Goal: Task Accomplishment & Management: Complete application form

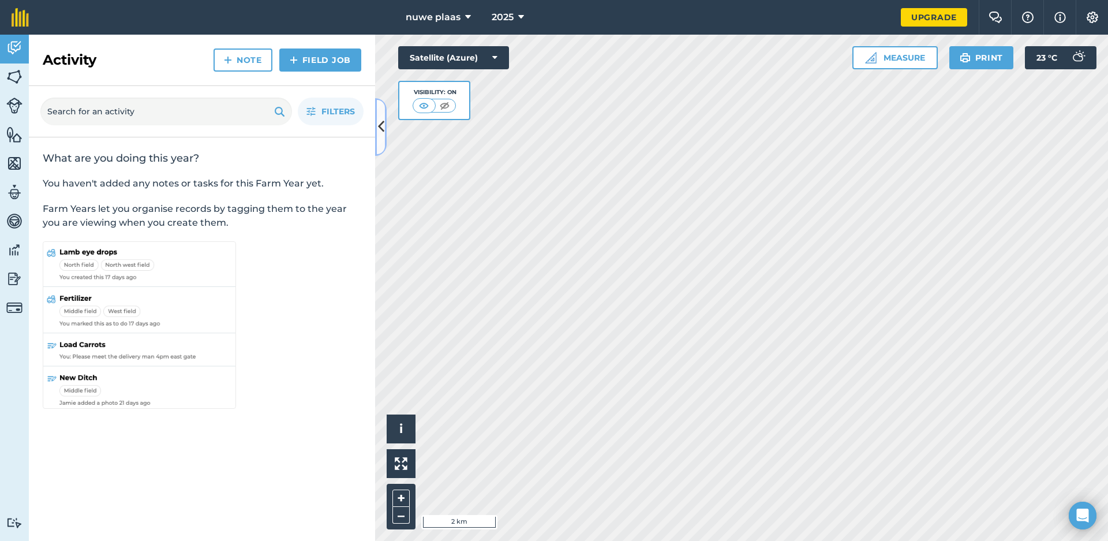
click at [382, 125] on icon at bounding box center [381, 127] width 6 height 20
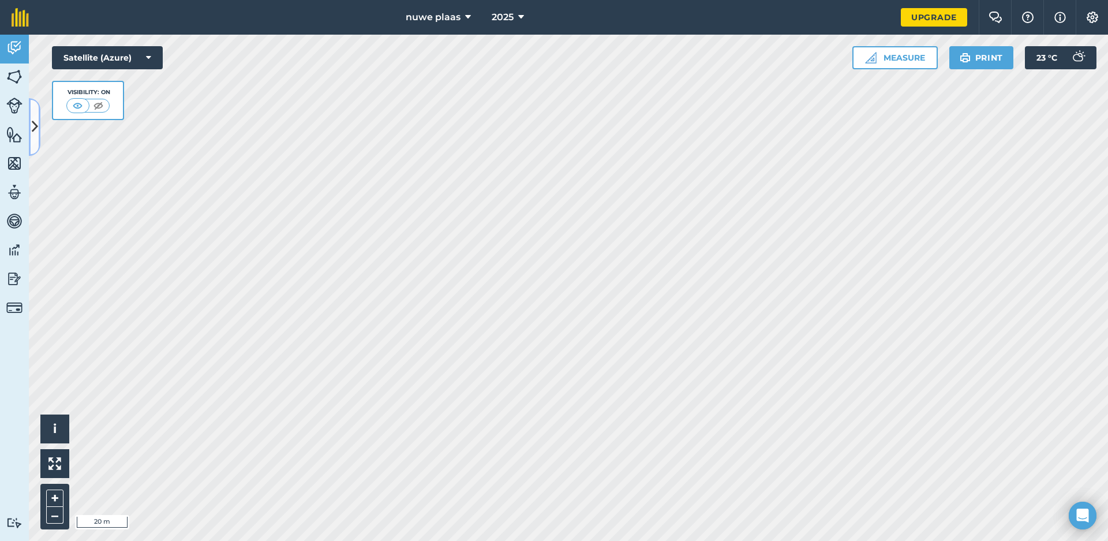
click at [35, 124] on icon at bounding box center [35, 127] width 6 height 20
click at [0, 0] on div "Filters" at bounding box center [0, 0] width 0 height 0
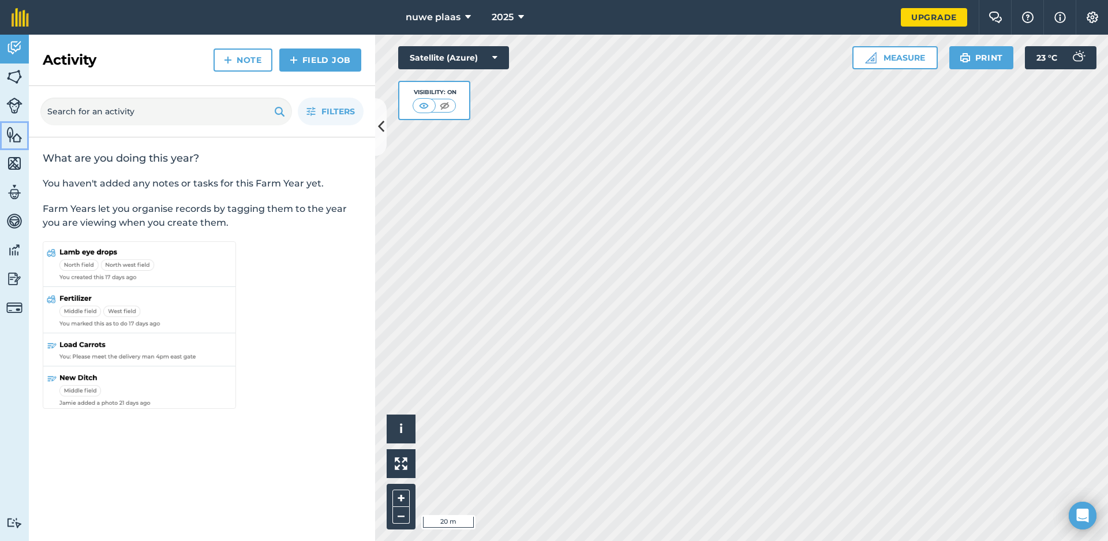
click at [13, 132] on img at bounding box center [14, 134] width 16 height 17
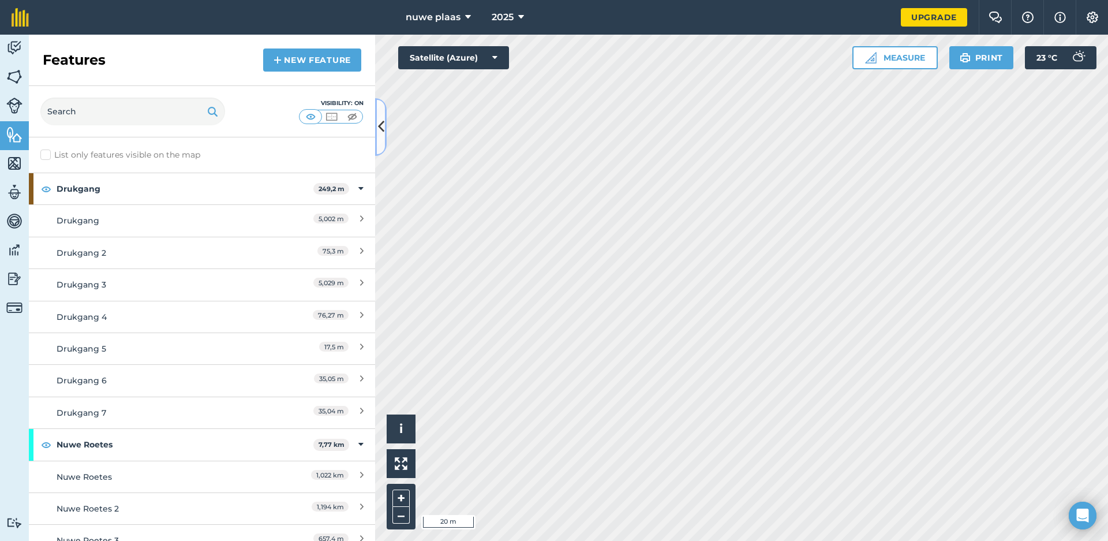
click at [381, 127] on icon at bounding box center [381, 127] width 6 height 20
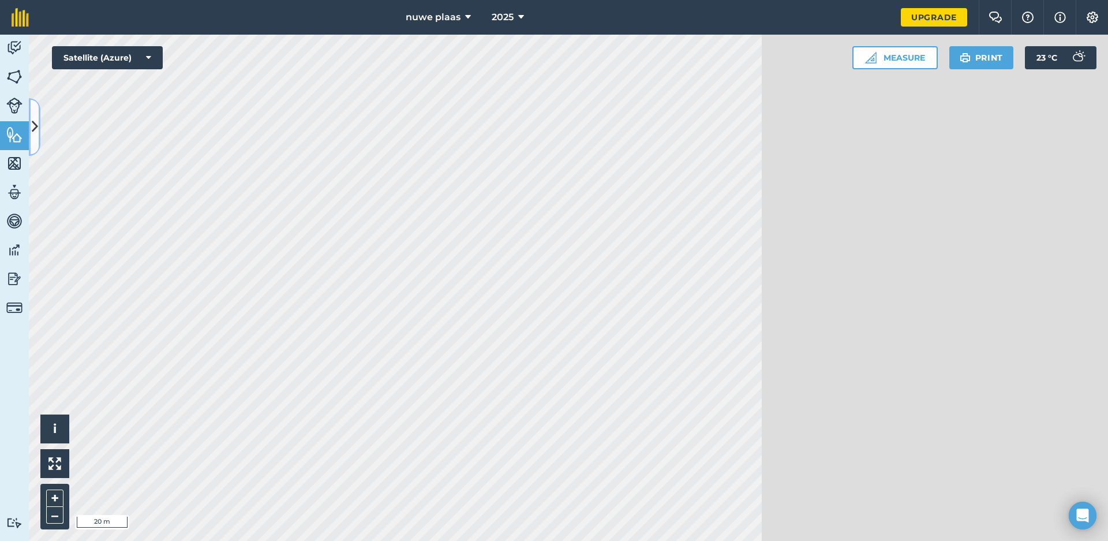
click at [381, 127] on div "Activity Fields Livestock Features Maps Team Vehicles Data Reporting Billing Tu…" at bounding box center [554, 288] width 1108 height 506
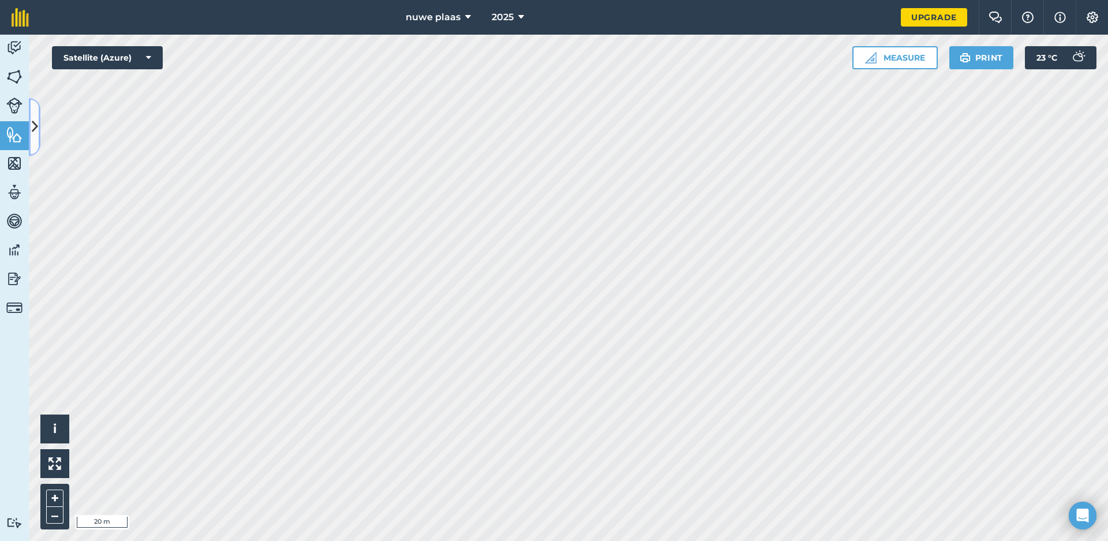
click at [36, 126] on icon at bounding box center [35, 127] width 6 height 20
click at [34, 128] on icon at bounding box center [35, 127] width 6 height 20
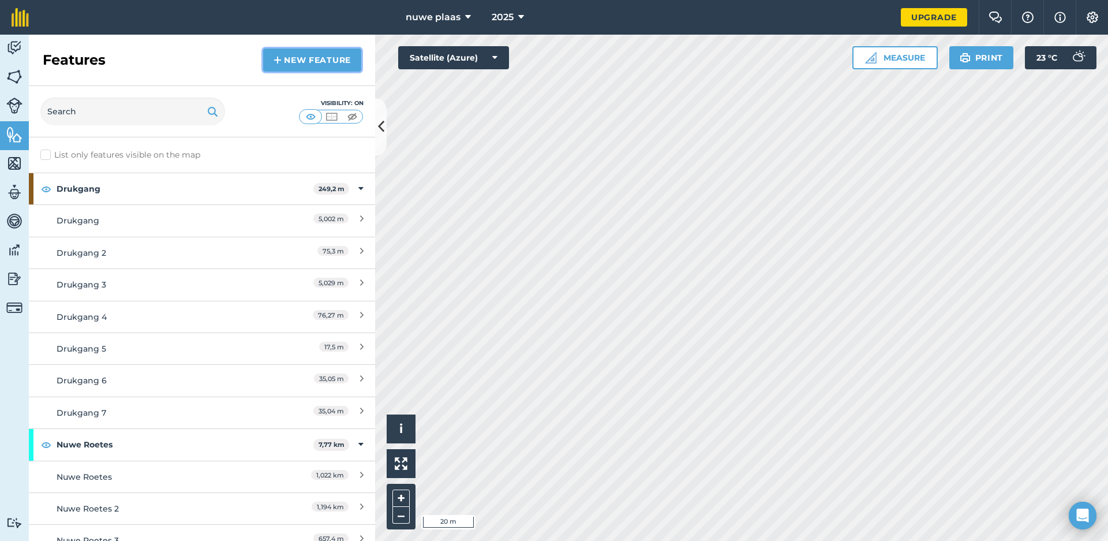
click at [310, 59] on link "New feature" at bounding box center [312, 59] width 98 height 23
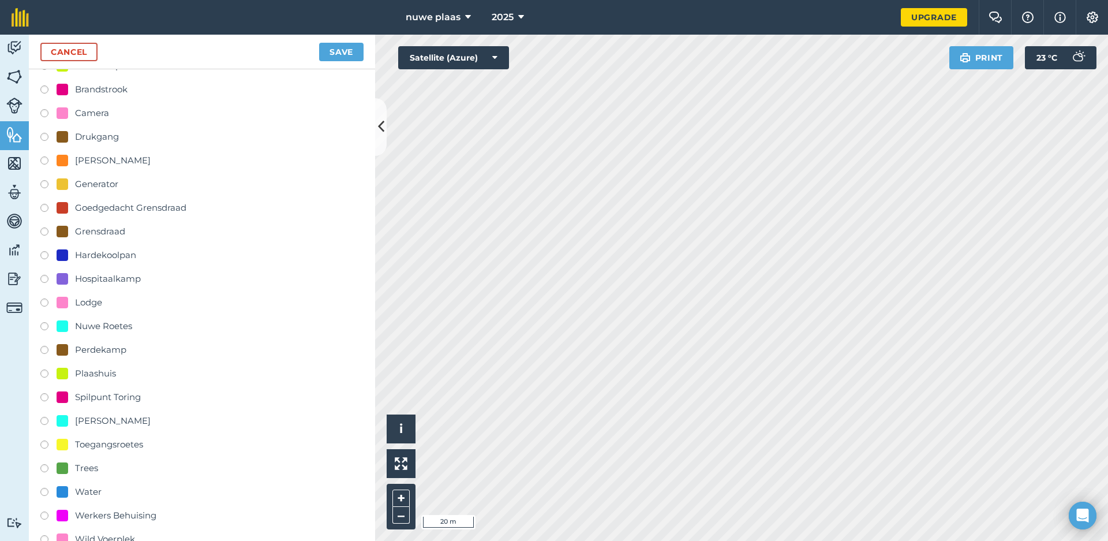
scroll to position [173, 0]
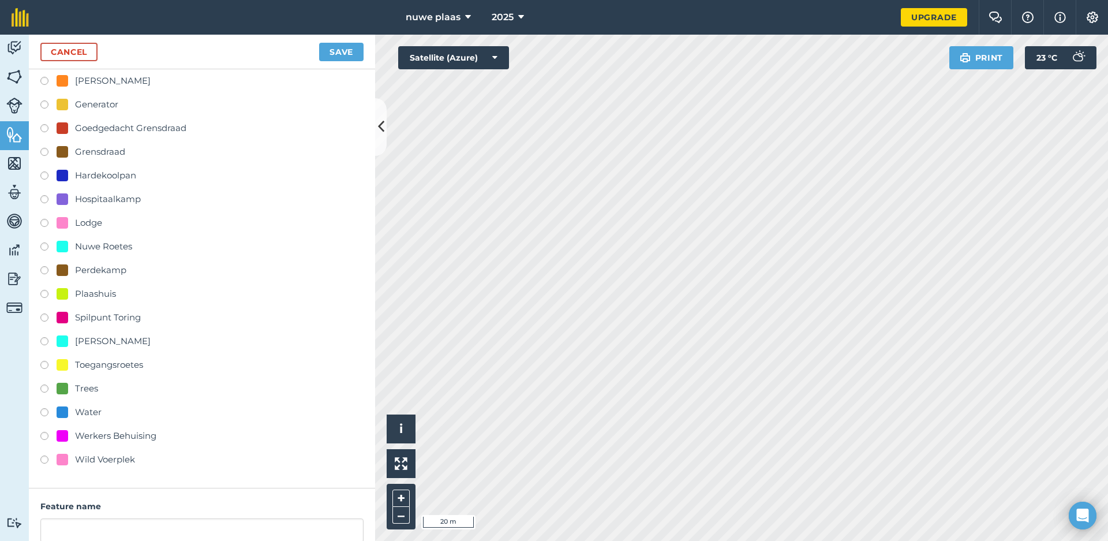
click at [82, 411] on div "Water" at bounding box center [88, 412] width 27 height 14
radio input "true"
type input "Water"
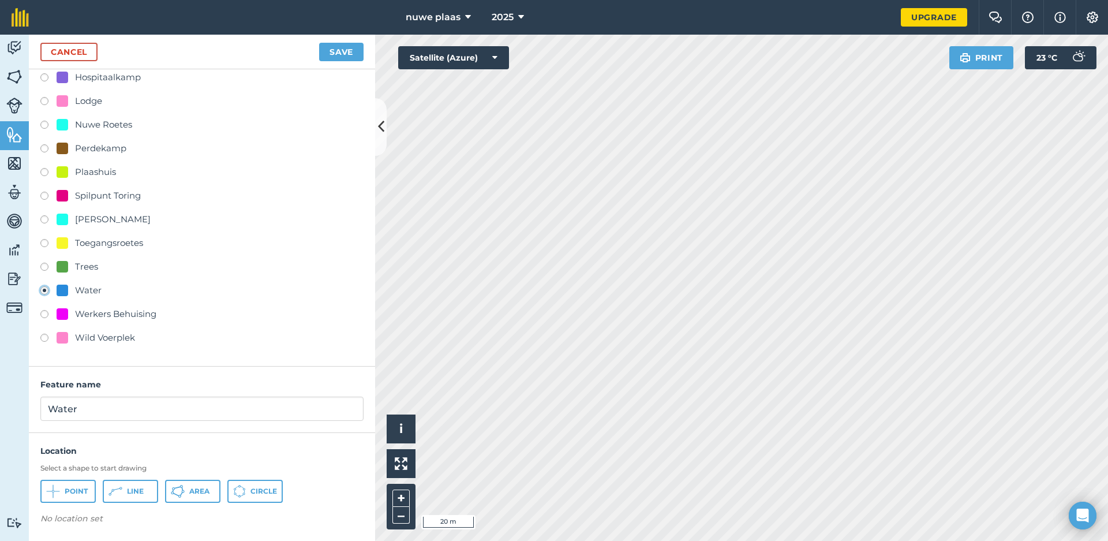
scroll to position [295, 0]
click at [125, 411] on input "Water" at bounding box center [201, 408] width 323 height 24
type input "Boorgat"
click at [82, 488] on span "Point" at bounding box center [76, 490] width 23 height 9
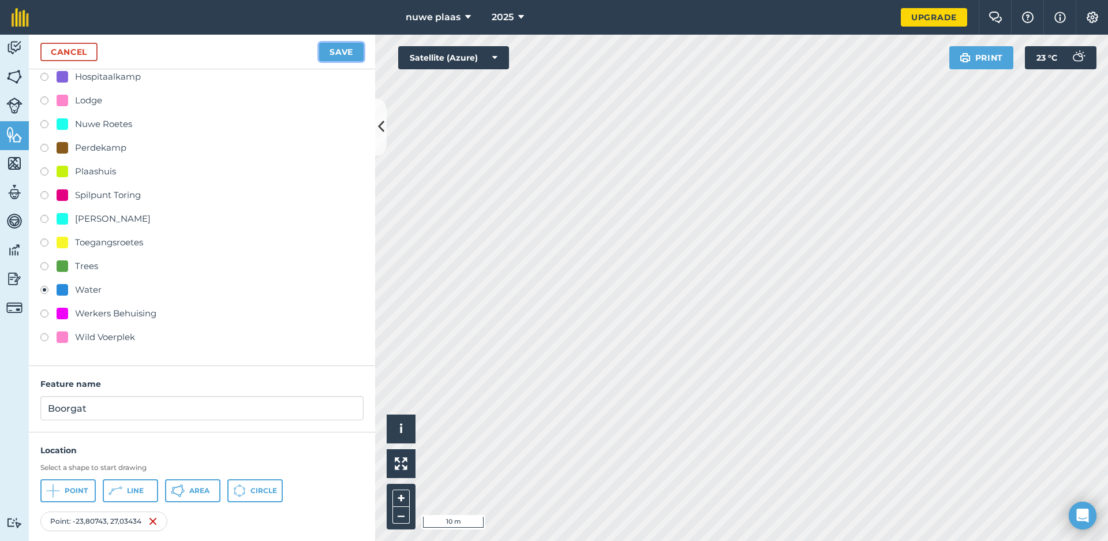
click at [340, 52] on button "Save" at bounding box center [341, 52] width 44 height 18
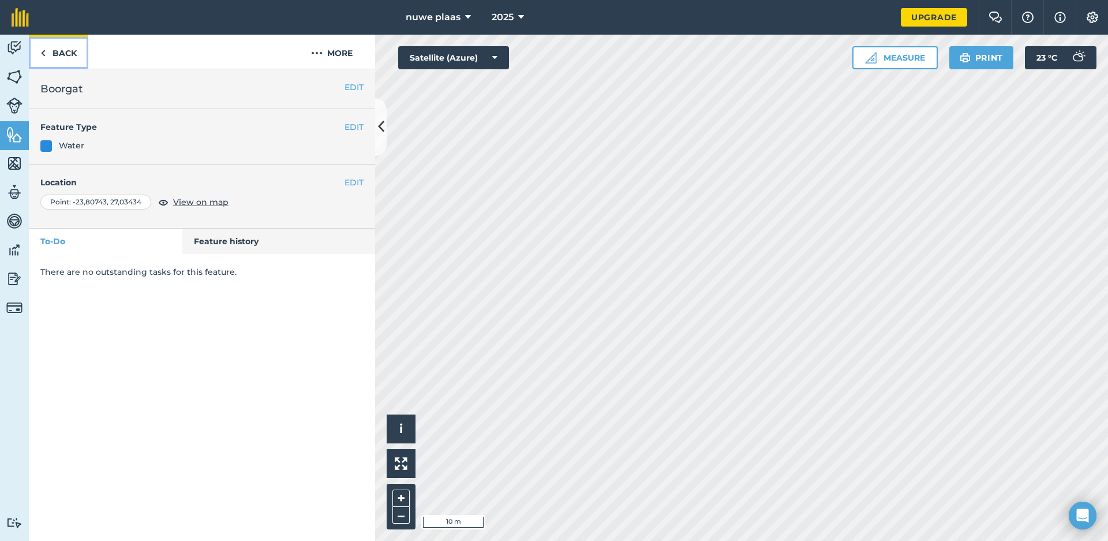
click at [64, 51] on link "Back" at bounding box center [58, 52] width 59 height 34
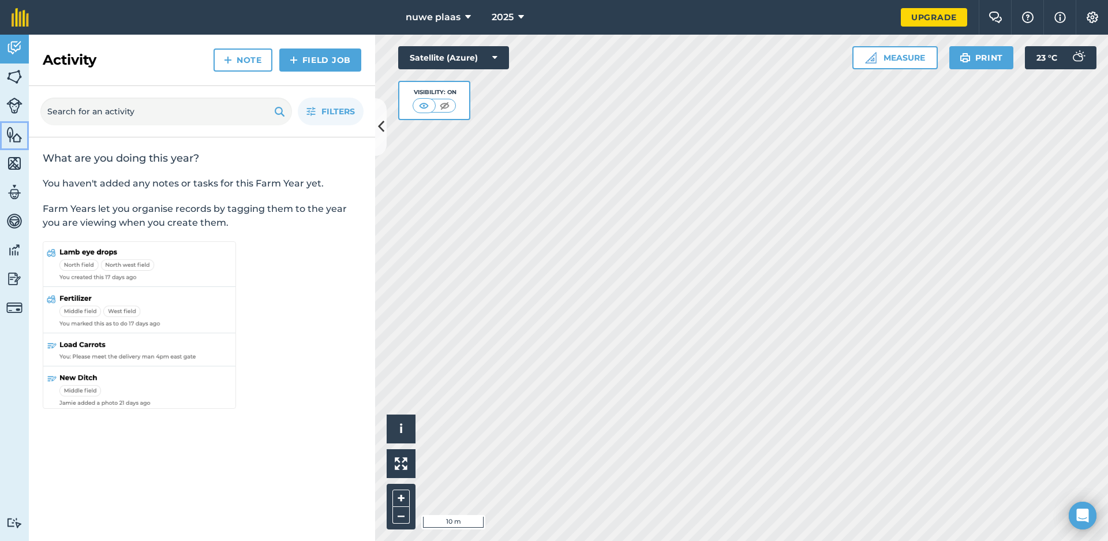
click at [17, 135] on img at bounding box center [14, 134] width 16 height 17
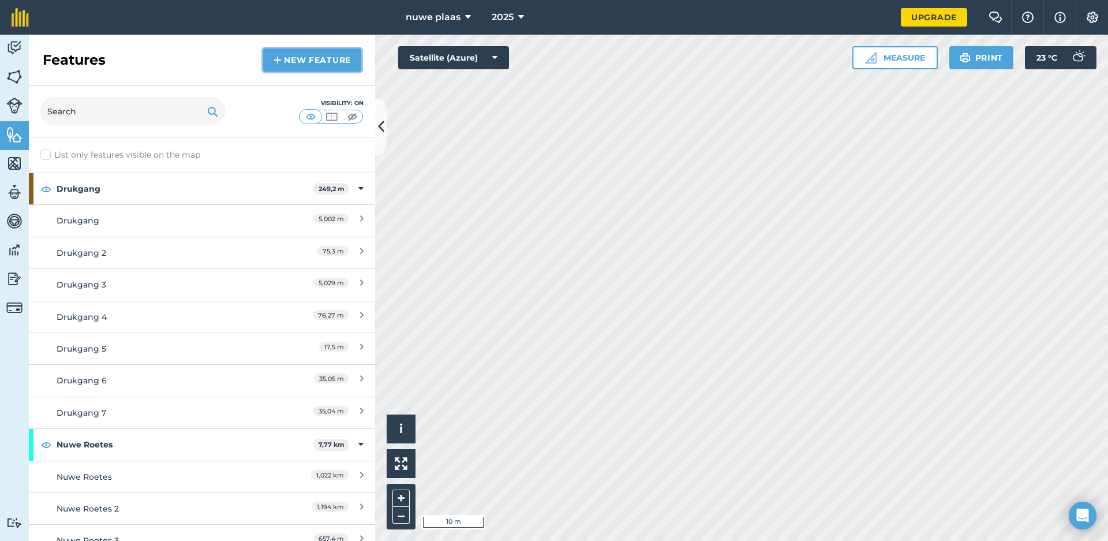
click at [311, 58] on link "New feature" at bounding box center [312, 59] width 98 height 23
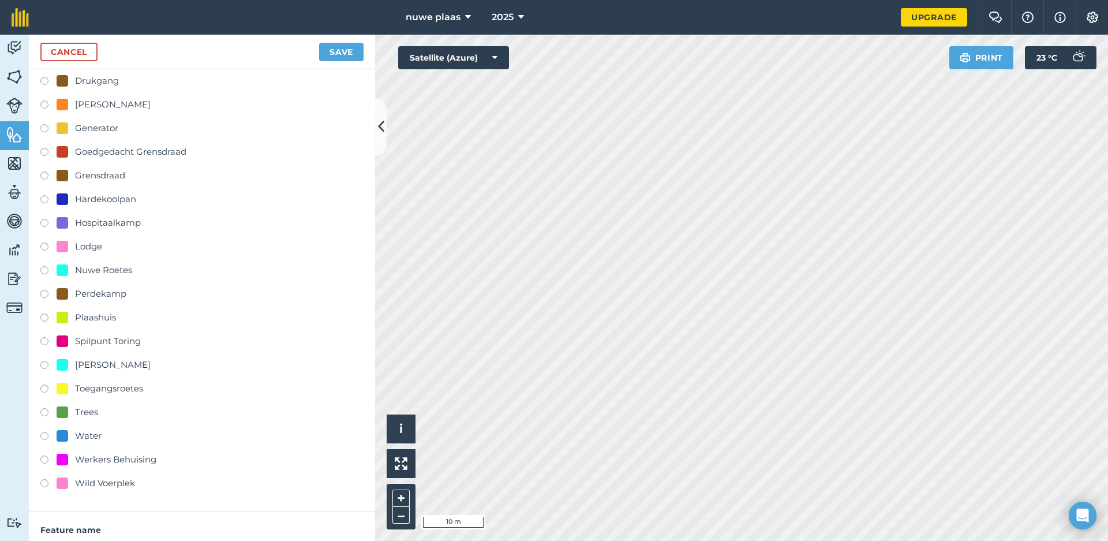
scroll to position [173, 0]
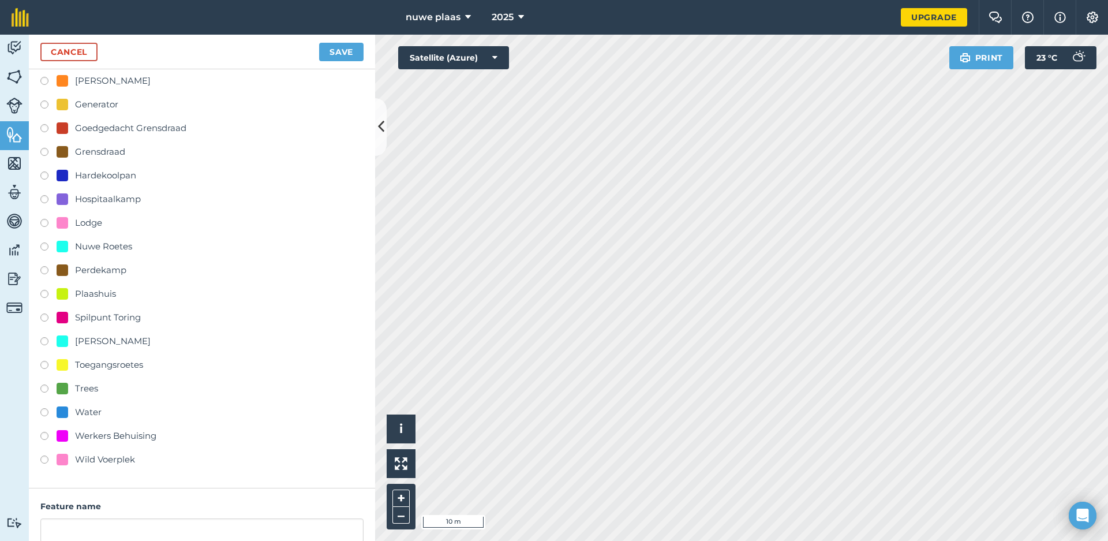
click at [92, 413] on div "Water" at bounding box center [88, 412] width 27 height 14
radio input "true"
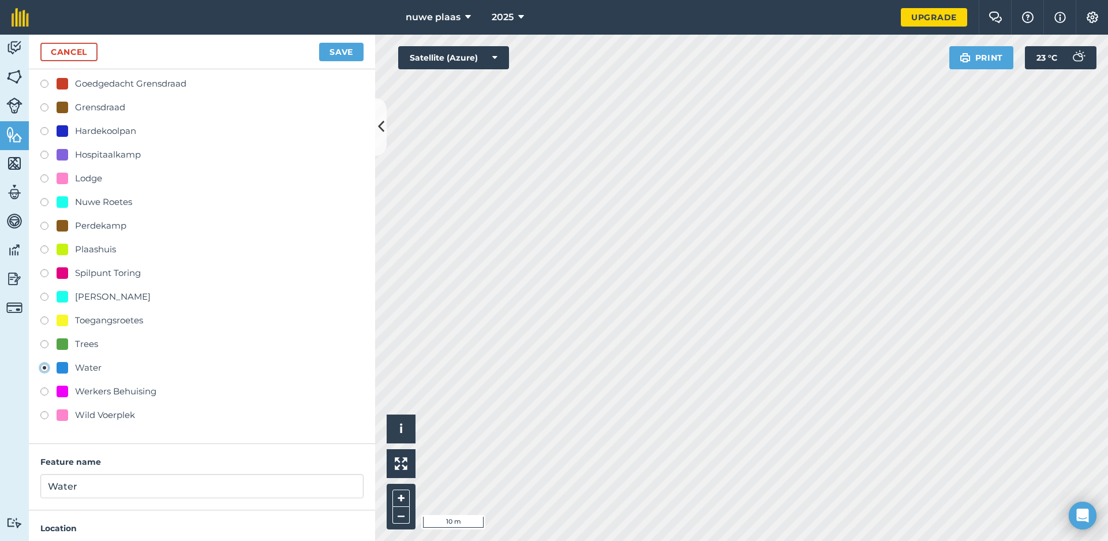
scroll to position [295, 0]
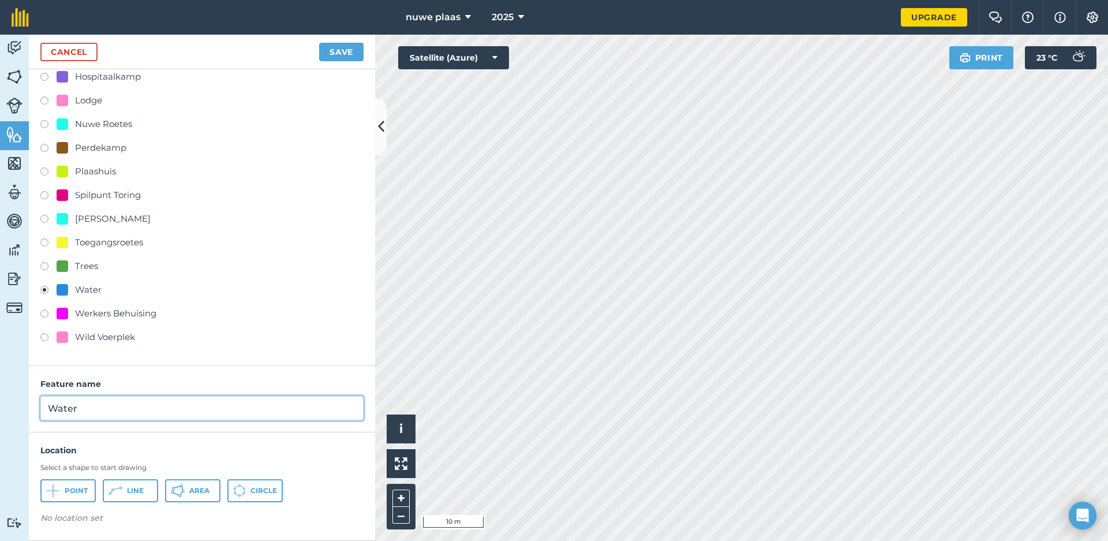
click at [94, 407] on input "Water" at bounding box center [201, 408] width 323 height 24
type input "W"
type input "Boorgat"
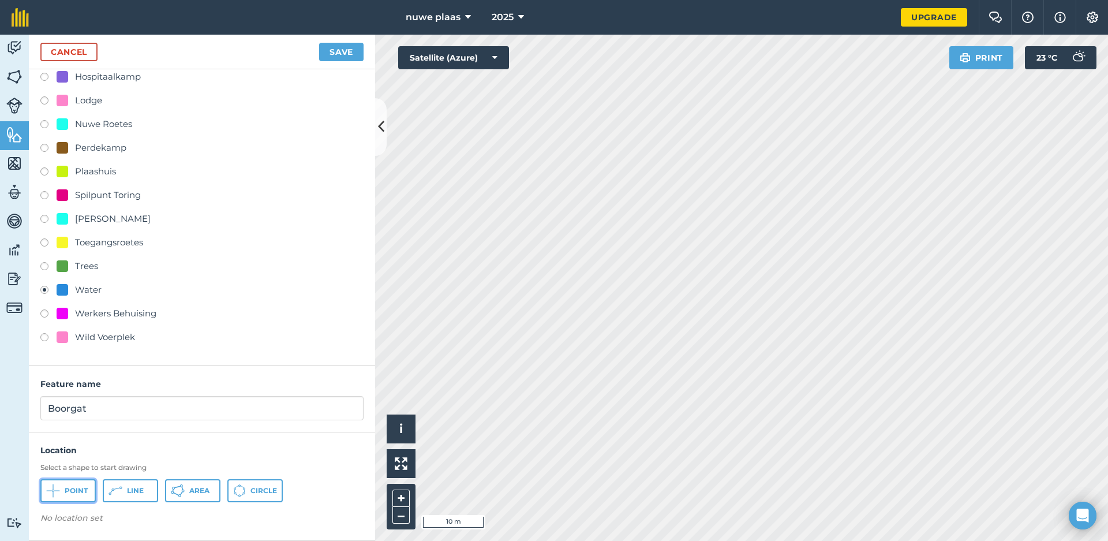
click at [69, 489] on span "Point" at bounding box center [76, 490] width 23 height 9
click at [334, 51] on button "Save" at bounding box center [341, 52] width 44 height 18
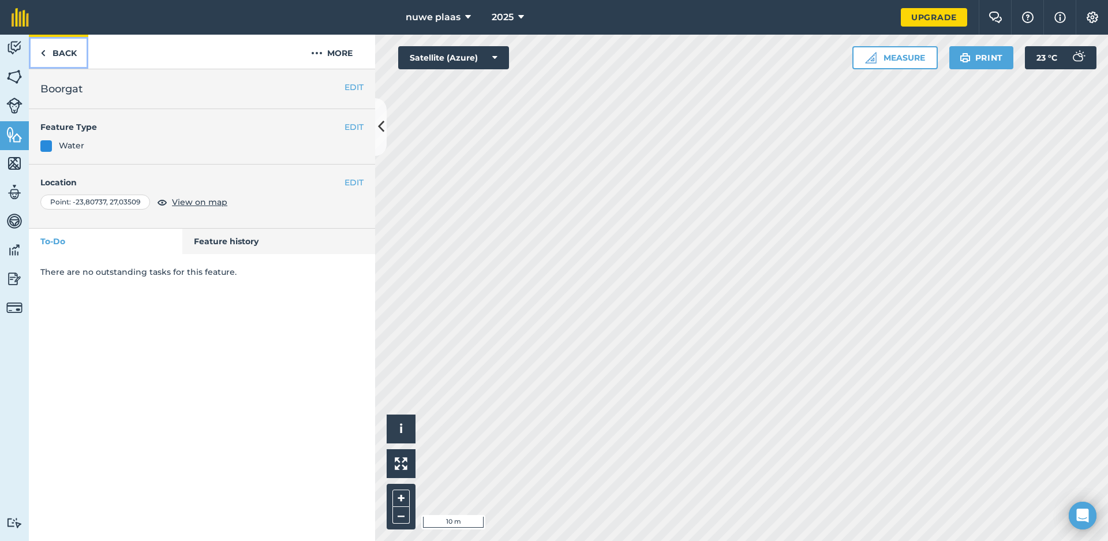
click at [60, 54] on link "Back" at bounding box center [58, 52] width 59 height 34
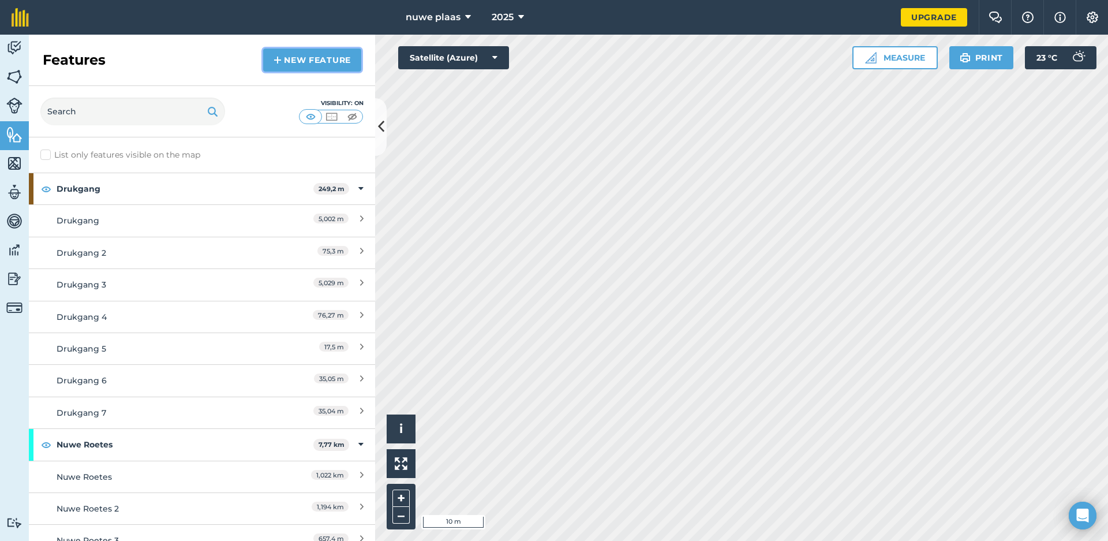
click at [305, 61] on link "New feature" at bounding box center [312, 59] width 98 height 23
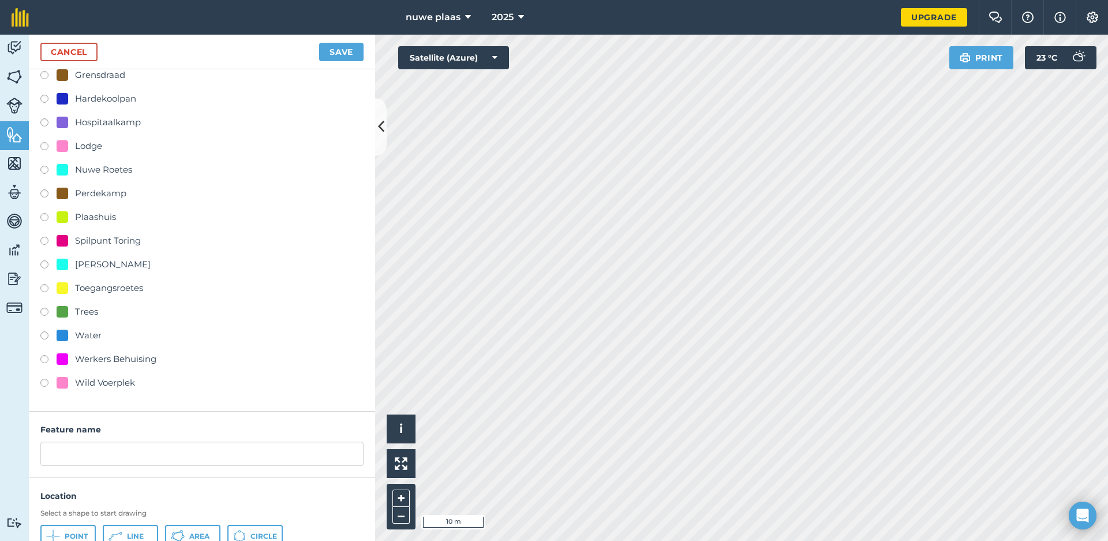
scroll to position [295, 0]
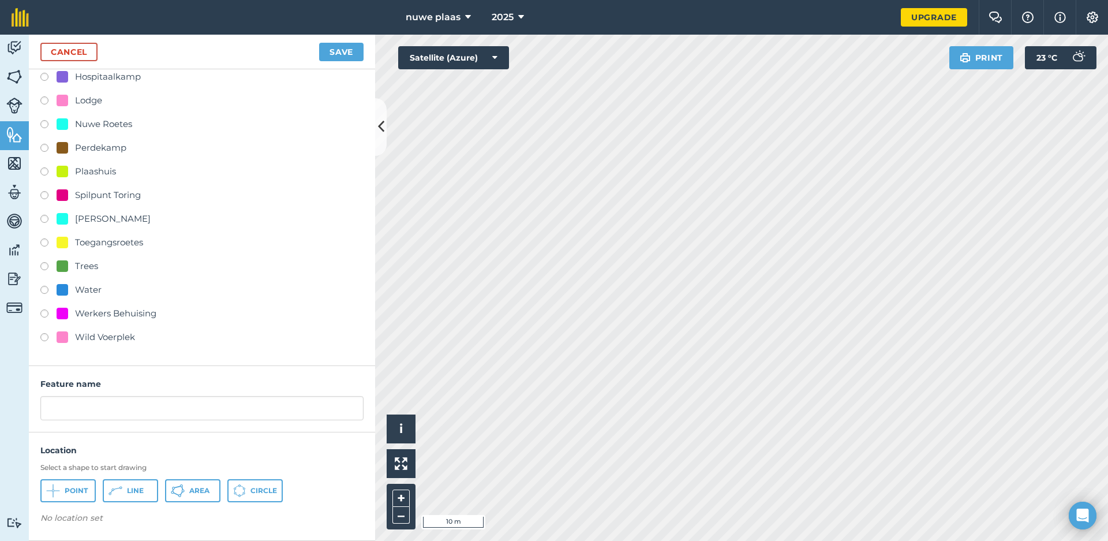
click at [87, 290] on div "Water" at bounding box center [88, 290] width 27 height 14
radio input "true"
click at [112, 407] on input "Water" at bounding box center [201, 408] width 323 height 24
type input "W"
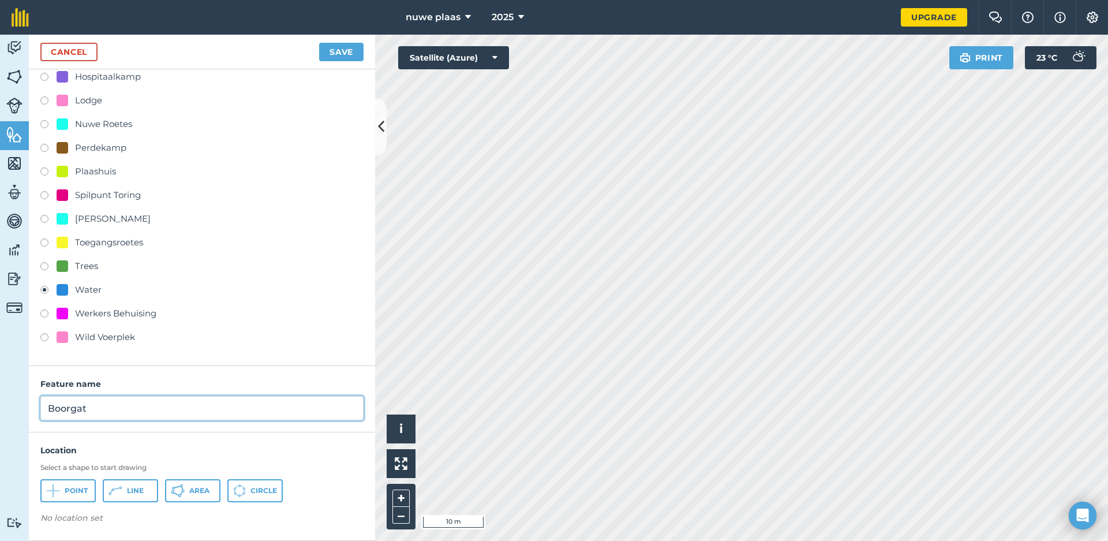
type input "Boorgat"
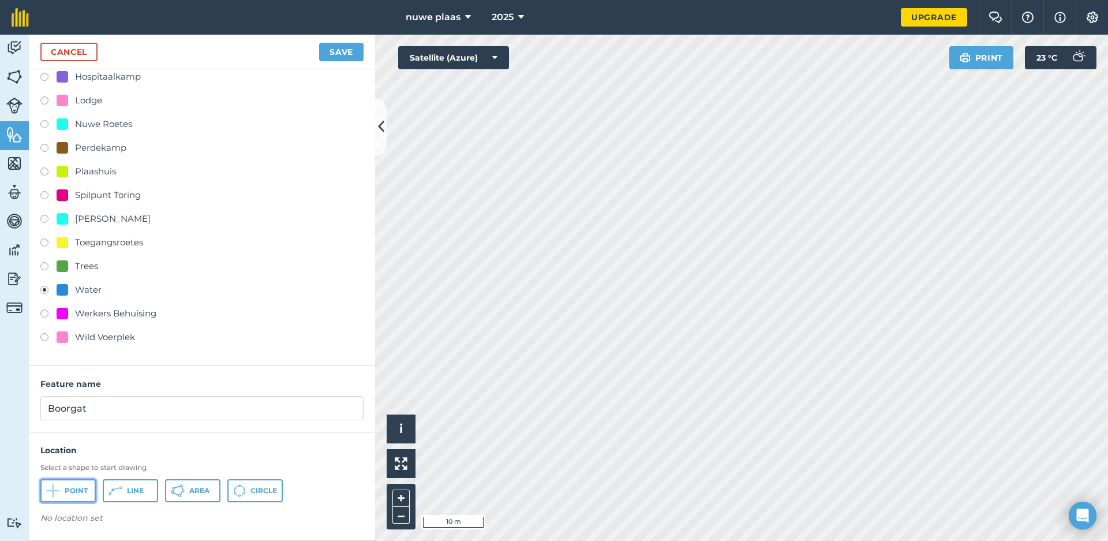
click at [76, 488] on span "Point" at bounding box center [76, 490] width 23 height 9
click at [342, 54] on button "Save" at bounding box center [341, 52] width 44 height 18
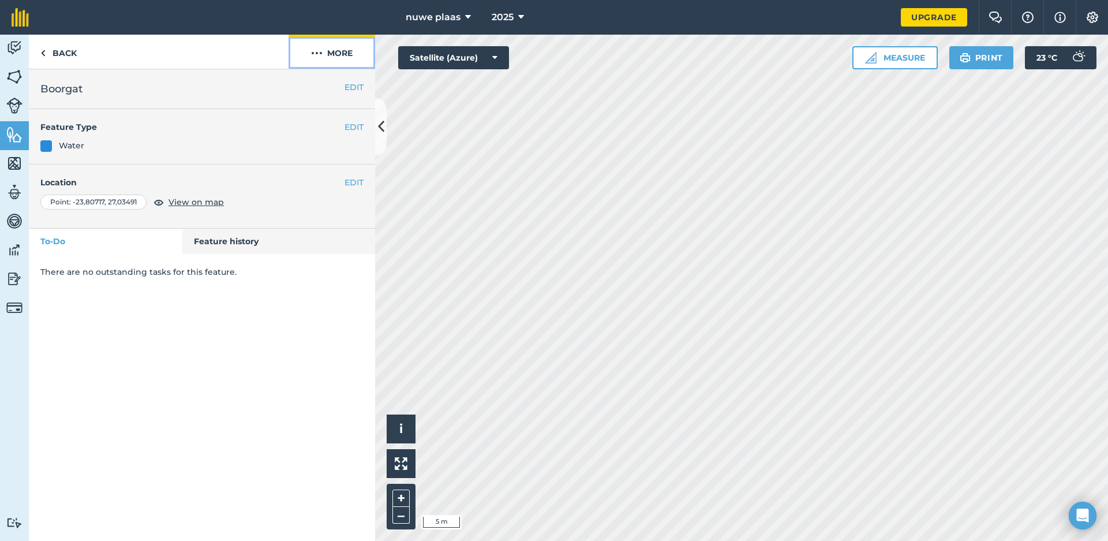
click at [342, 54] on button "More" at bounding box center [331, 52] width 87 height 34
click at [65, 50] on link "Back" at bounding box center [58, 52] width 59 height 34
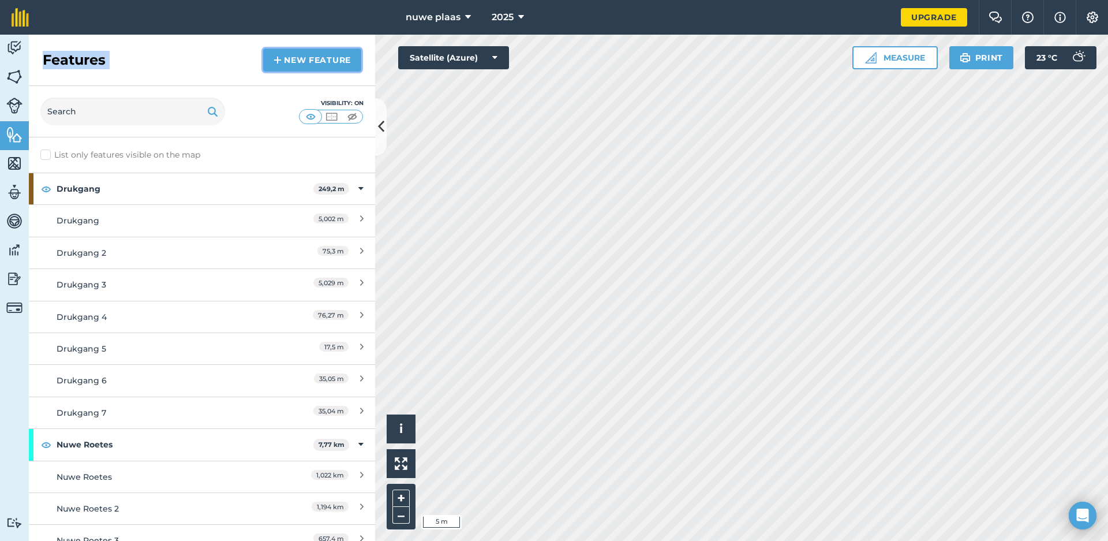
click at [301, 59] on link "New feature" at bounding box center [312, 59] width 98 height 23
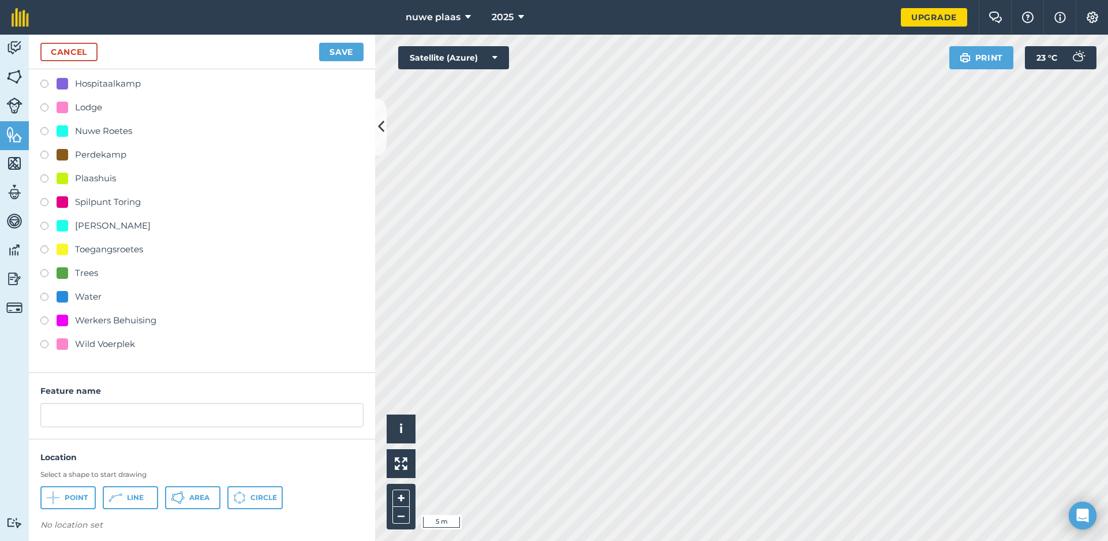
scroll to position [295, 0]
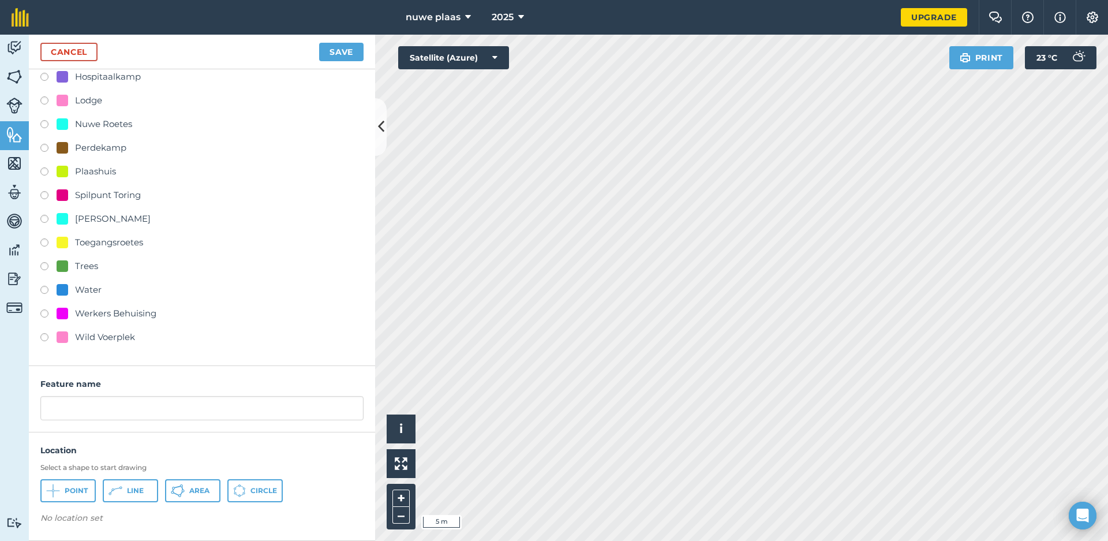
click at [98, 289] on div "Water" at bounding box center [88, 290] width 27 height 14
radio input "true"
click at [98, 289] on div "Water" at bounding box center [88, 290] width 27 height 14
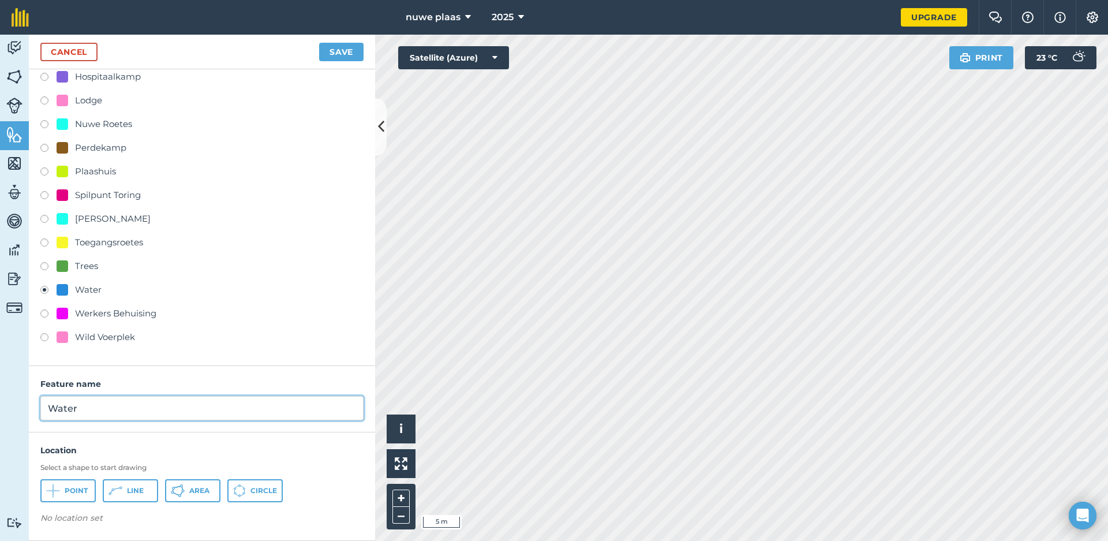
click at [116, 408] on input "Water" at bounding box center [201, 408] width 323 height 24
type input "W"
type input "Boorgat"
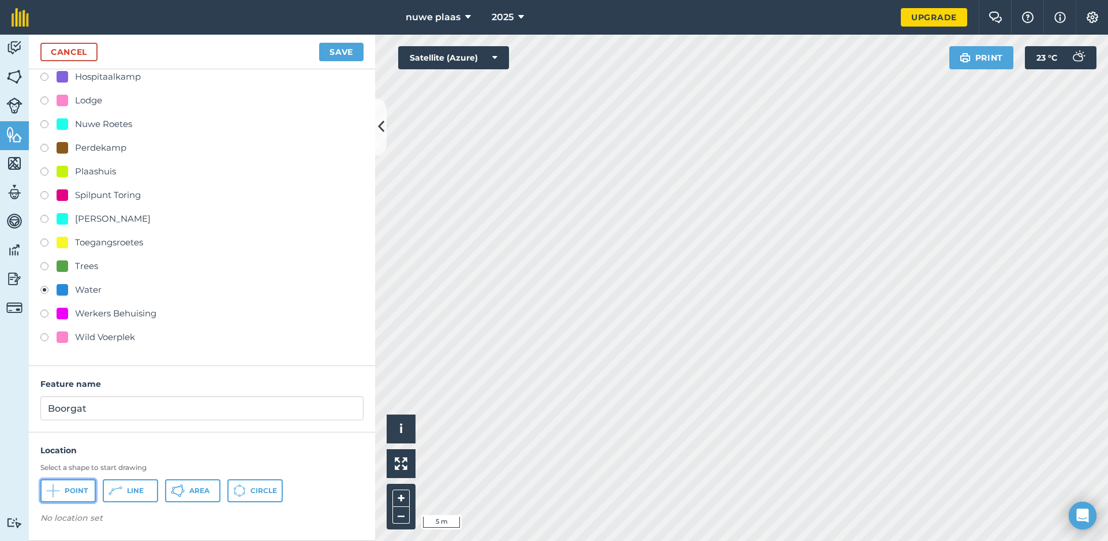
click at [81, 490] on span "Point" at bounding box center [76, 490] width 23 height 9
click at [346, 56] on button "Save" at bounding box center [341, 52] width 44 height 18
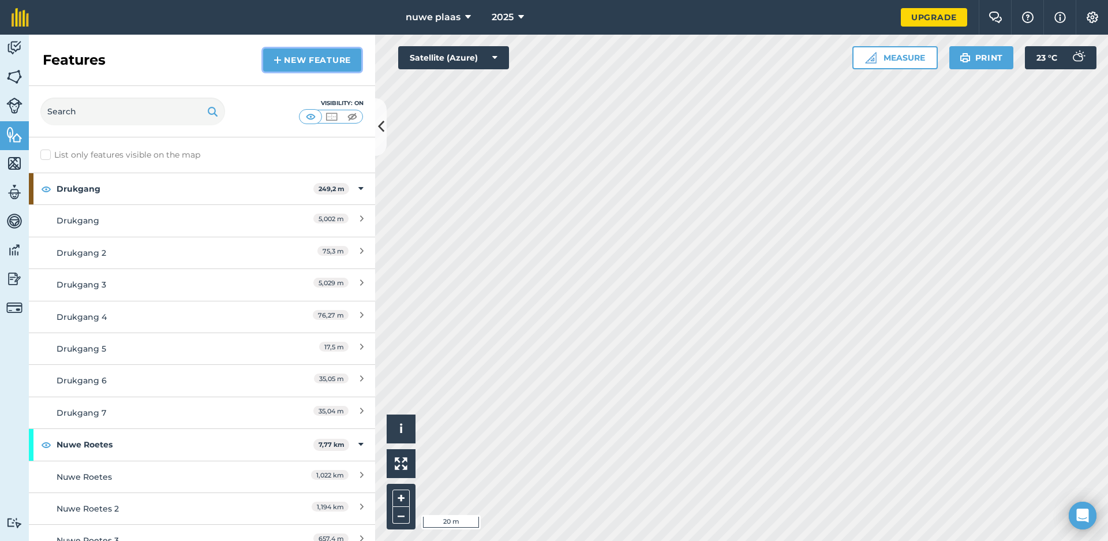
click at [299, 57] on link "New feature" at bounding box center [312, 59] width 98 height 23
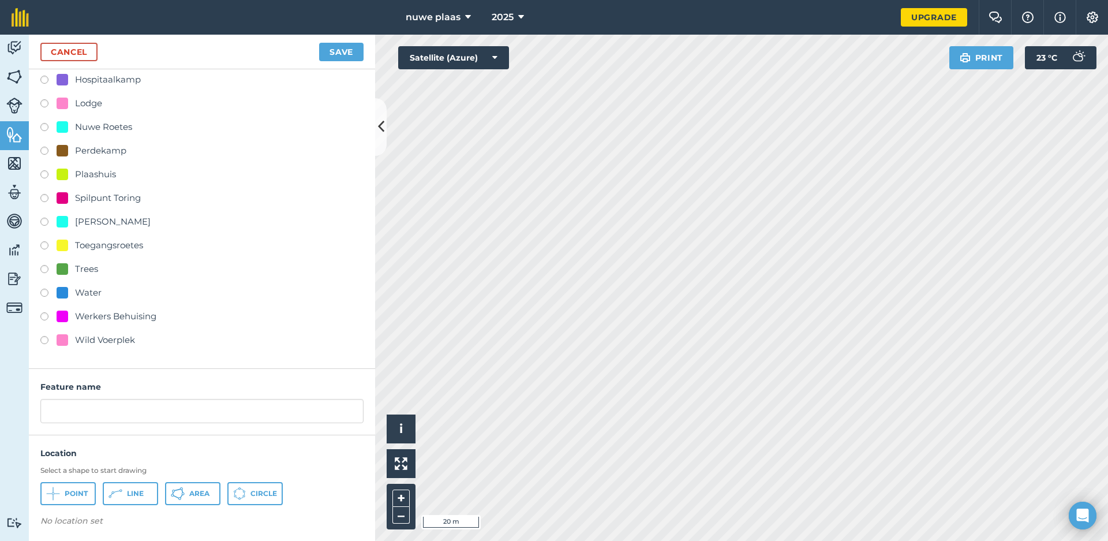
scroll to position [295, 0]
click at [89, 288] on div "Water" at bounding box center [88, 290] width 27 height 14
radio input "true"
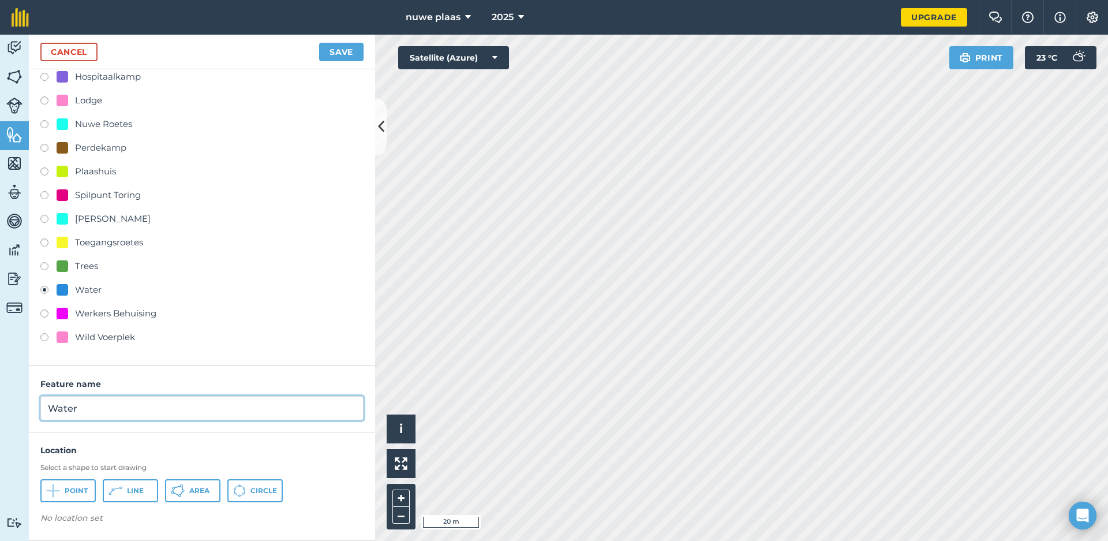
click at [131, 408] on input "Water" at bounding box center [201, 408] width 323 height 24
type input "W"
type input "Boorgat"
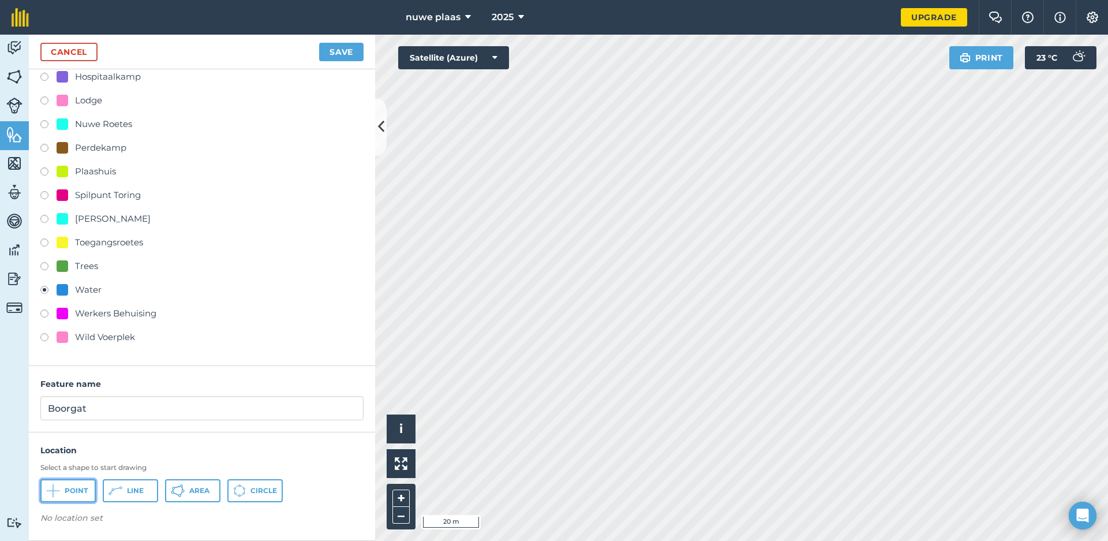
drag, startPoint x: 70, startPoint y: 491, endPoint x: 72, endPoint y: 482, distance: 8.7
click at [70, 490] on span "Point" at bounding box center [76, 490] width 23 height 9
click at [348, 54] on button "Save" at bounding box center [341, 52] width 44 height 18
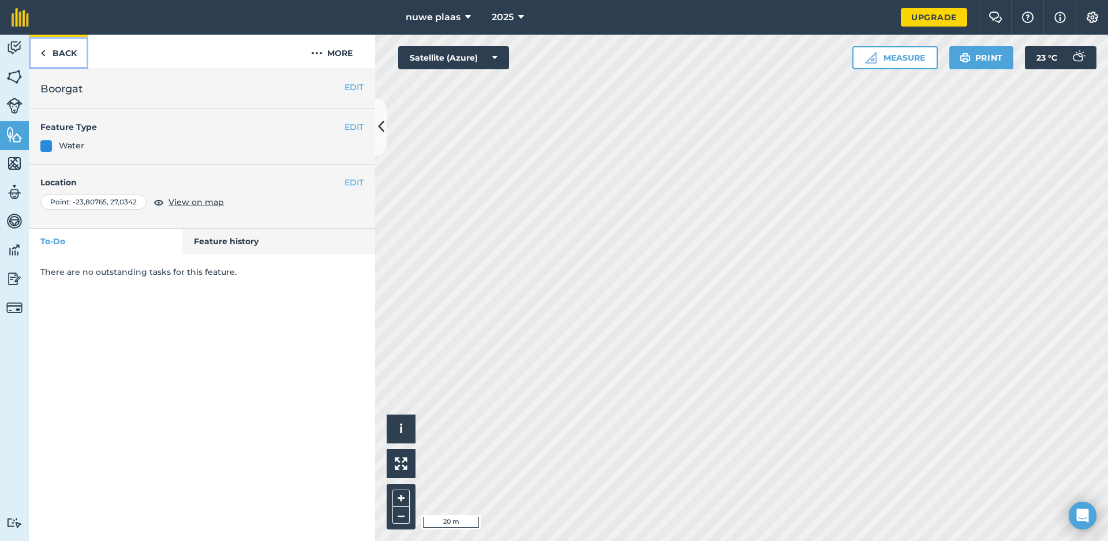
click at [60, 50] on link "Back" at bounding box center [58, 52] width 59 height 34
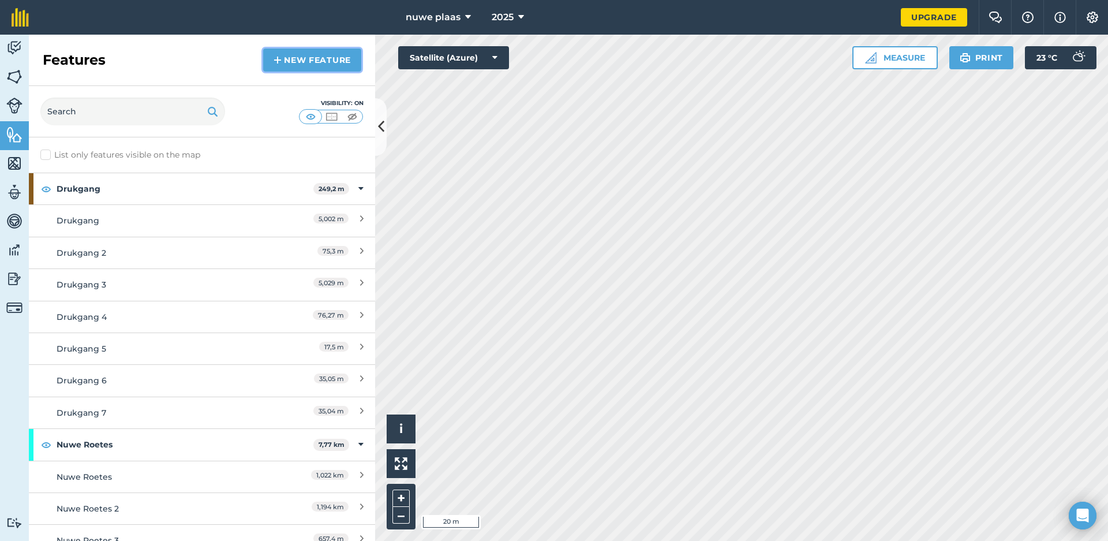
click at [324, 50] on link "New feature" at bounding box center [312, 59] width 98 height 23
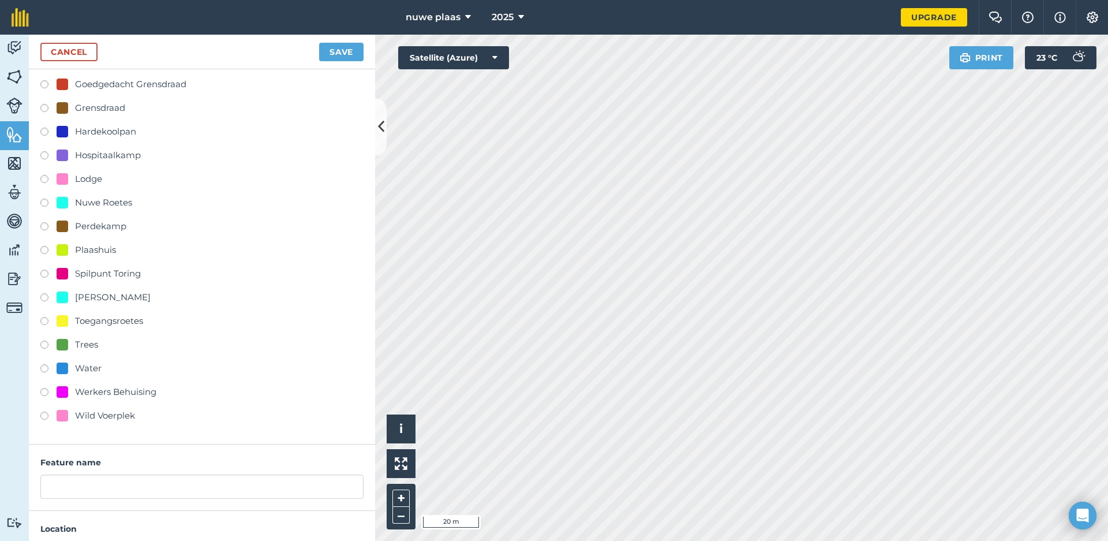
scroll to position [231, 0]
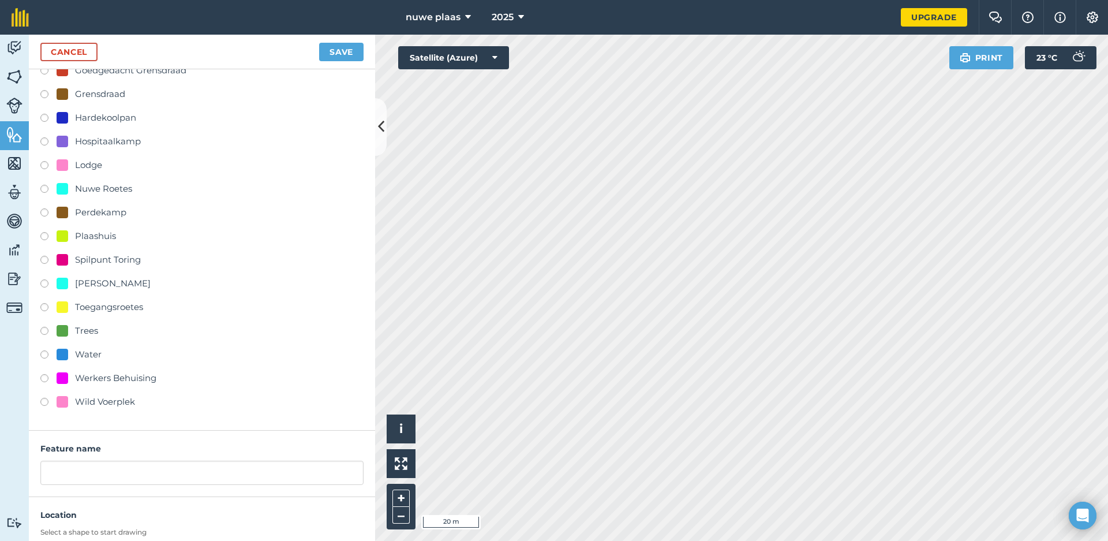
click at [89, 354] on div "Water" at bounding box center [88, 354] width 27 height 14
radio input "true"
click at [104, 472] on input "Water" at bounding box center [201, 472] width 323 height 24
type input "W"
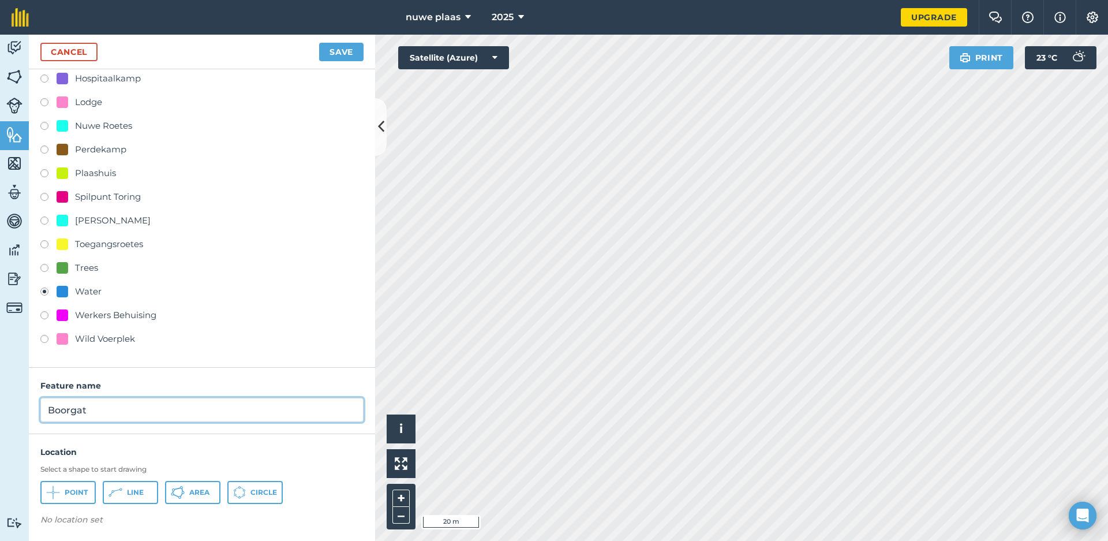
scroll to position [295, 0]
type input "Boorgat"
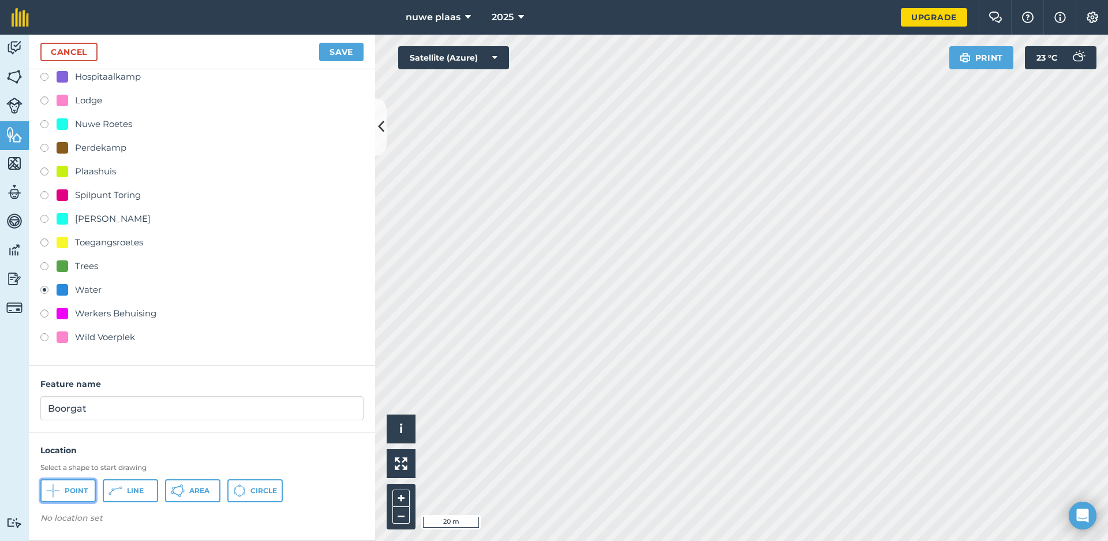
click at [72, 488] on span "Point" at bounding box center [76, 490] width 23 height 9
click at [336, 49] on button "Save" at bounding box center [341, 52] width 44 height 18
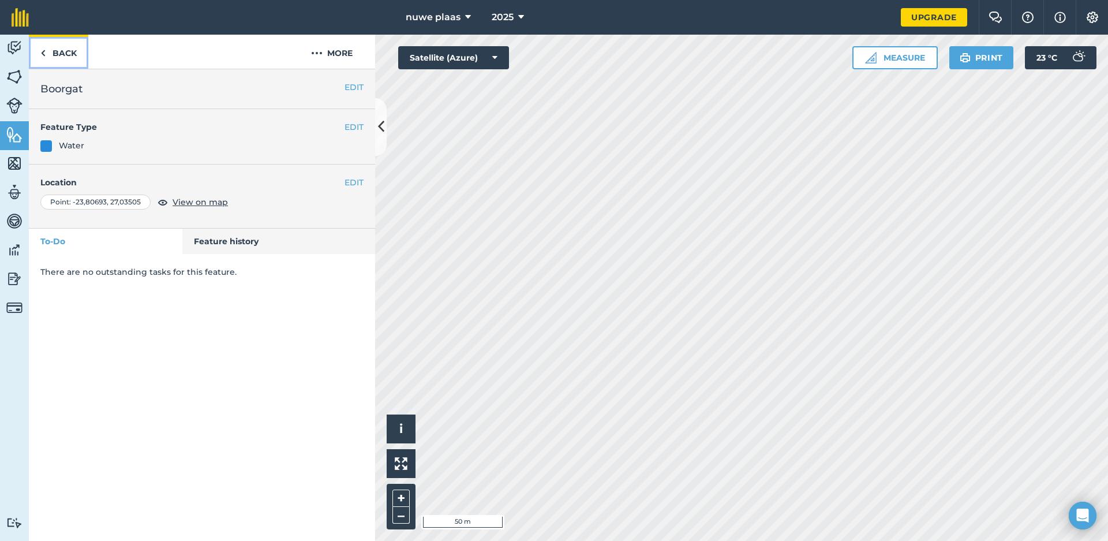
click at [61, 53] on link "Back" at bounding box center [58, 52] width 59 height 34
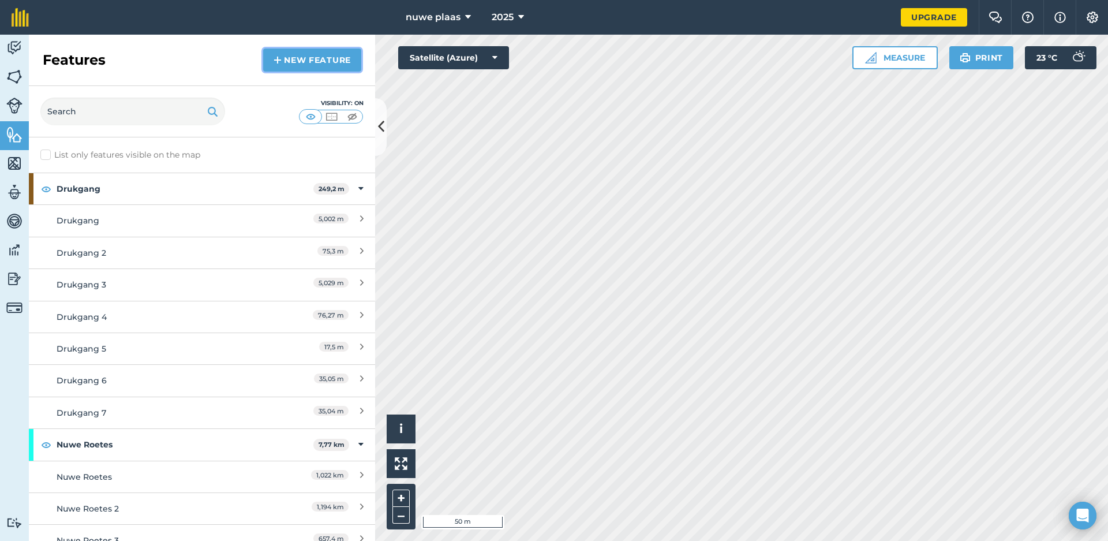
click at [313, 59] on link "New feature" at bounding box center [312, 59] width 98 height 23
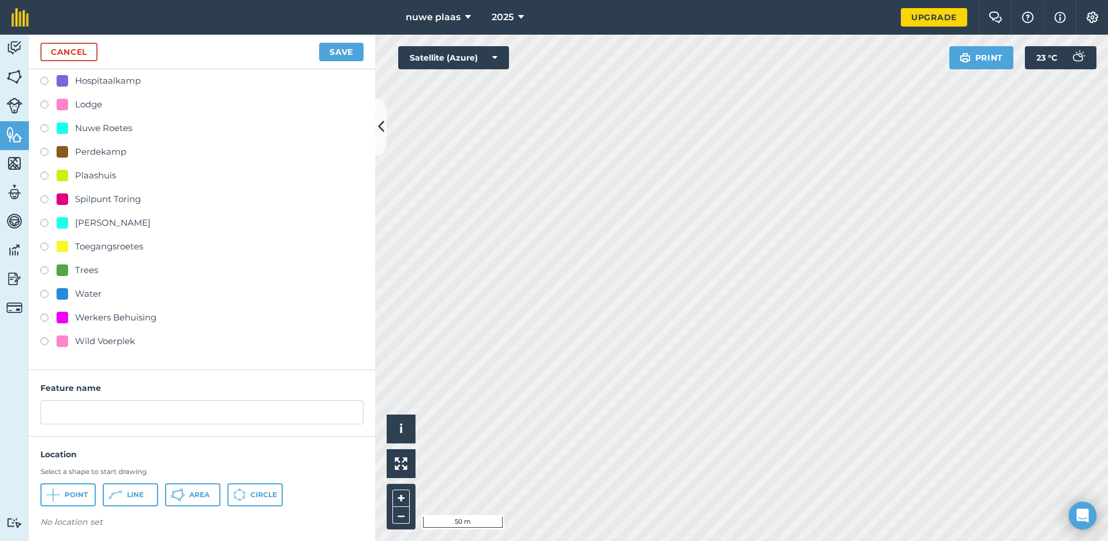
scroll to position [295, 0]
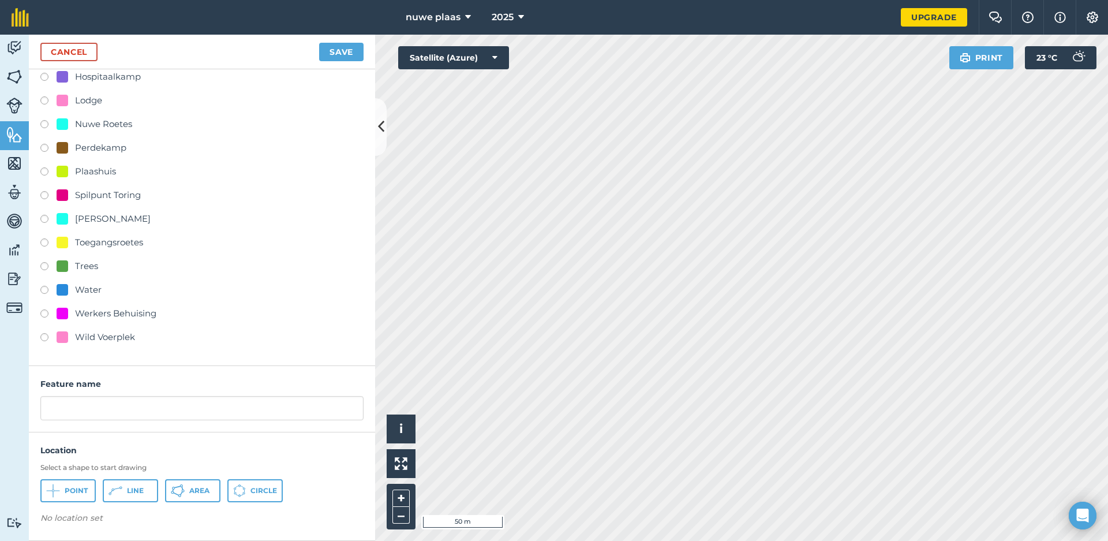
click at [80, 288] on div "Water" at bounding box center [88, 290] width 27 height 14
radio input "true"
click at [100, 402] on input "Water" at bounding box center [201, 408] width 323 height 24
type input "W"
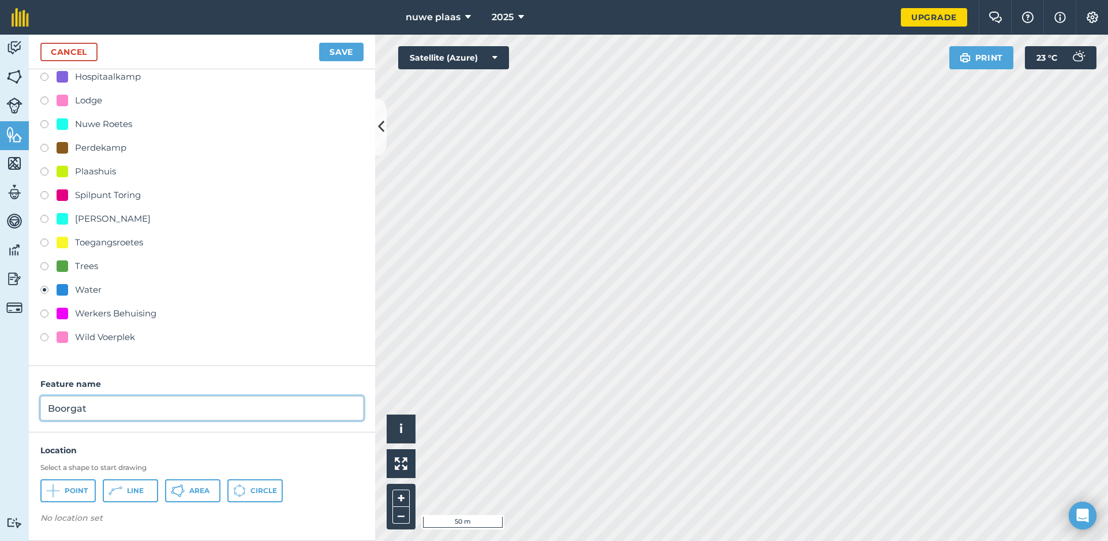
type input "Boorgat"
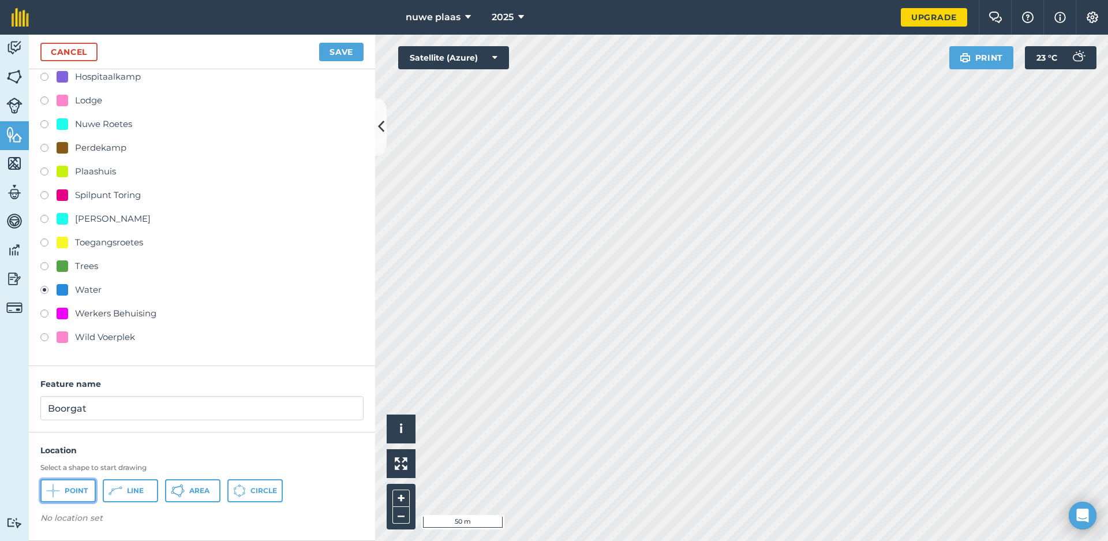
click at [66, 492] on span "Point" at bounding box center [76, 490] width 23 height 9
click at [336, 50] on button "Save" at bounding box center [341, 52] width 44 height 18
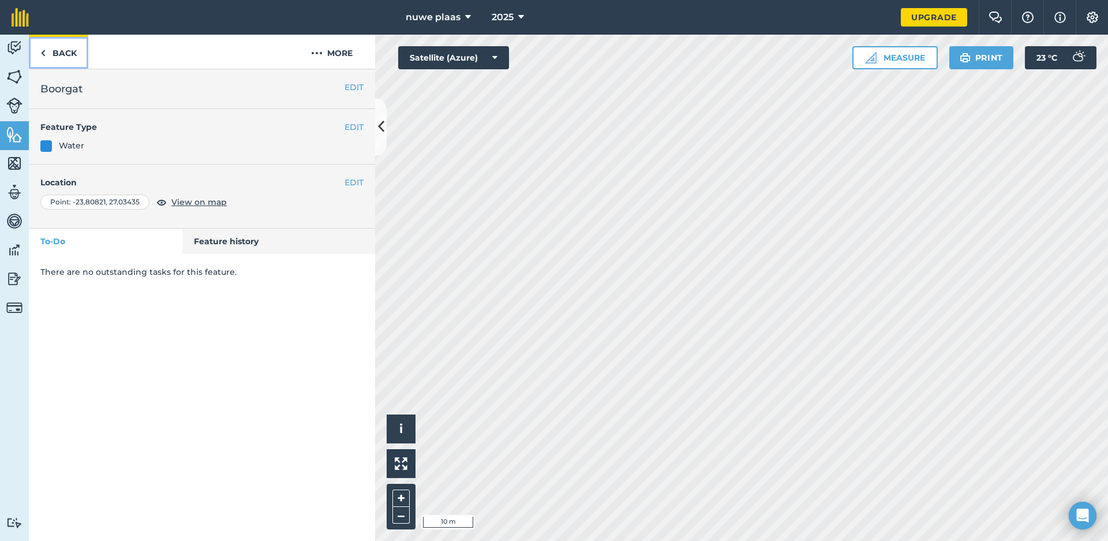
click at [69, 52] on link "Back" at bounding box center [58, 52] width 59 height 34
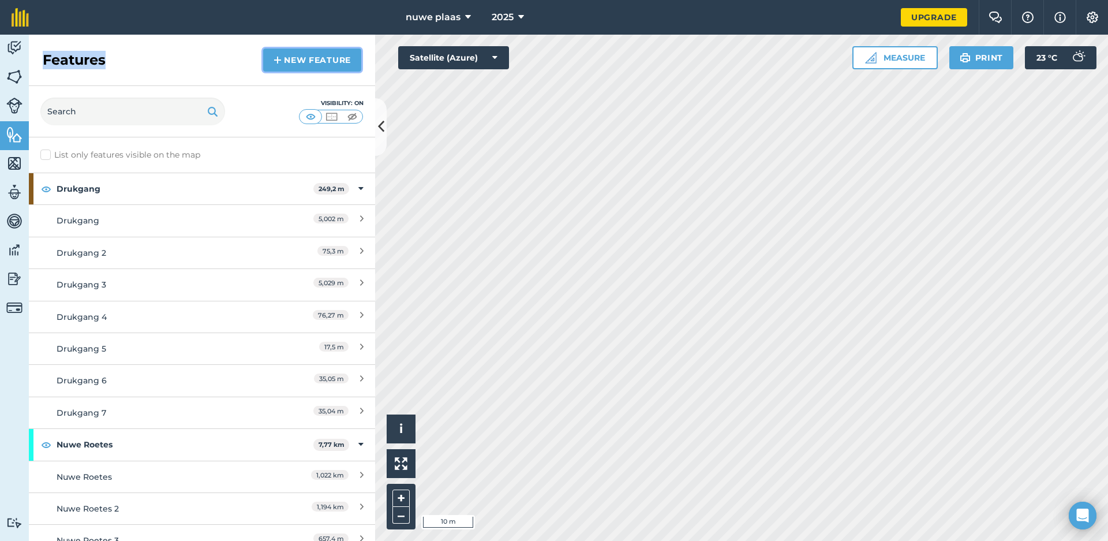
click at [325, 56] on link "New feature" at bounding box center [312, 59] width 98 height 23
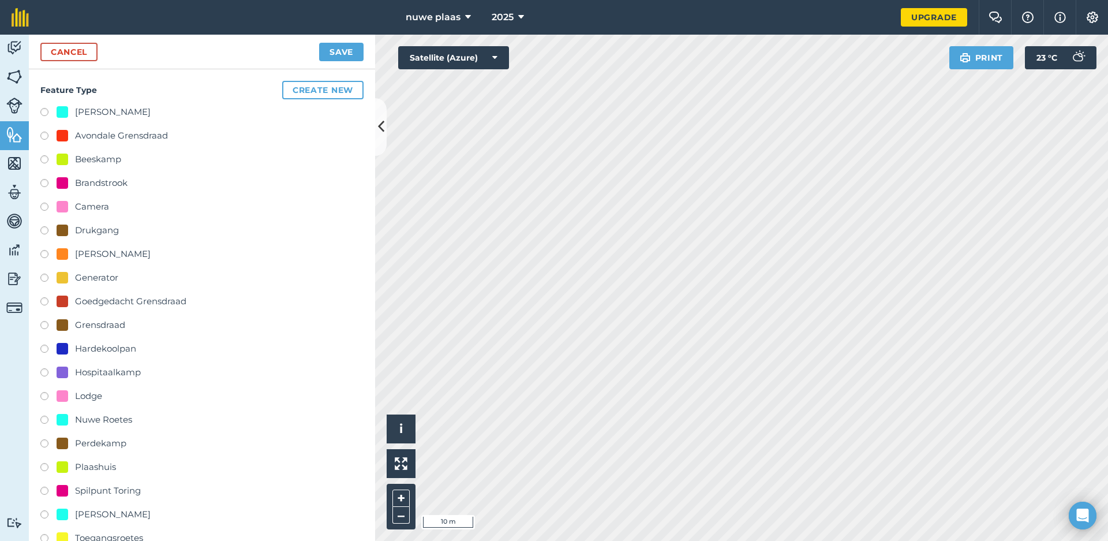
scroll to position [295, 0]
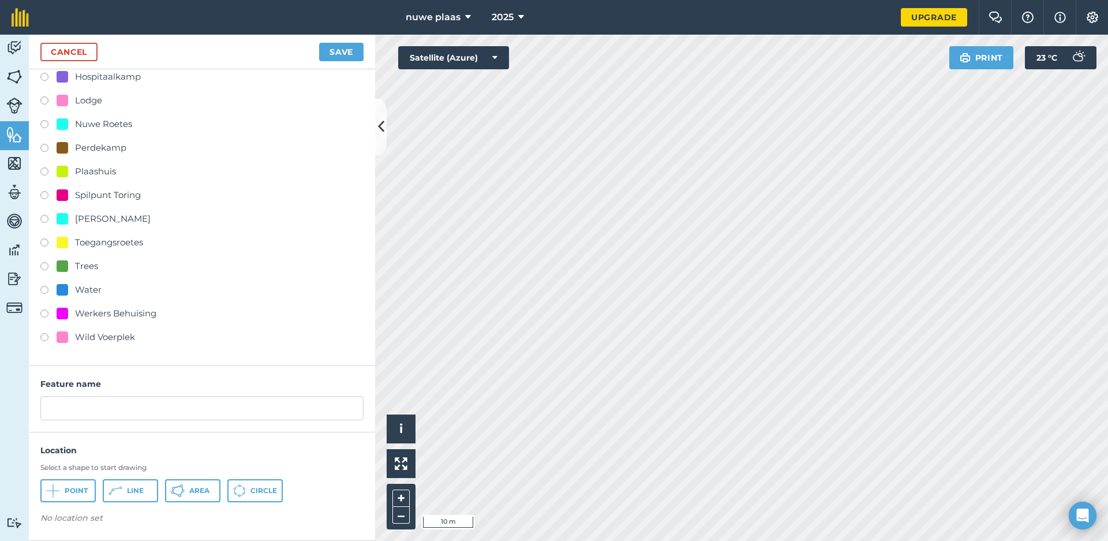
click at [85, 288] on div "Water" at bounding box center [88, 290] width 27 height 14
radio input "true"
type input "Water"
click at [100, 405] on input "Water" at bounding box center [201, 408] width 323 height 24
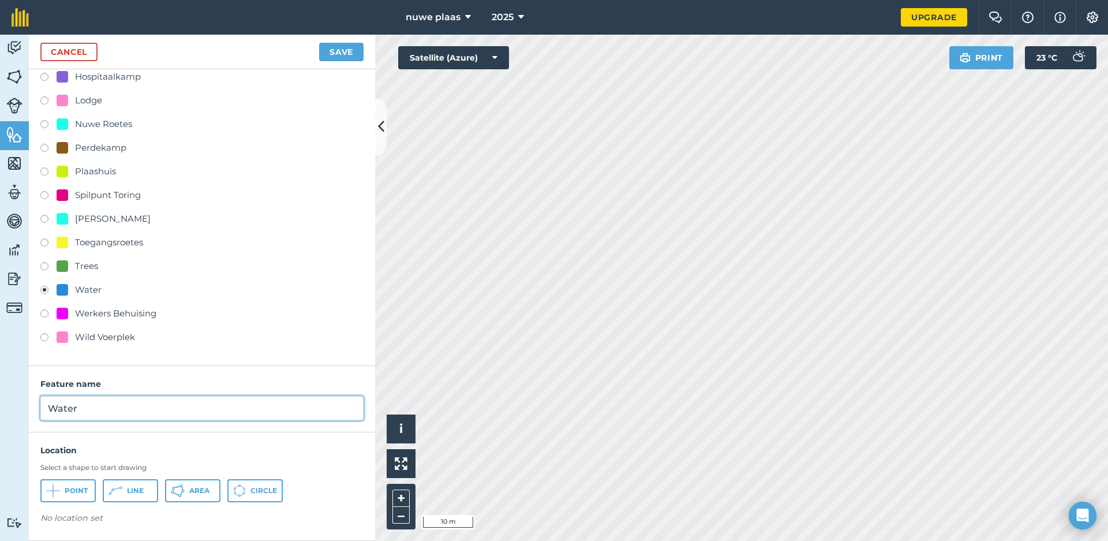
click at [100, 406] on input "Water" at bounding box center [201, 408] width 323 height 24
type input "Boorgat"
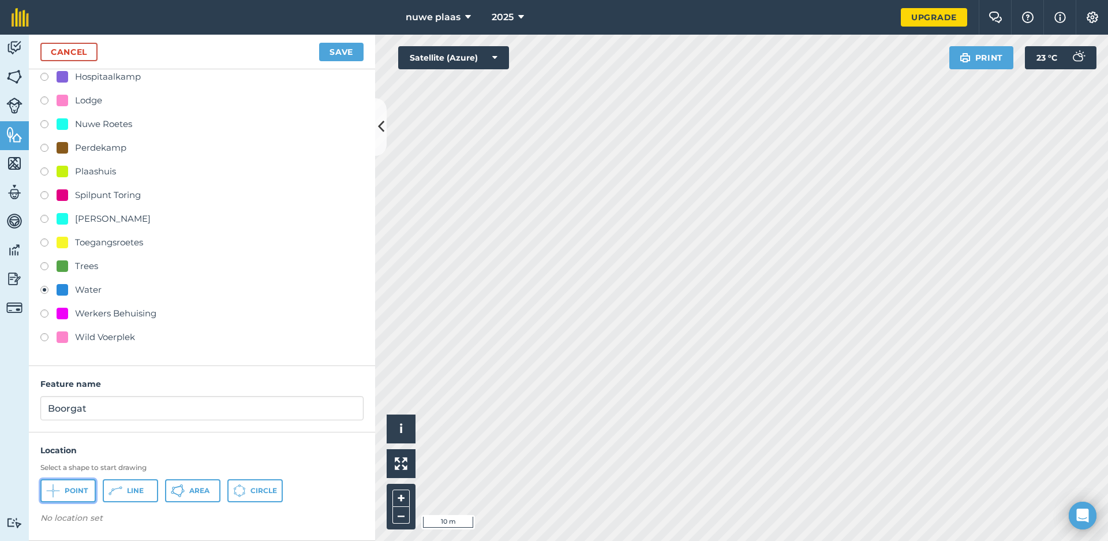
click at [76, 488] on span "Point" at bounding box center [76, 490] width 23 height 9
click at [347, 51] on button "Save" at bounding box center [341, 52] width 44 height 18
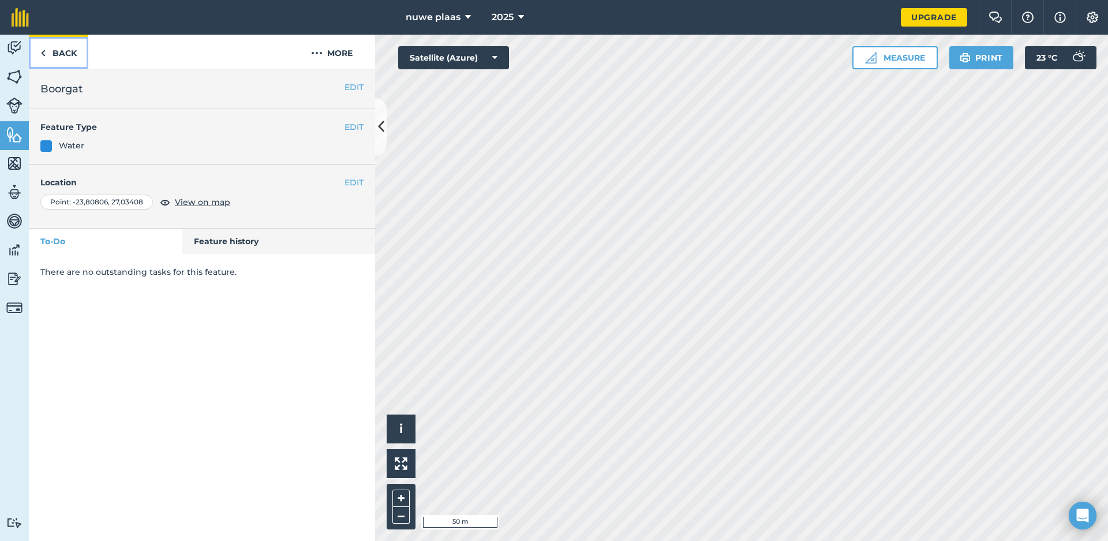
click at [58, 54] on link "Back" at bounding box center [58, 52] width 59 height 34
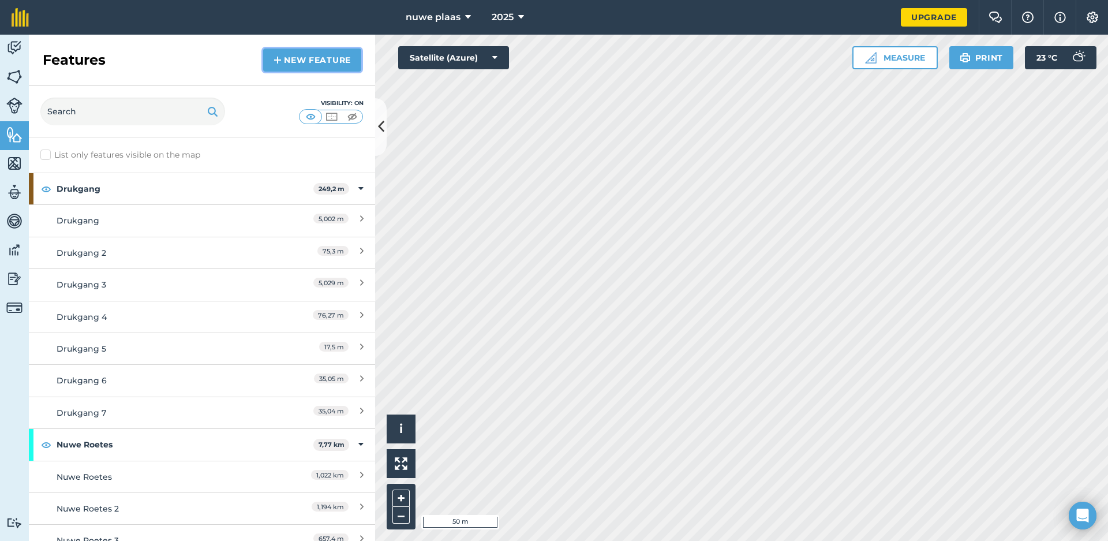
click at [312, 66] on link "New feature" at bounding box center [312, 59] width 98 height 23
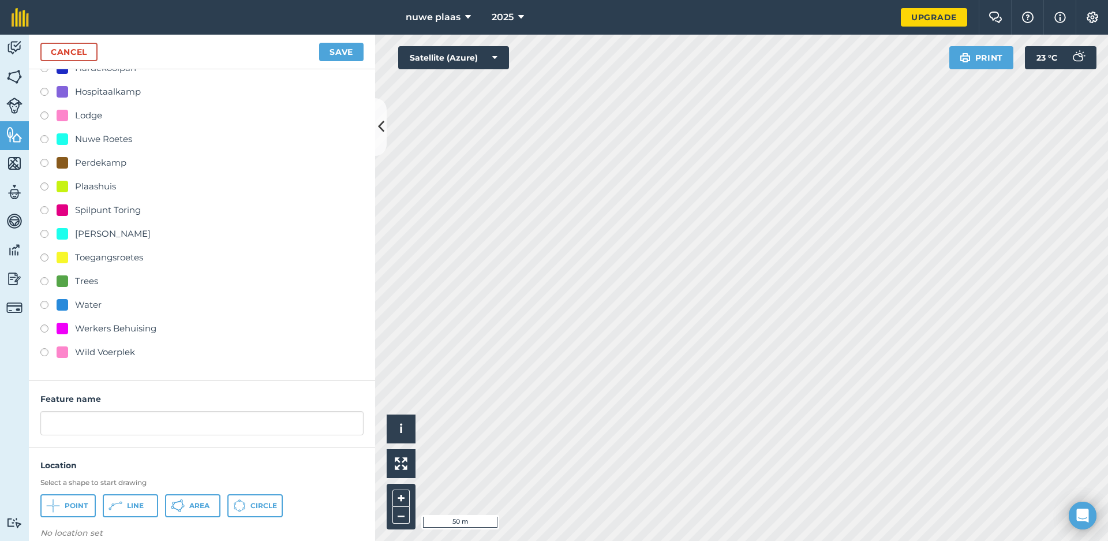
scroll to position [288, 0]
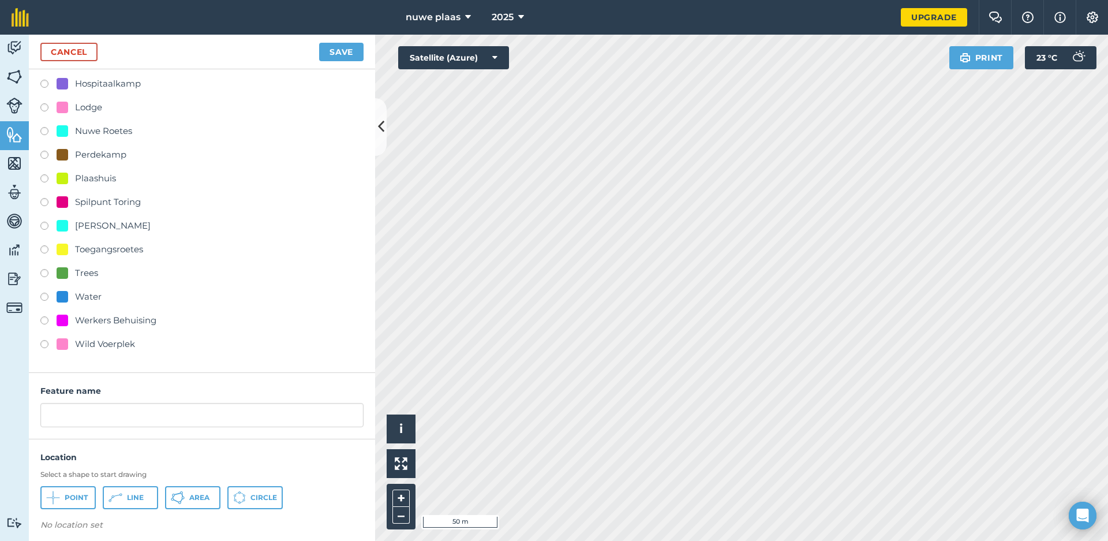
click at [82, 294] on div "Water" at bounding box center [88, 297] width 27 height 14
radio input "true"
click at [95, 414] on input "Water" at bounding box center [201, 415] width 323 height 24
type input "W"
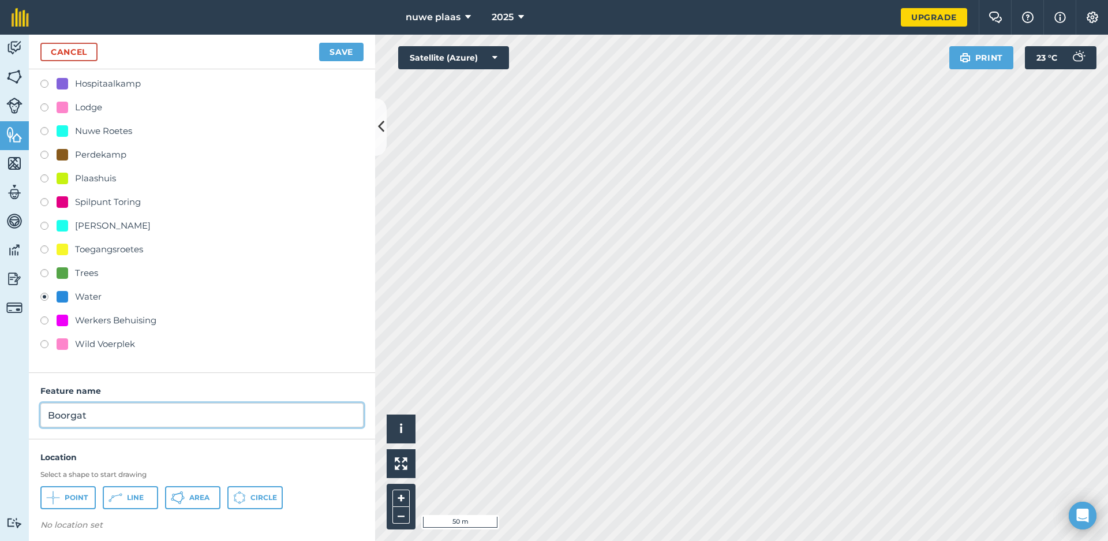
type input "Boorgat"
click at [78, 496] on span "Point" at bounding box center [76, 497] width 23 height 9
click at [344, 51] on button "Save" at bounding box center [341, 52] width 44 height 18
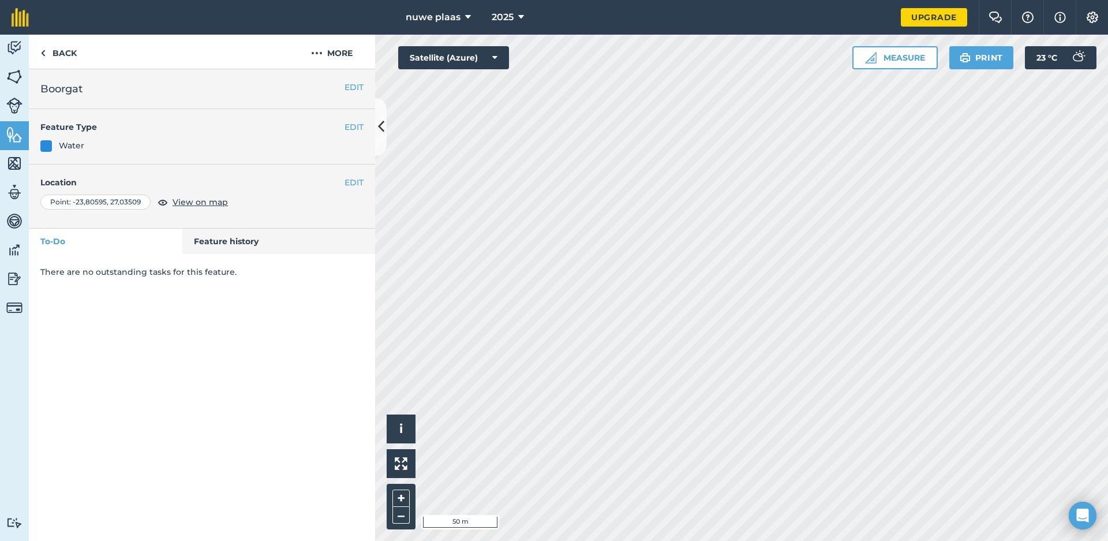
click at [265, 268] on div "Activity Fields Livestock Features Maps Team Vehicles Data Reporting Billing Tu…" at bounding box center [554, 288] width 1108 height 506
click at [428, 60] on div "Click to place a point i © 2025 TomTom, Microsoft 50 m + – Satellite (Azure) Me…" at bounding box center [741, 288] width 733 height 506
click at [68, 48] on link "Back" at bounding box center [58, 52] width 59 height 34
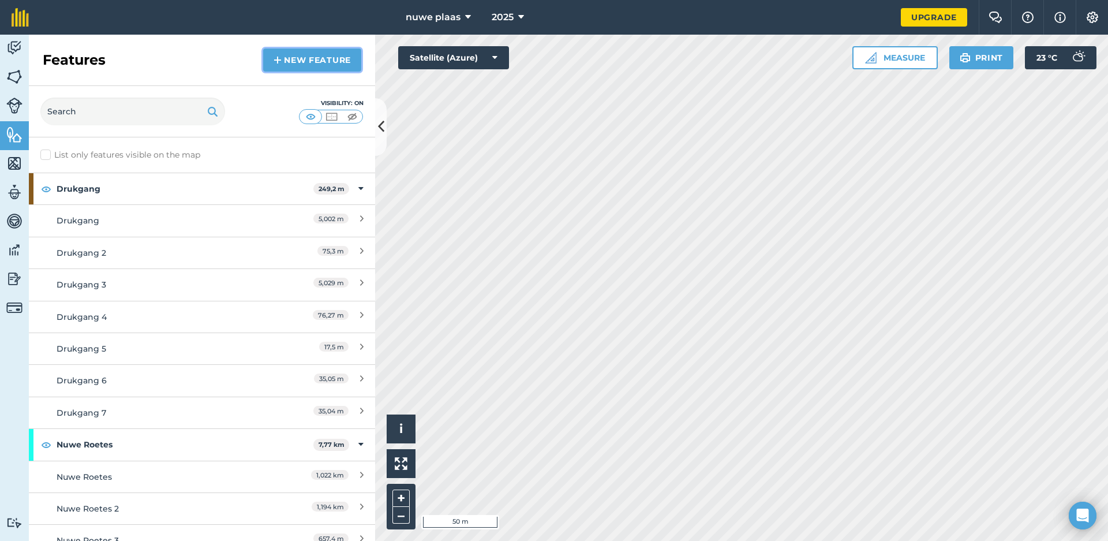
click at [293, 60] on link "New feature" at bounding box center [312, 59] width 98 height 23
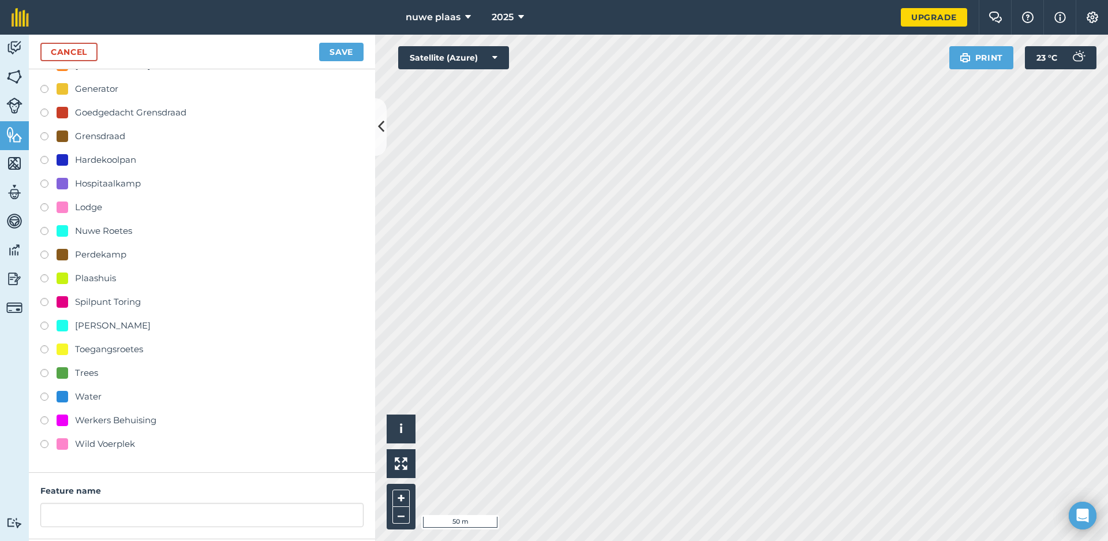
scroll to position [295, 0]
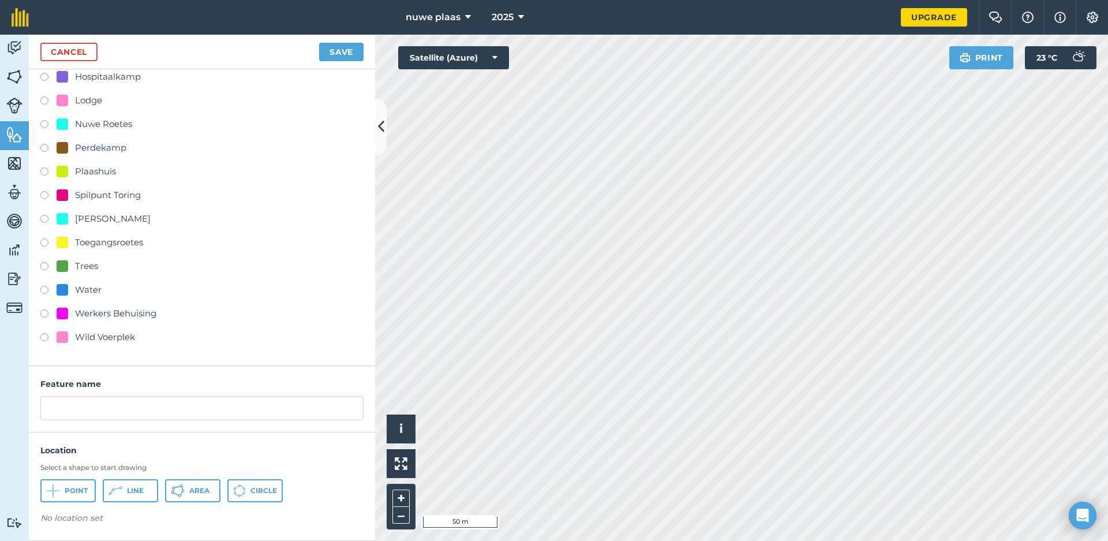
click at [91, 290] on div "Water" at bounding box center [88, 290] width 27 height 14
radio input "true"
click at [153, 403] on input "Water" at bounding box center [201, 408] width 323 height 24
type input "W"
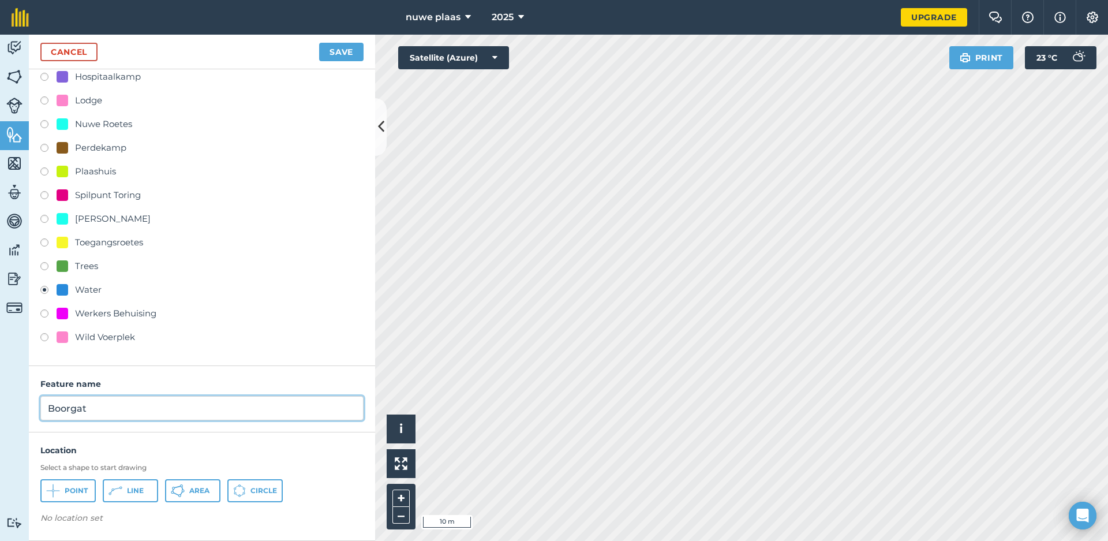
type input "Boorgat"
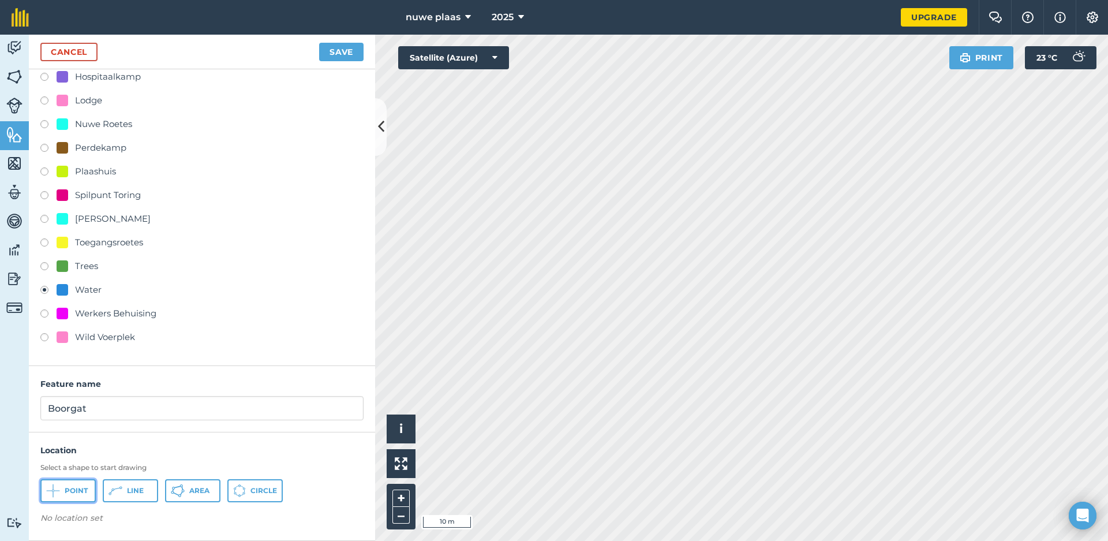
click at [73, 490] on span "Point" at bounding box center [76, 490] width 23 height 9
click at [339, 54] on button "Save" at bounding box center [341, 52] width 44 height 18
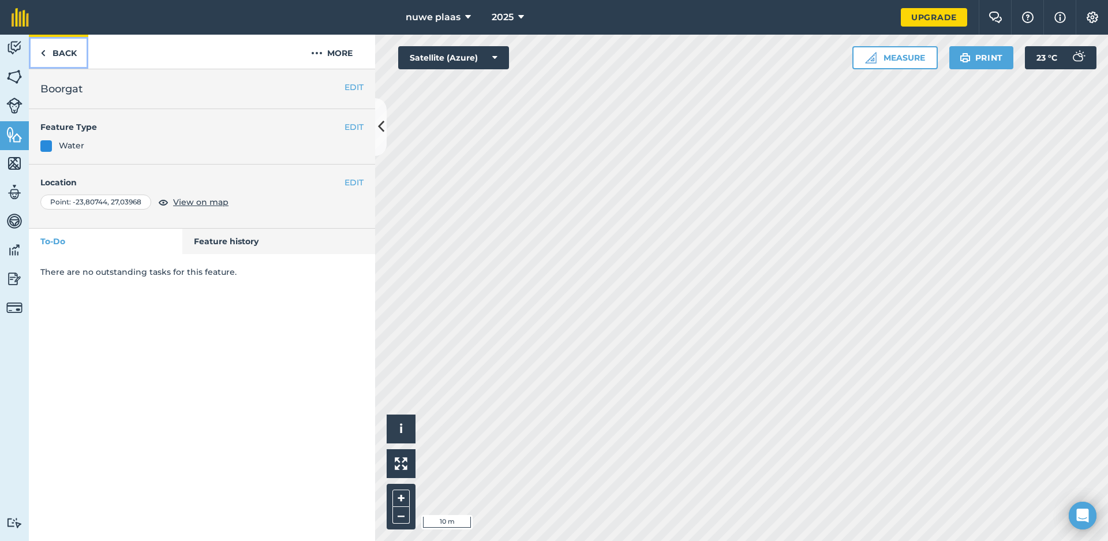
click at [61, 52] on link "Back" at bounding box center [58, 52] width 59 height 34
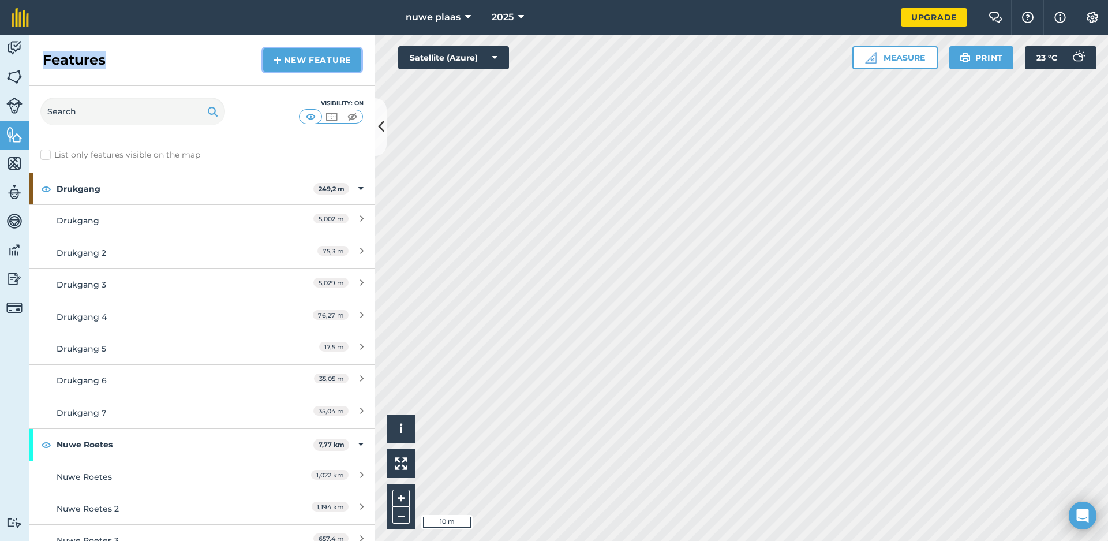
click at [299, 57] on link "New feature" at bounding box center [312, 59] width 98 height 23
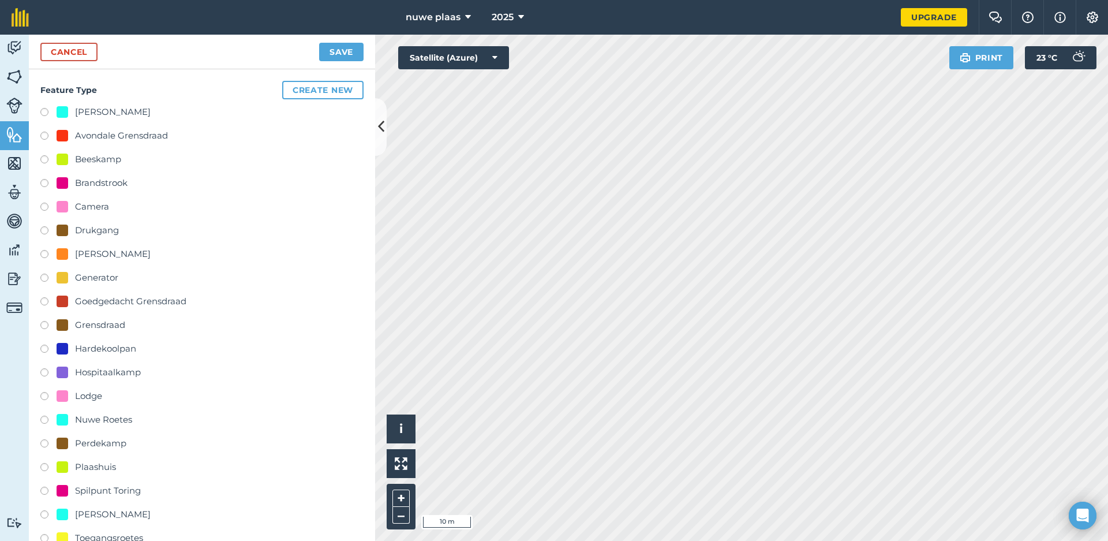
scroll to position [295, 0]
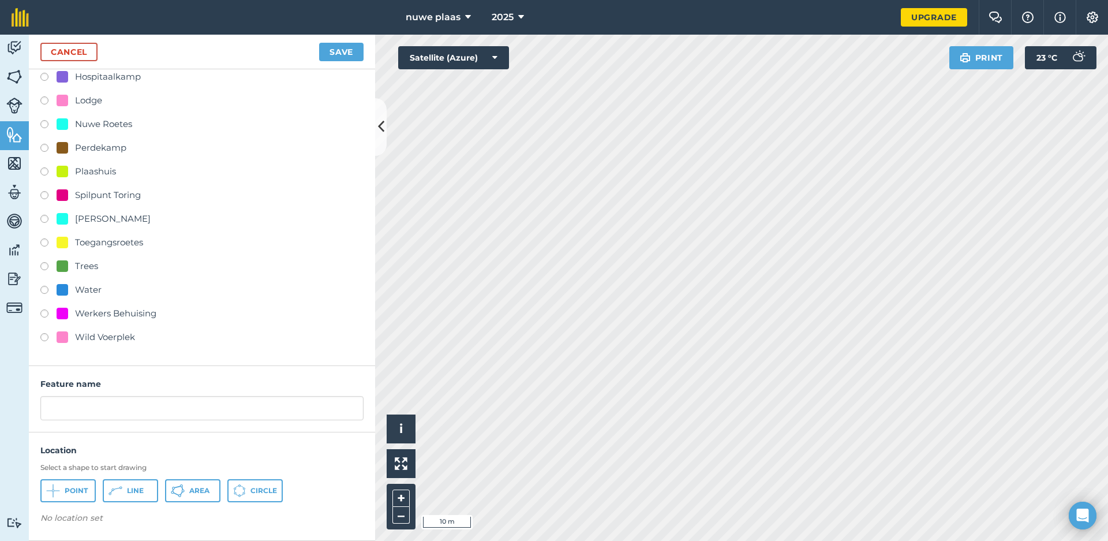
click at [89, 283] on div "Water" at bounding box center [88, 290] width 27 height 14
radio input "true"
click at [89, 283] on div "Water" at bounding box center [88, 290] width 27 height 14
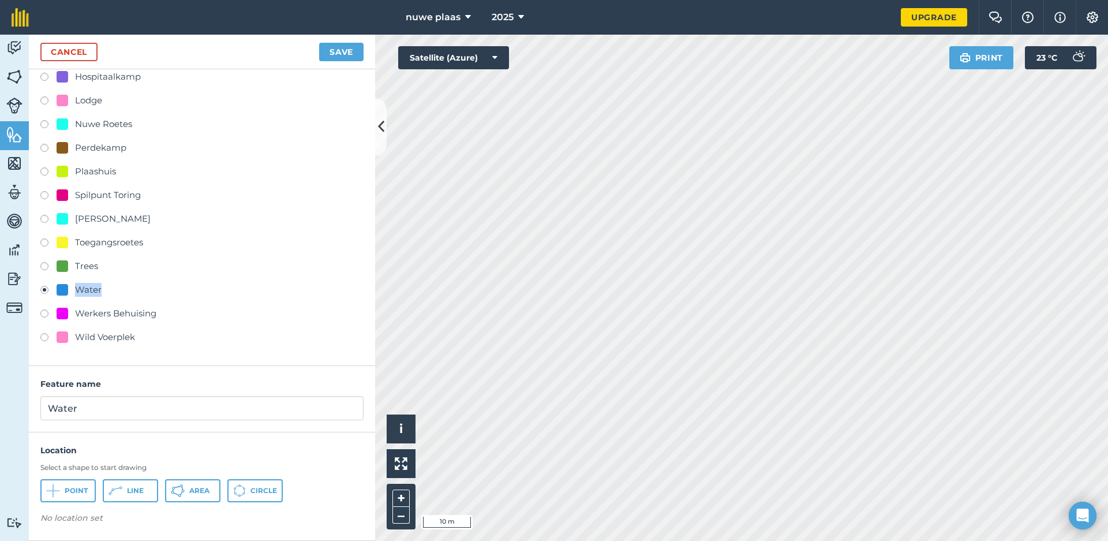
click at [89, 283] on div "Water" at bounding box center [88, 290] width 27 height 14
click at [116, 407] on input "Water" at bounding box center [201, 408] width 323 height 24
type input "W"
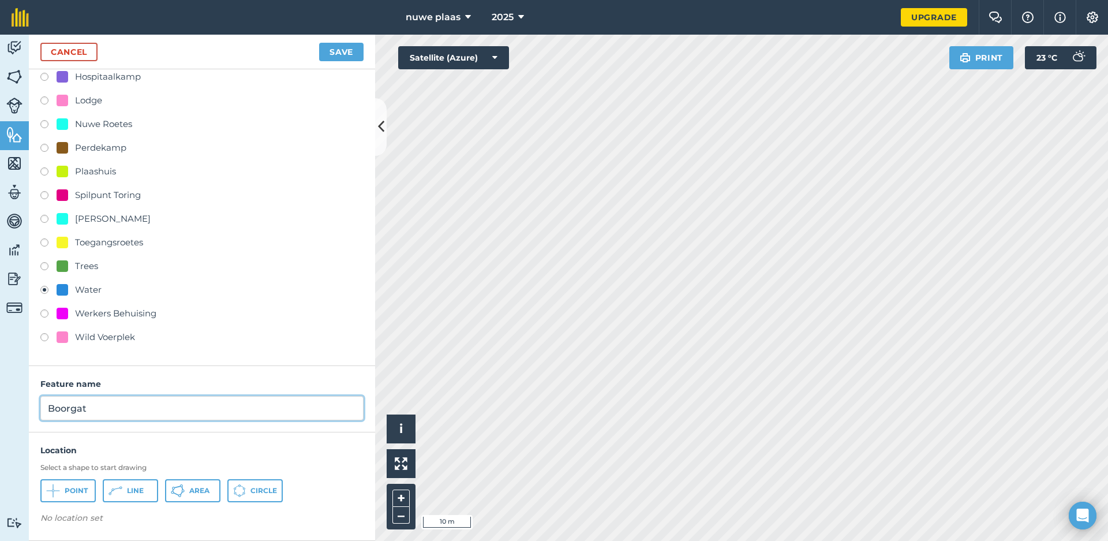
type input "Boorgat"
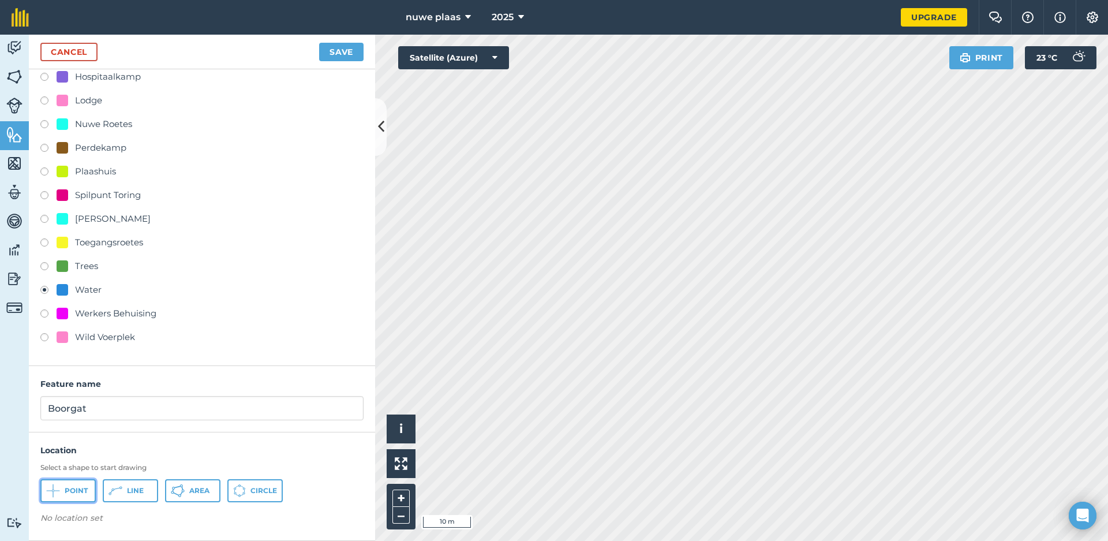
click at [73, 490] on span "Point" at bounding box center [76, 490] width 23 height 9
click at [337, 52] on button "Save" at bounding box center [341, 52] width 44 height 18
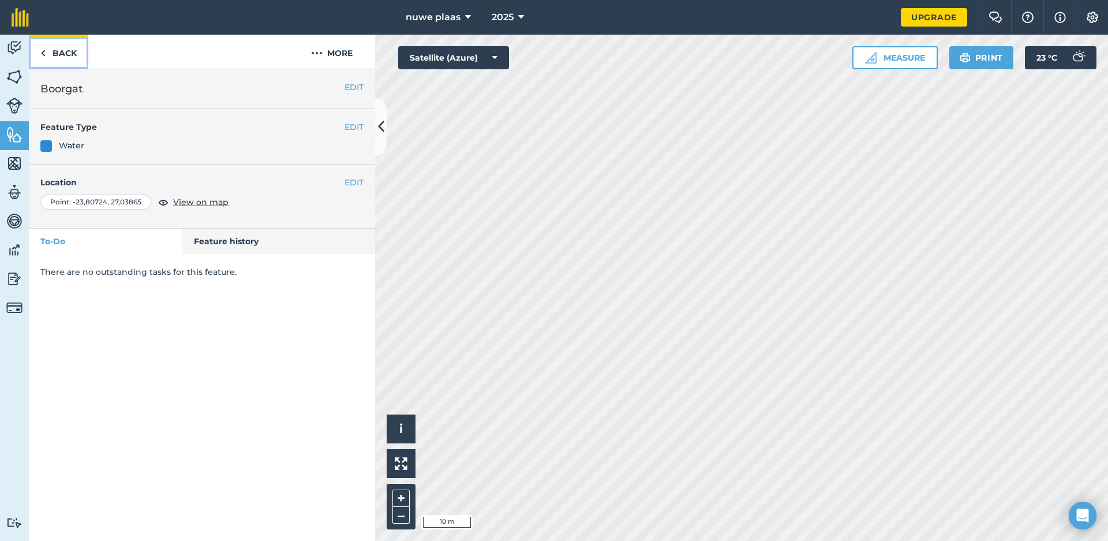
click at [69, 52] on link "Back" at bounding box center [58, 52] width 59 height 34
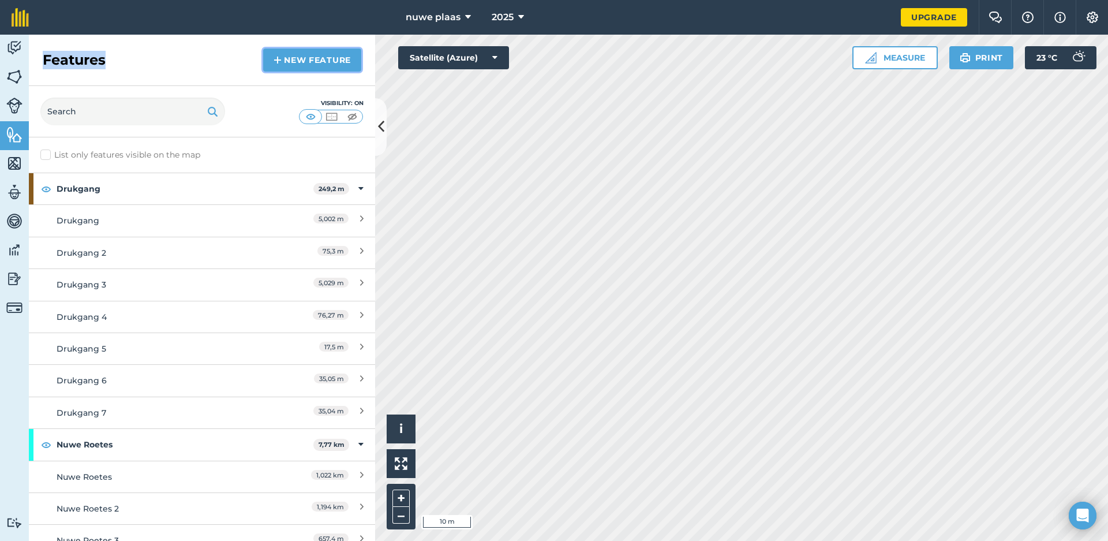
click at [318, 57] on link "New feature" at bounding box center [312, 59] width 98 height 23
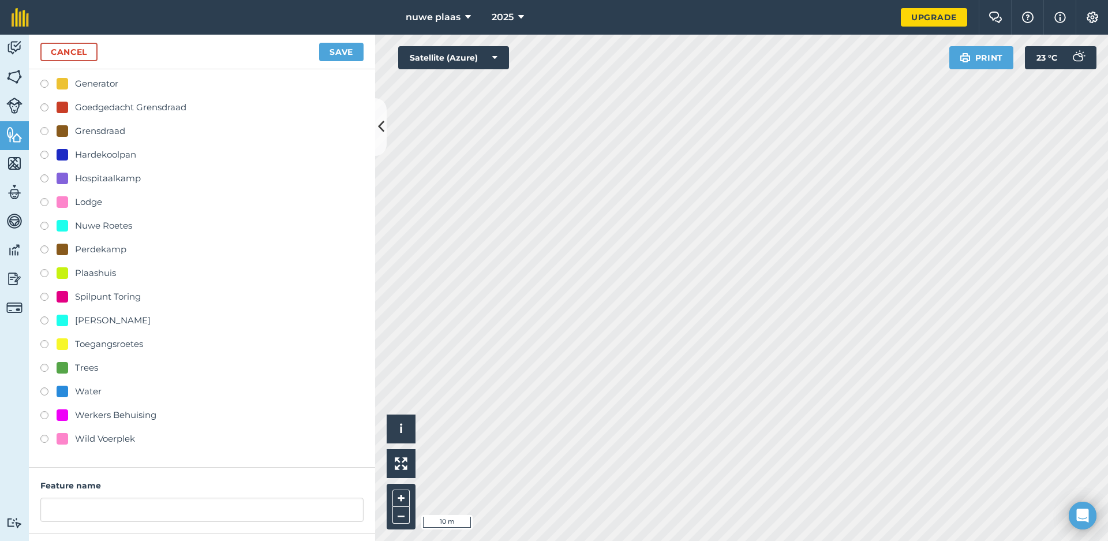
scroll to position [231, 0]
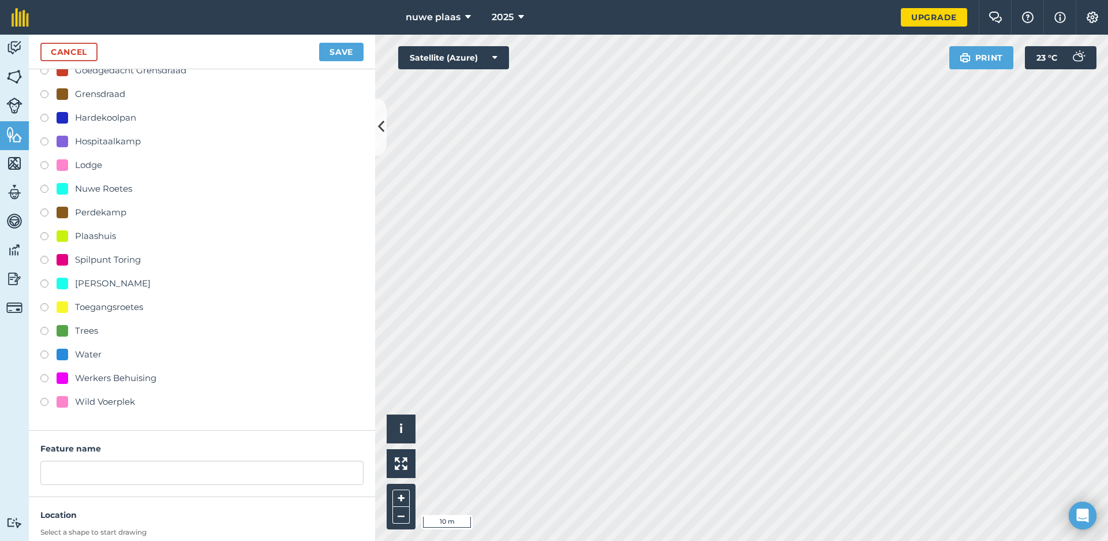
click at [91, 355] on div "Water" at bounding box center [88, 354] width 27 height 14
radio input "true"
click at [129, 474] on input "Water" at bounding box center [201, 472] width 323 height 24
type input "W"
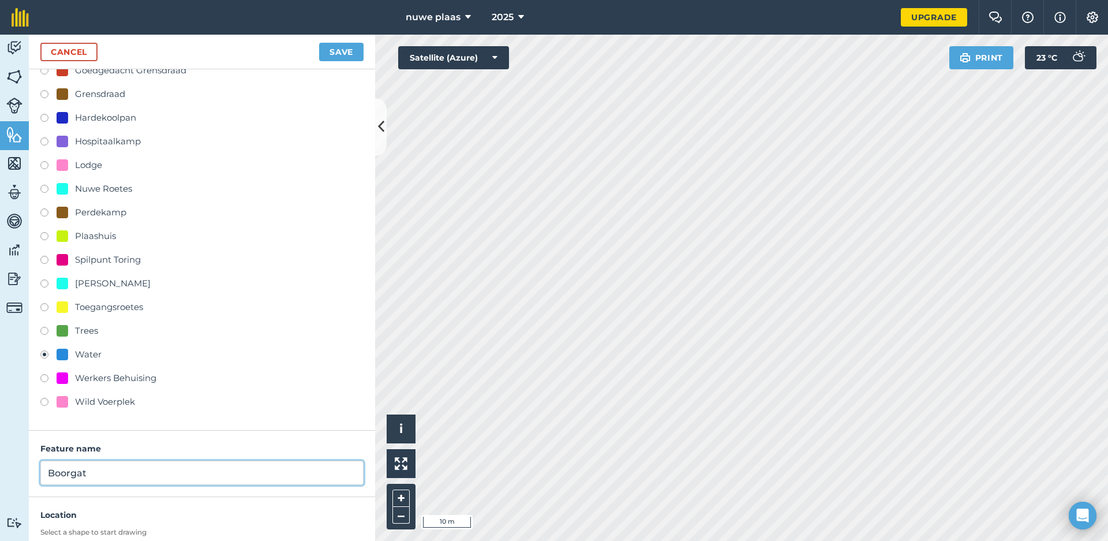
type input "Boorgat"
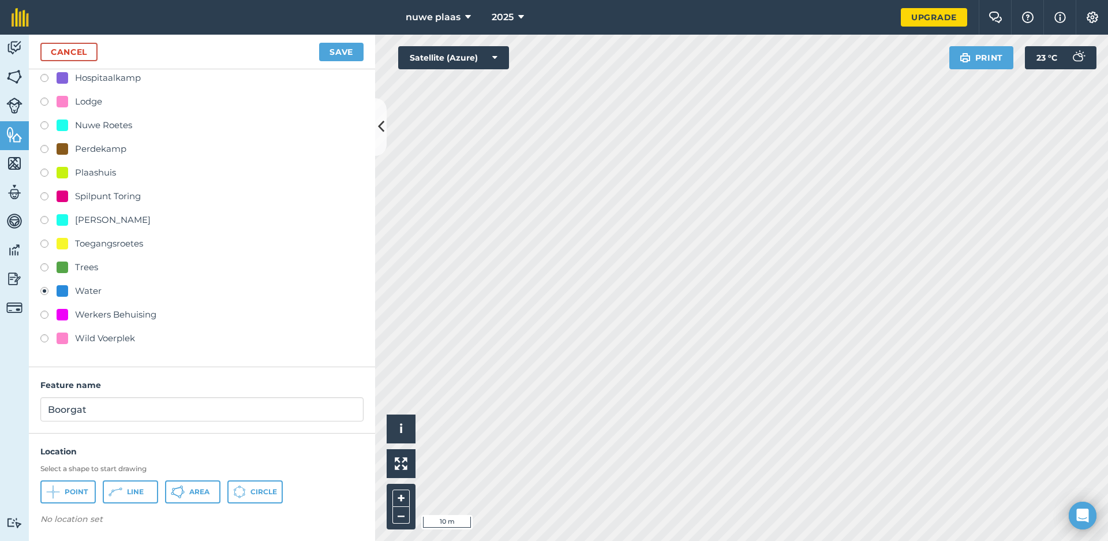
scroll to position [295, 0]
click at [73, 492] on span "Point" at bounding box center [76, 490] width 23 height 9
click at [338, 51] on button "Save" at bounding box center [341, 52] width 44 height 18
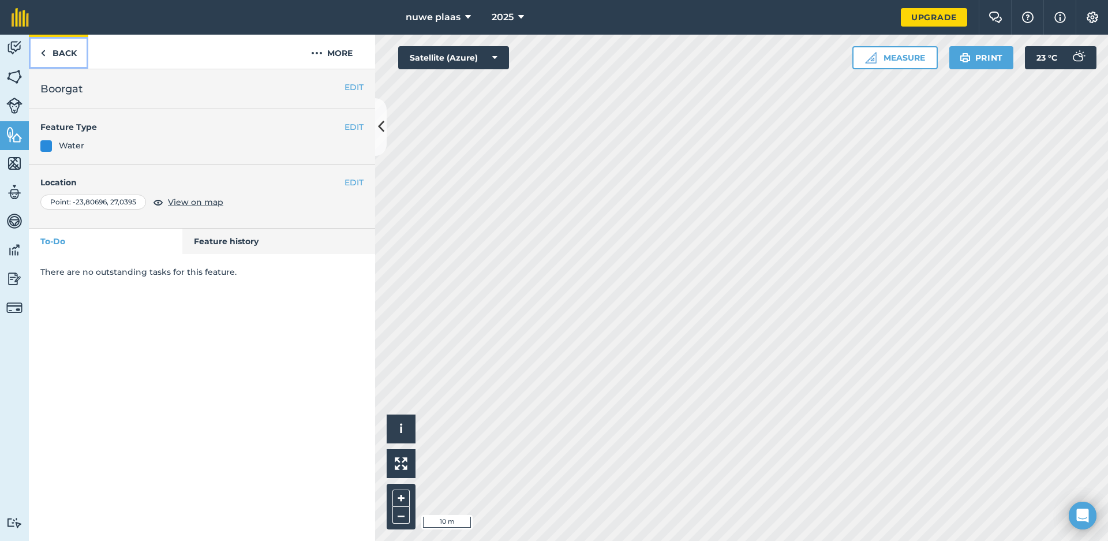
click at [51, 52] on link "Back" at bounding box center [58, 52] width 59 height 34
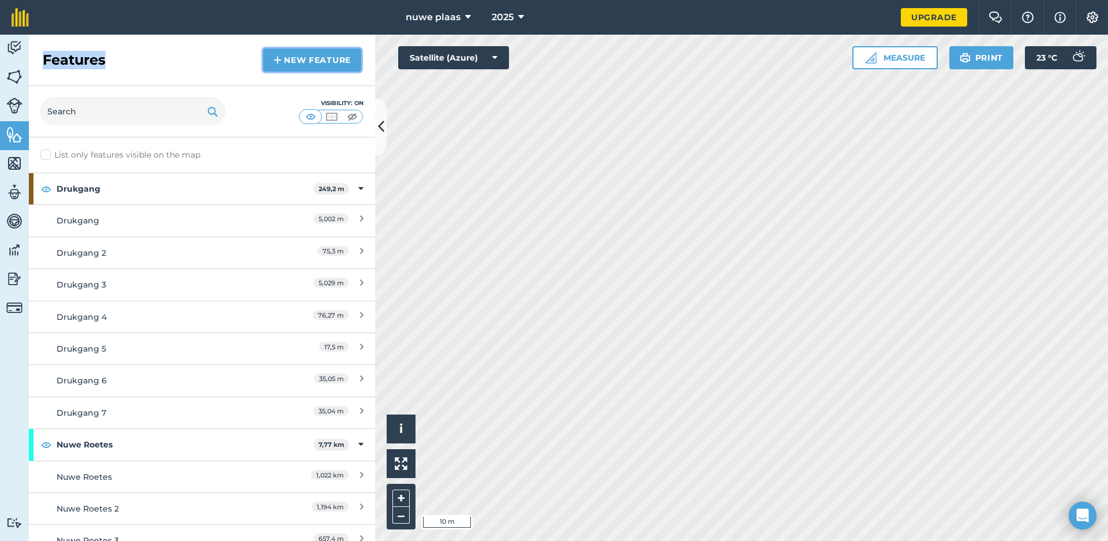
click at [334, 61] on link "New feature" at bounding box center [312, 59] width 98 height 23
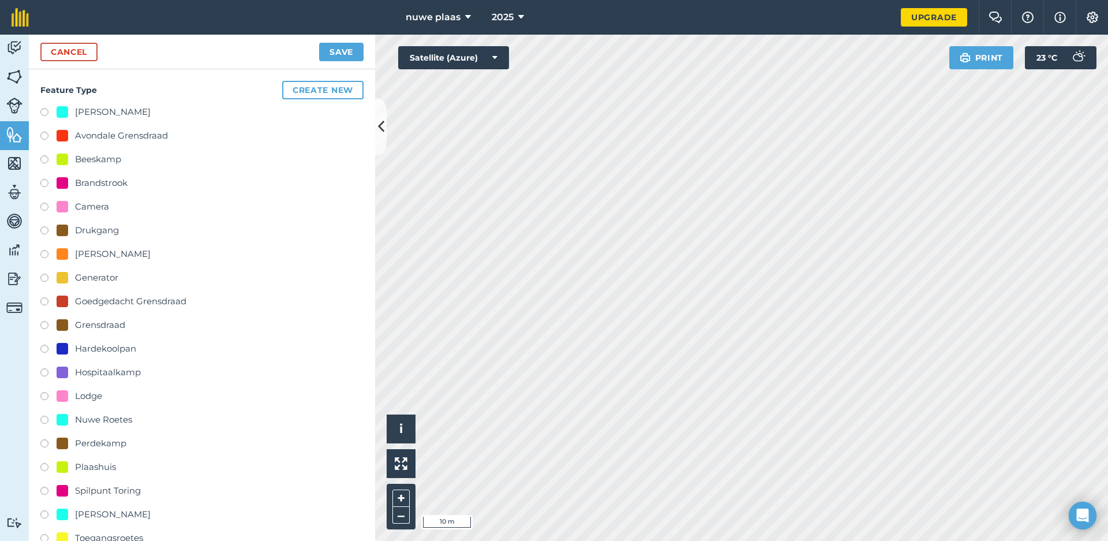
scroll to position [295, 0]
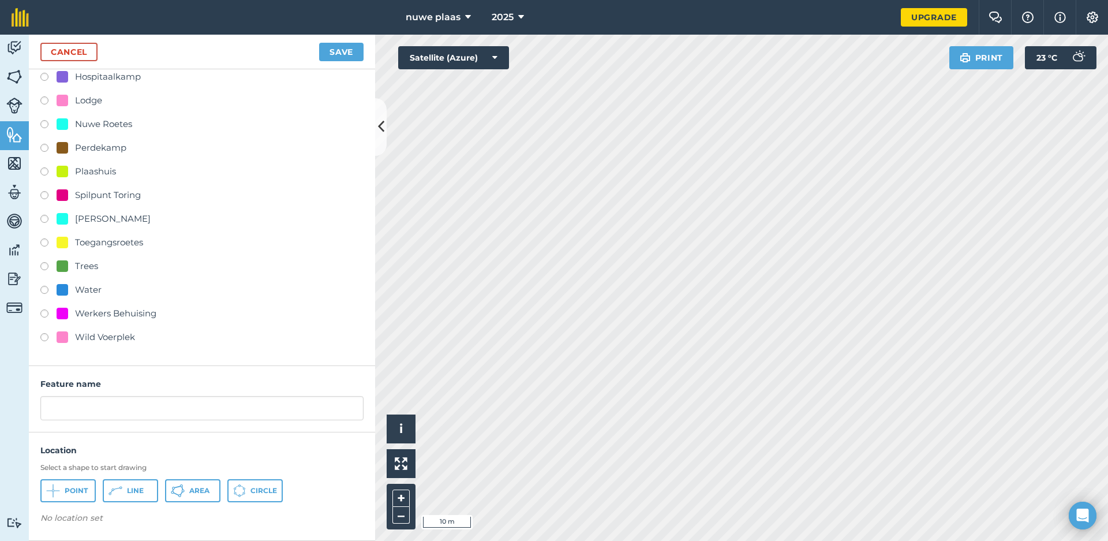
click at [99, 293] on div "Water" at bounding box center [88, 290] width 27 height 14
radio input "true"
click at [121, 414] on input "Water" at bounding box center [201, 408] width 323 height 24
type input "W"
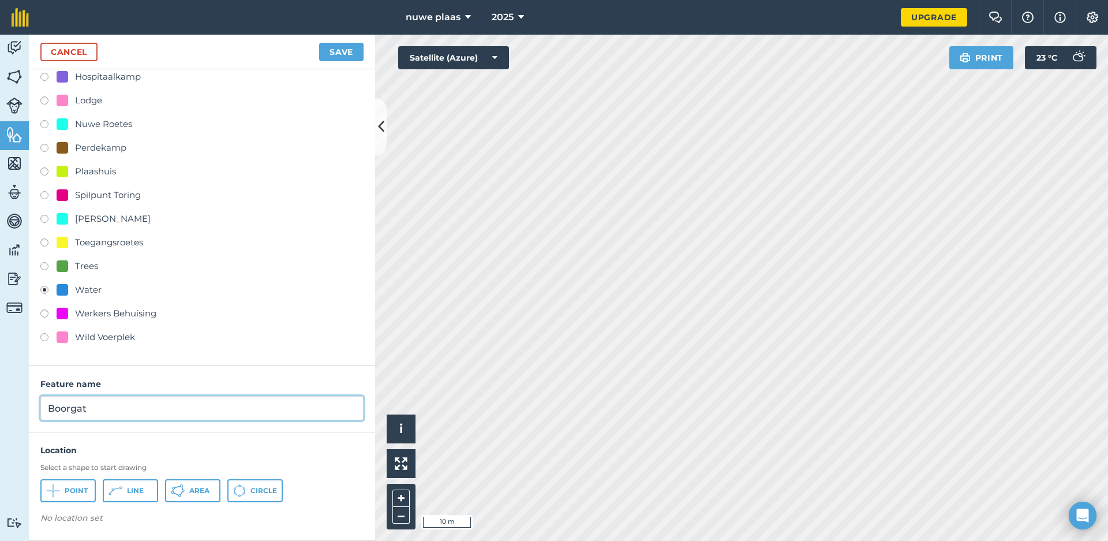
type input "Boorgat"
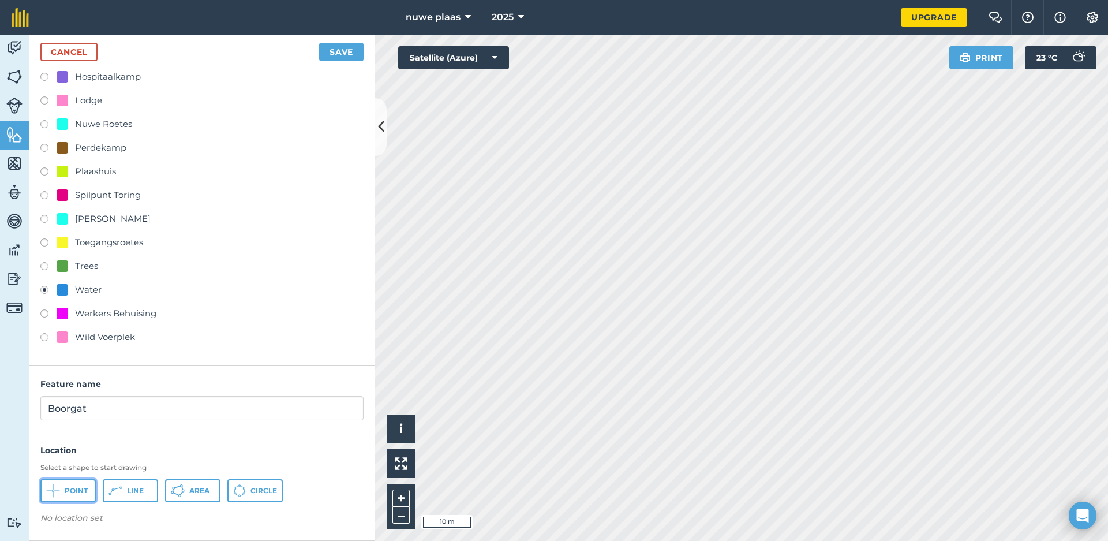
click at [78, 486] on span "Point" at bounding box center [76, 490] width 23 height 9
click at [342, 52] on button "Save" at bounding box center [341, 52] width 44 height 18
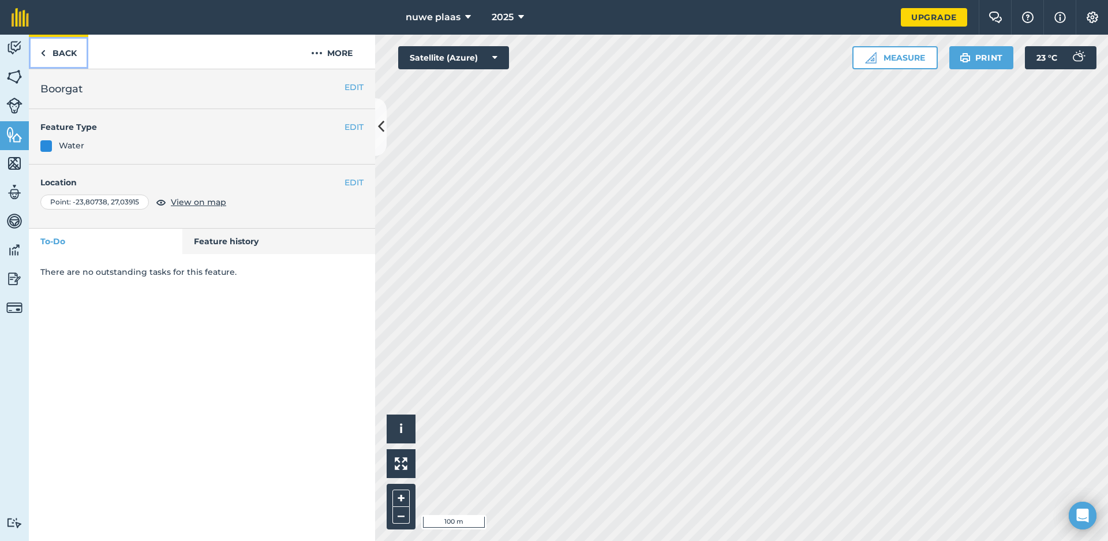
click at [68, 53] on link "Back" at bounding box center [58, 52] width 59 height 34
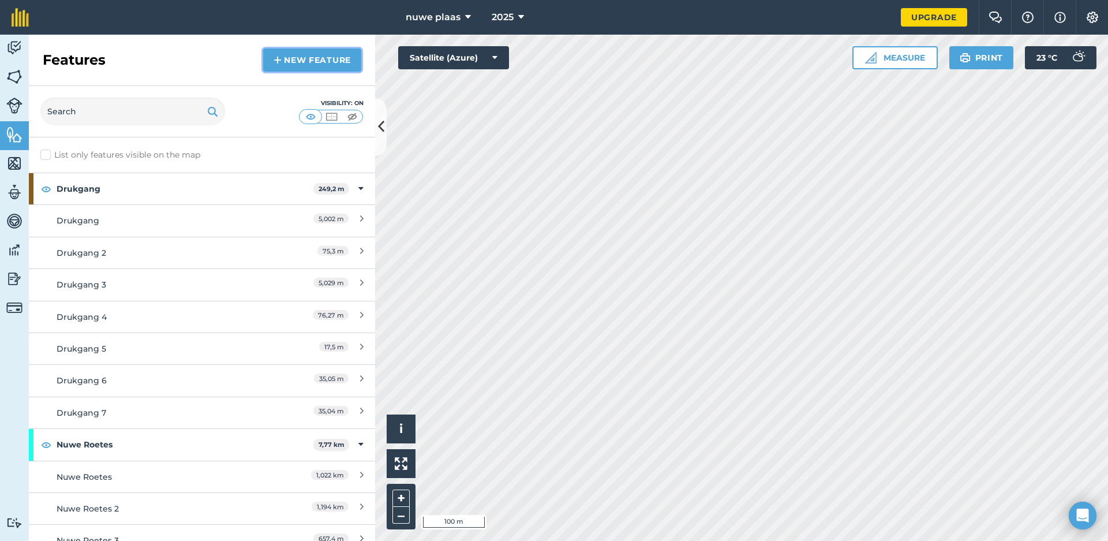
click at [303, 58] on link "New feature" at bounding box center [312, 59] width 98 height 23
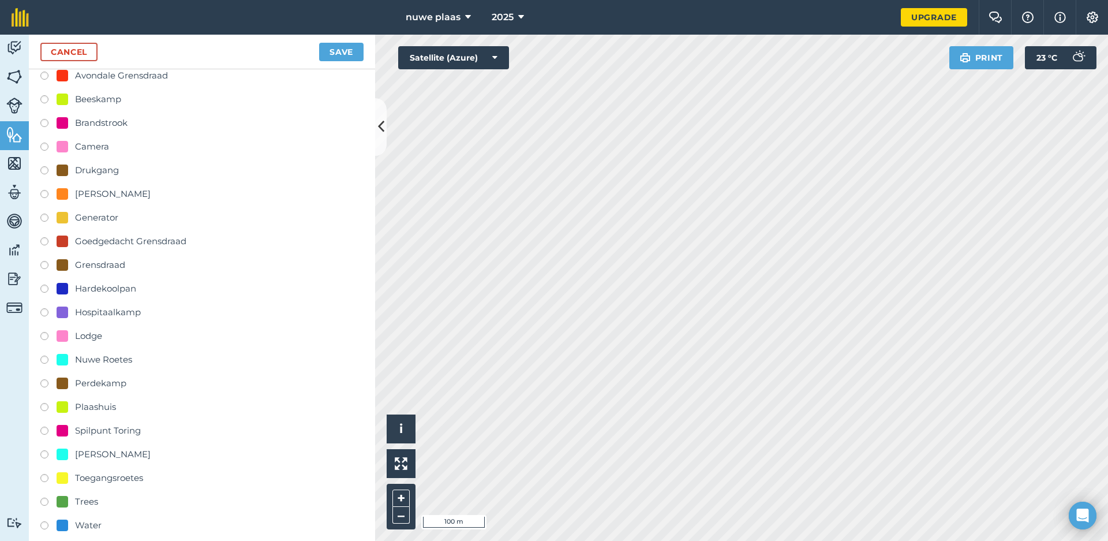
scroll to position [288, 0]
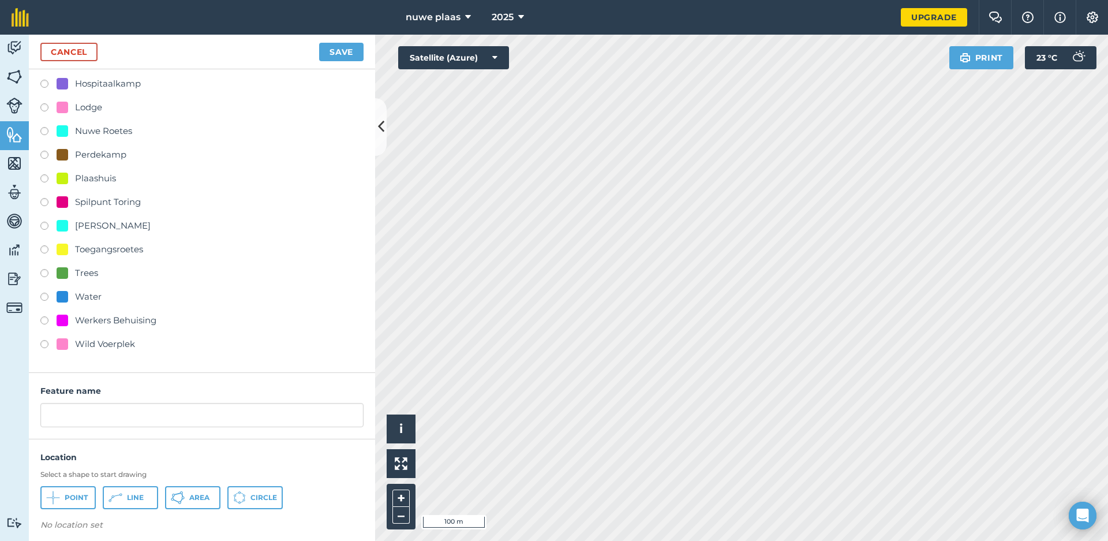
click at [122, 248] on div "Toegangsroetes" at bounding box center [109, 249] width 68 height 14
radio input "true"
type input "Toegangsroetes 10"
click at [151, 497] on button "Line" at bounding box center [130, 497] width 55 height 23
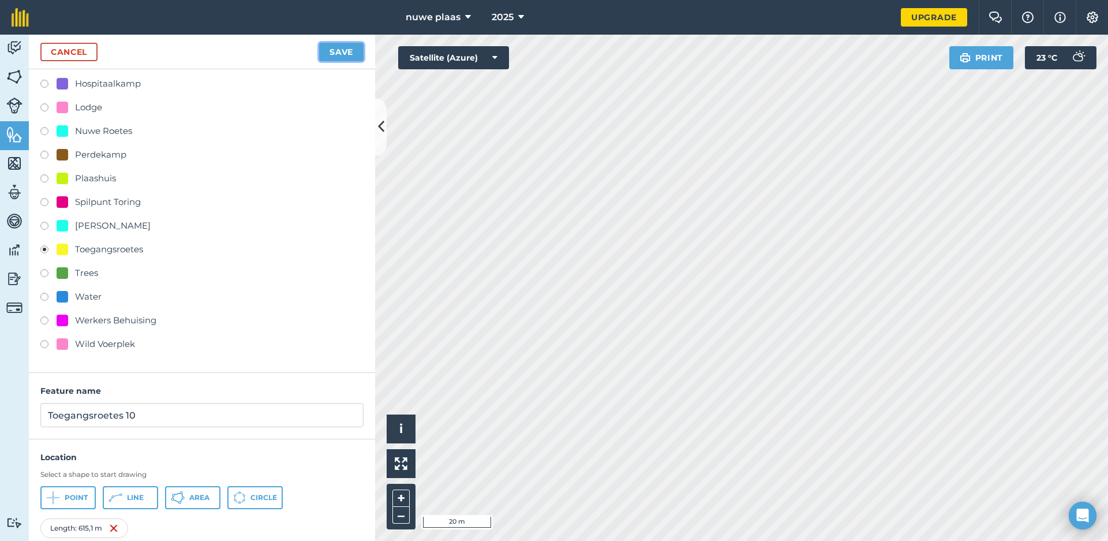
click at [337, 53] on button "Save" at bounding box center [341, 52] width 44 height 18
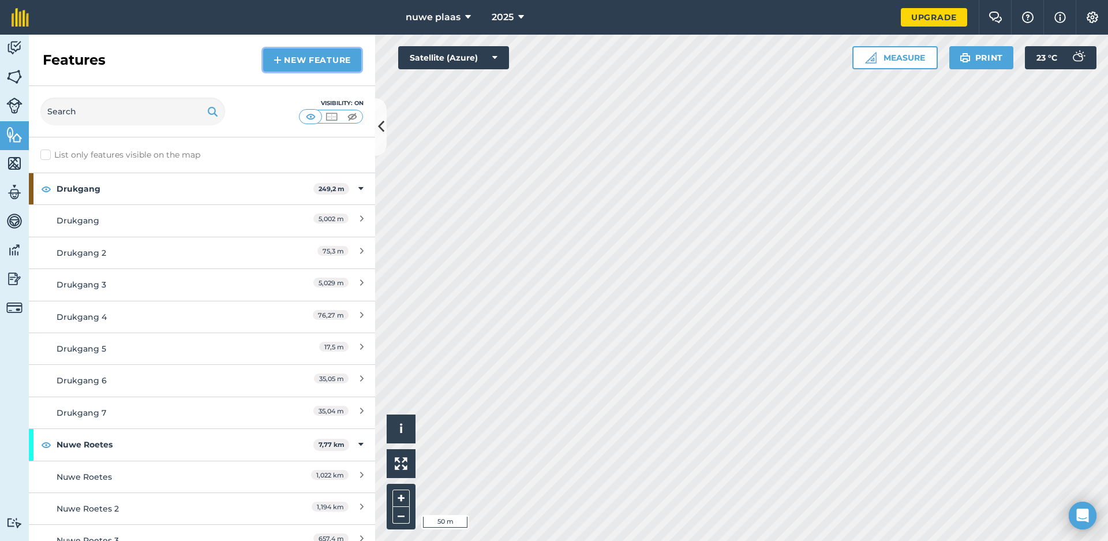
click at [335, 62] on link "New feature" at bounding box center [312, 59] width 98 height 23
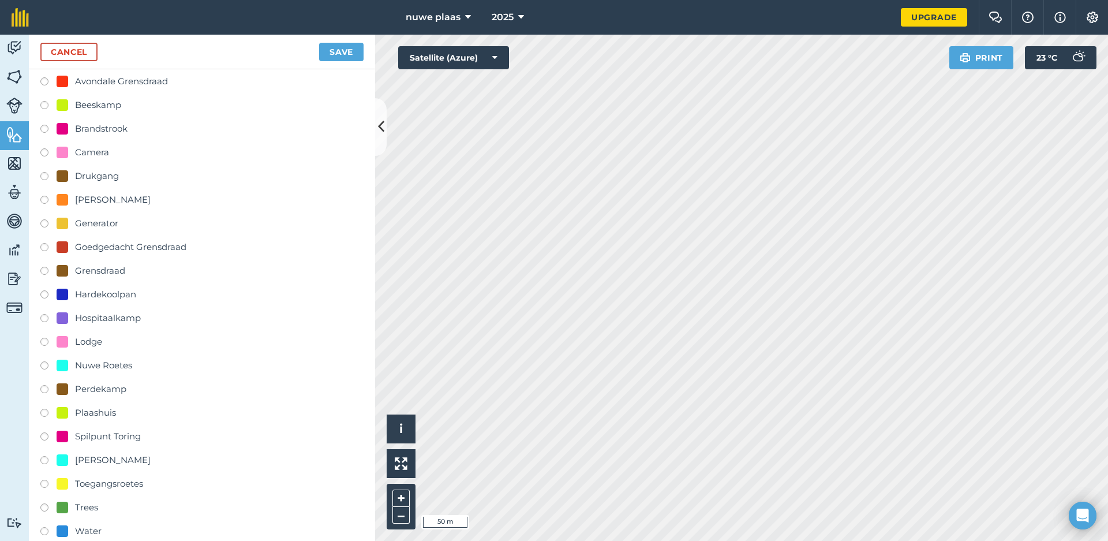
scroll to position [231, 0]
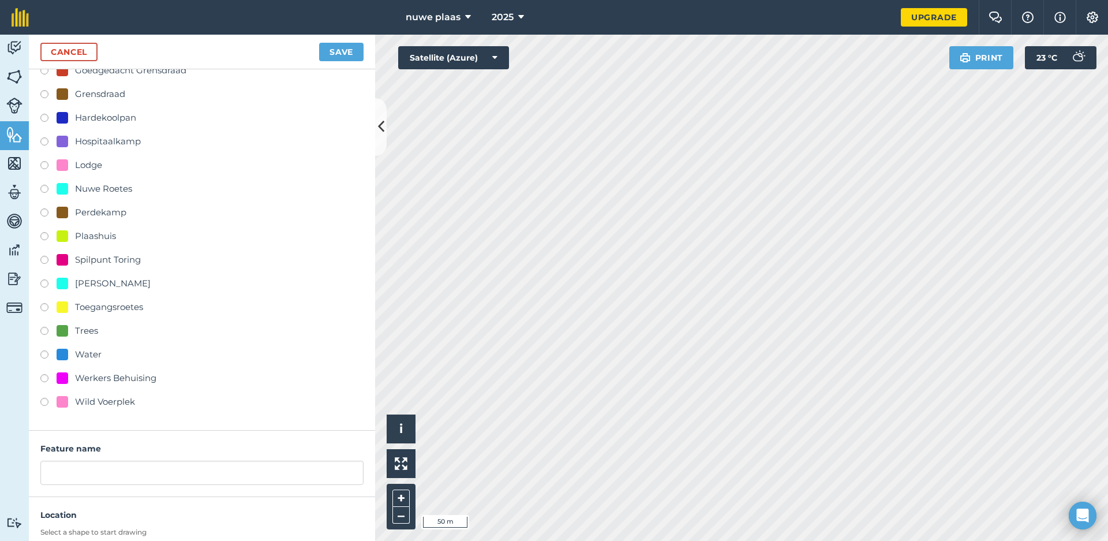
click at [105, 306] on div "Toegangsroetes" at bounding box center [109, 307] width 68 height 14
radio input "true"
type input "Toegangsroetes 10"
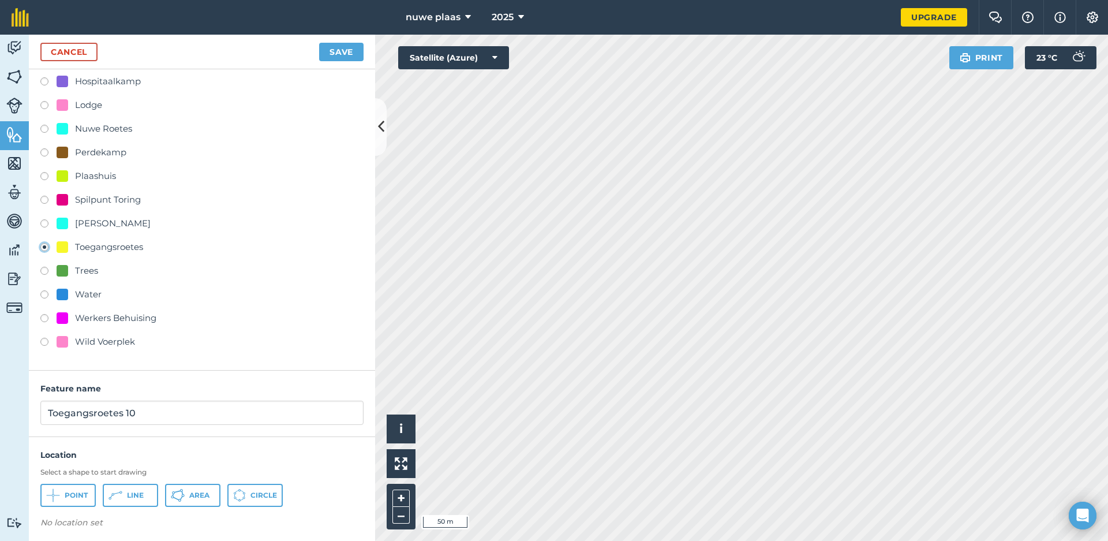
scroll to position [295, 0]
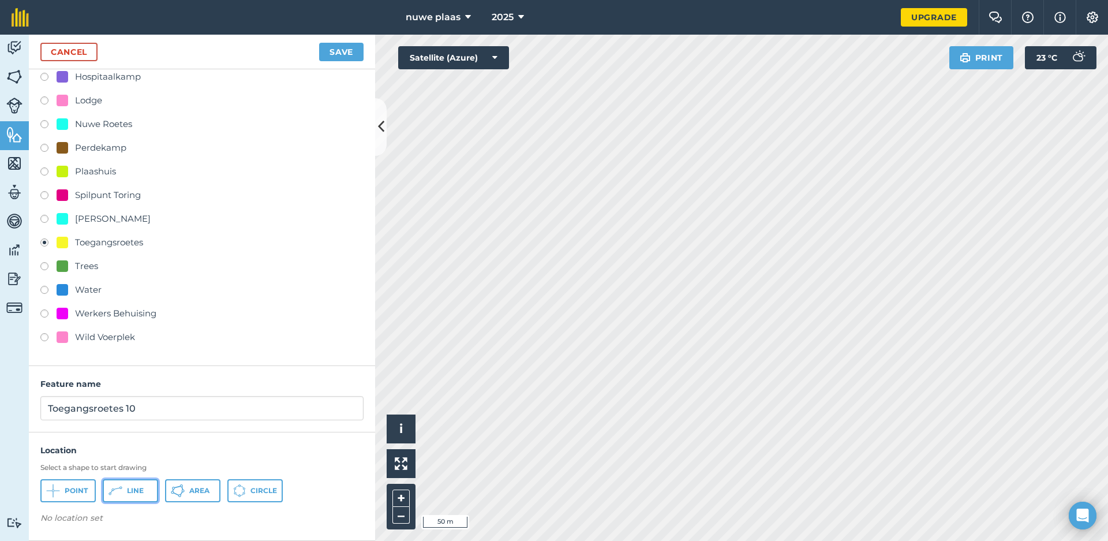
drag, startPoint x: 131, startPoint y: 488, endPoint x: 139, endPoint y: 477, distance: 14.1
click at [132, 488] on span "Line" at bounding box center [135, 490] width 17 height 9
click at [337, 50] on button "Save" at bounding box center [341, 52] width 44 height 18
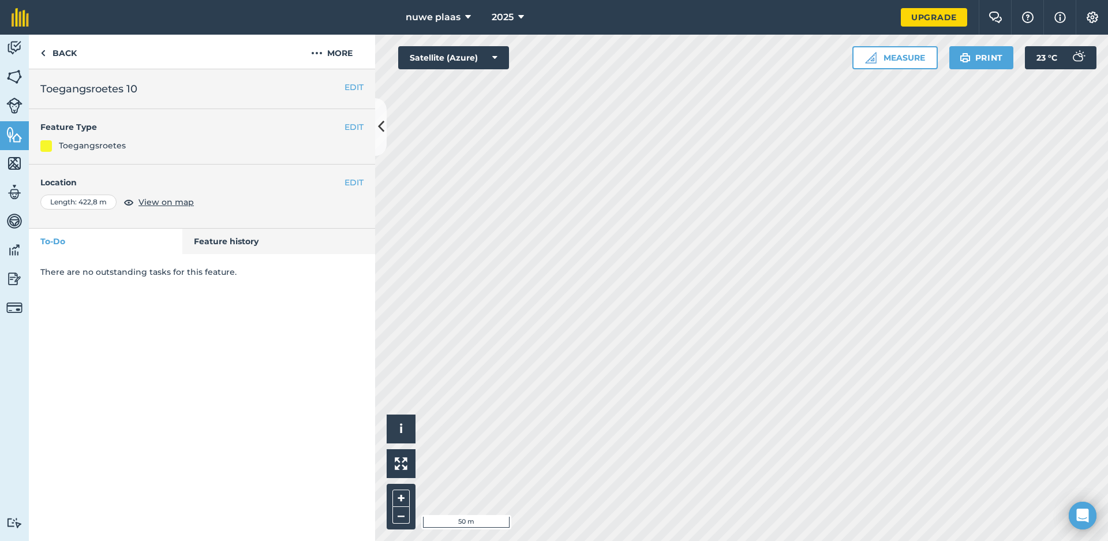
click at [722, 540] on html "nuwe plaas 2025 Upgrade Farm Chat Help Info Settings Map printing is not availa…" at bounding box center [554, 270] width 1108 height 541
click at [61, 47] on link "Back" at bounding box center [58, 52] width 59 height 34
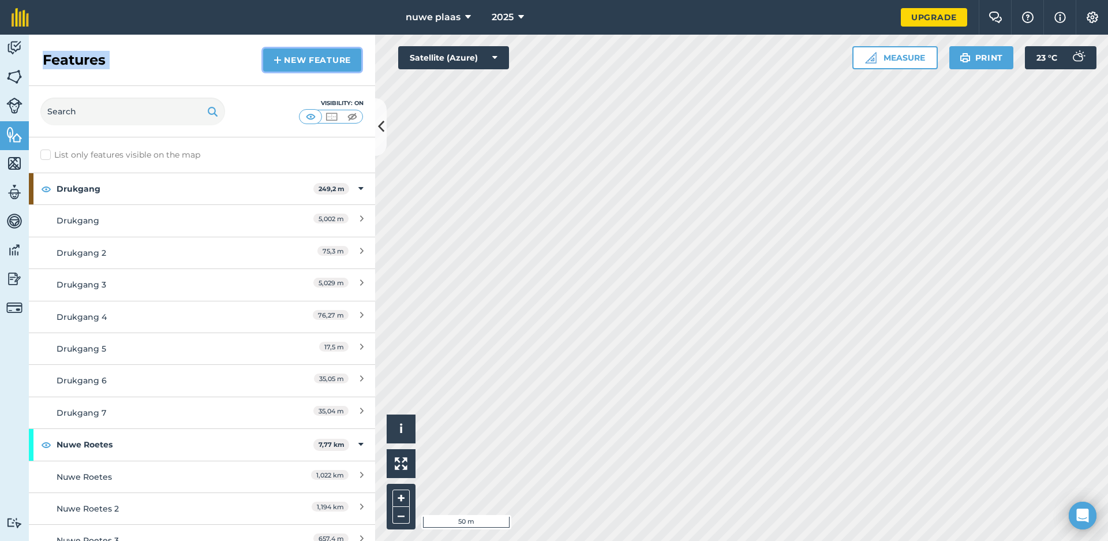
click at [309, 60] on link "New feature" at bounding box center [312, 59] width 98 height 23
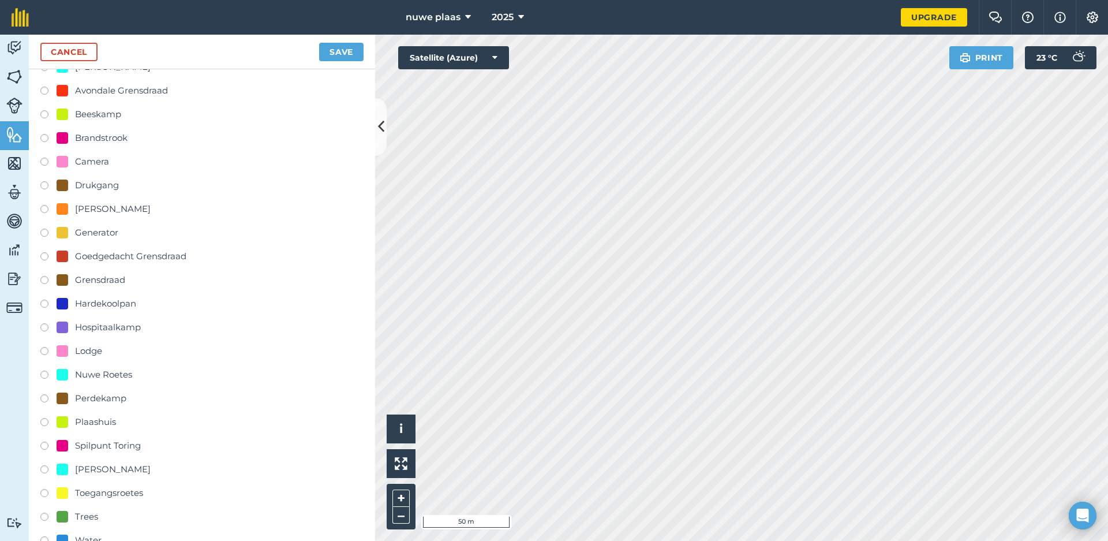
scroll to position [58, 0]
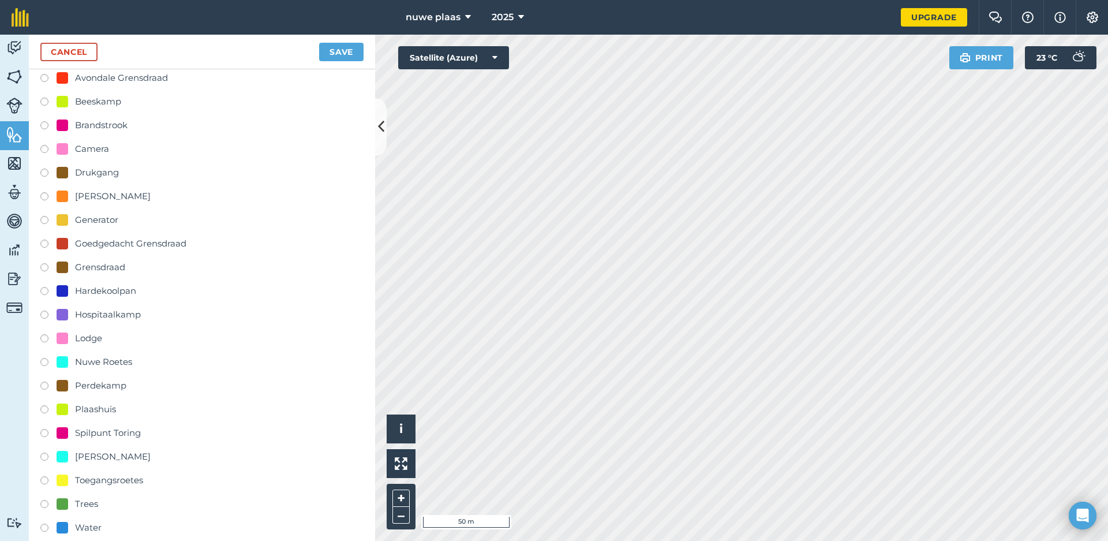
click at [115, 477] on div "Toegangsroetes" at bounding box center [109, 480] width 68 height 14
radio input "true"
type input "Toegangsroetes 10"
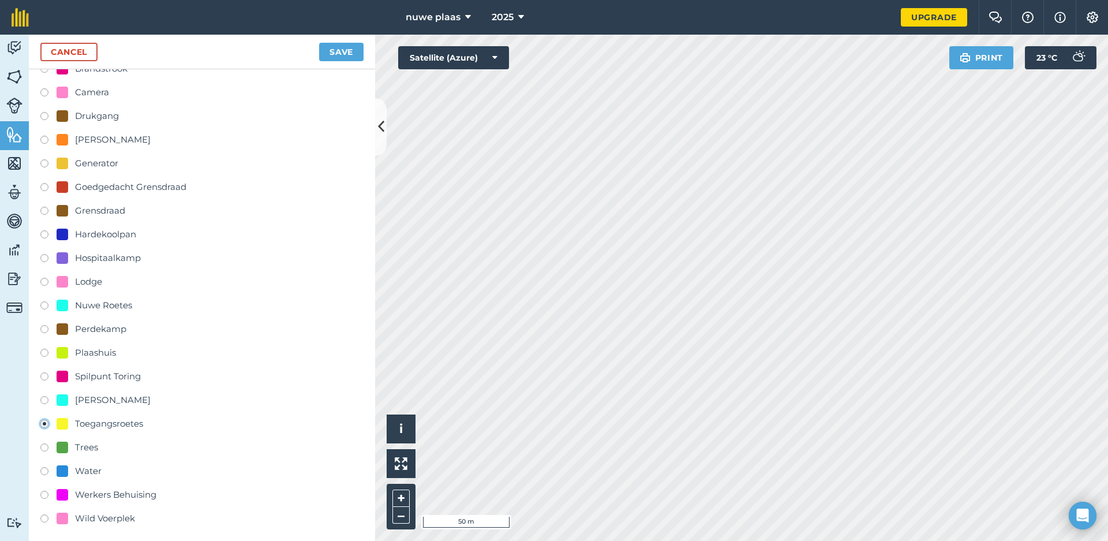
scroll to position [295, 0]
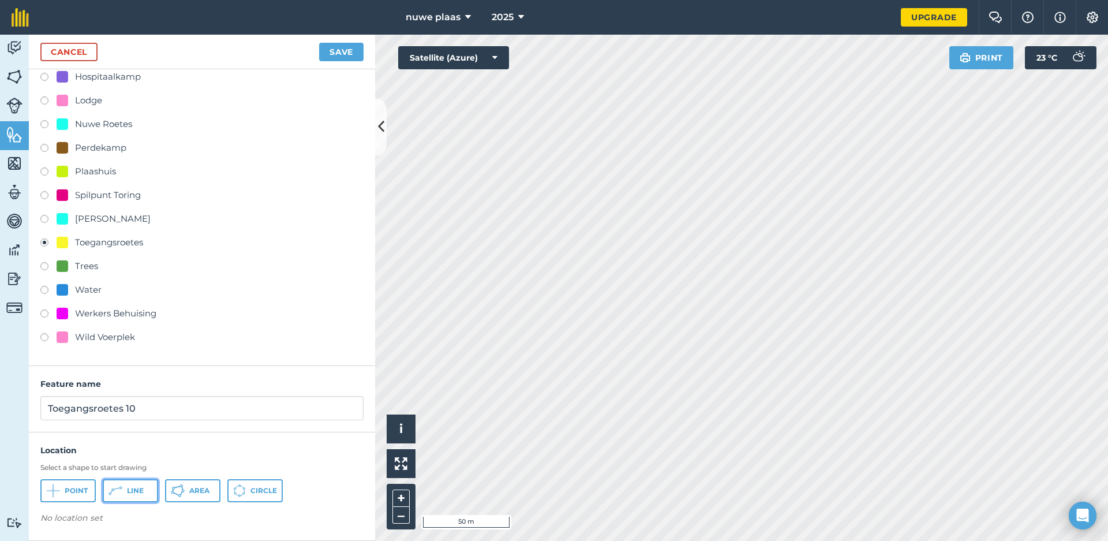
click at [132, 489] on span "Line" at bounding box center [135, 490] width 17 height 9
click at [81, 51] on link "Cancel" at bounding box center [68, 52] width 57 height 18
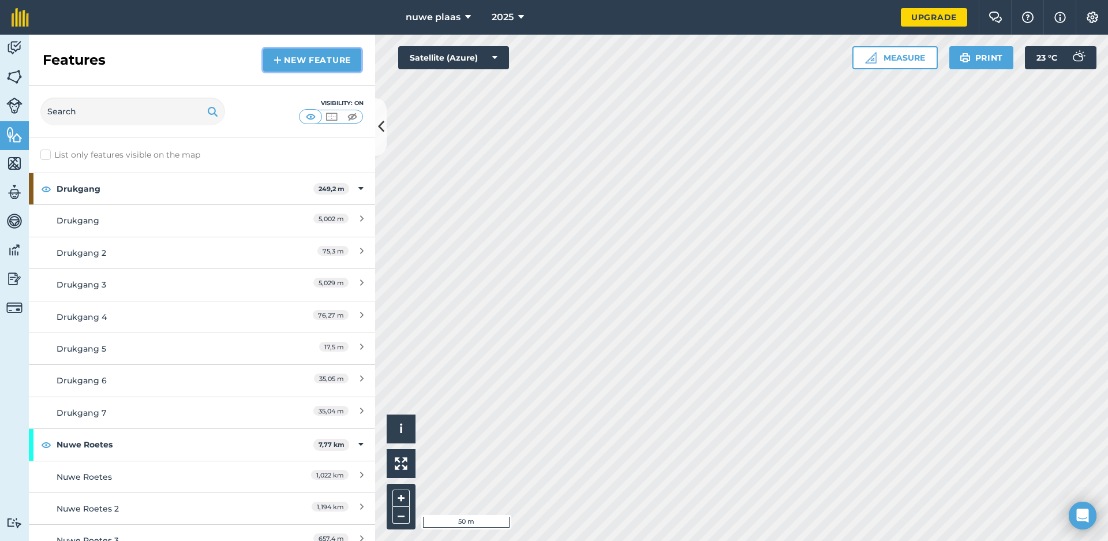
click at [311, 63] on link "New feature" at bounding box center [312, 59] width 98 height 23
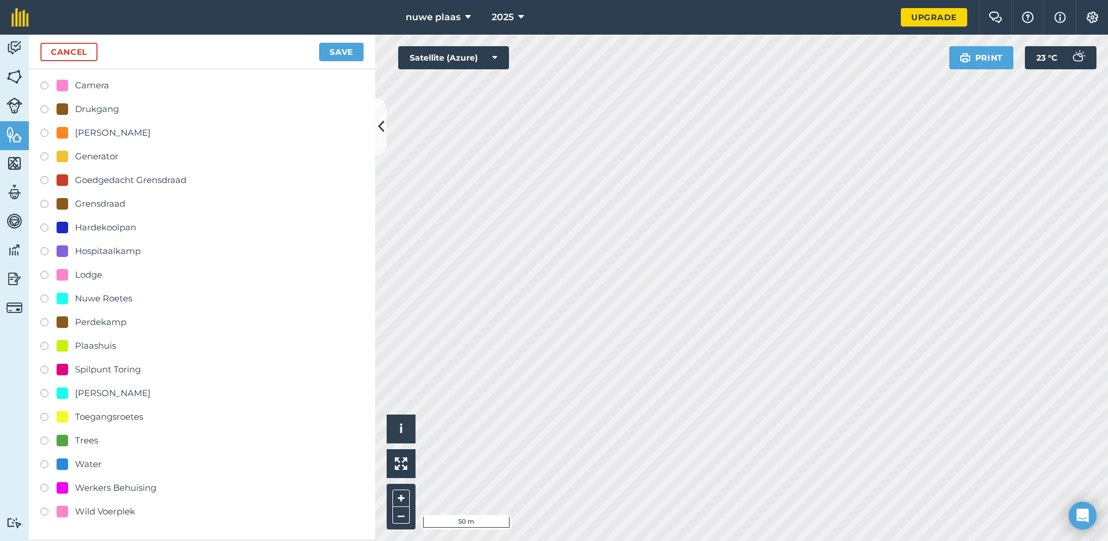
scroll to position [173, 0]
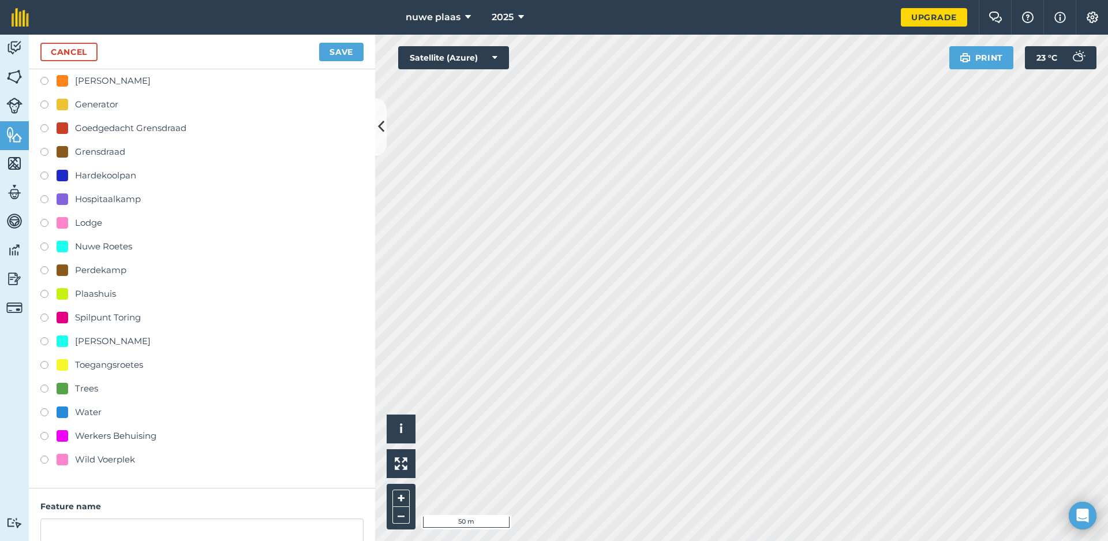
click at [95, 364] on div "Toegangsroetes" at bounding box center [109, 365] width 68 height 14
radio input "true"
type input "Toegangsroetes 10"
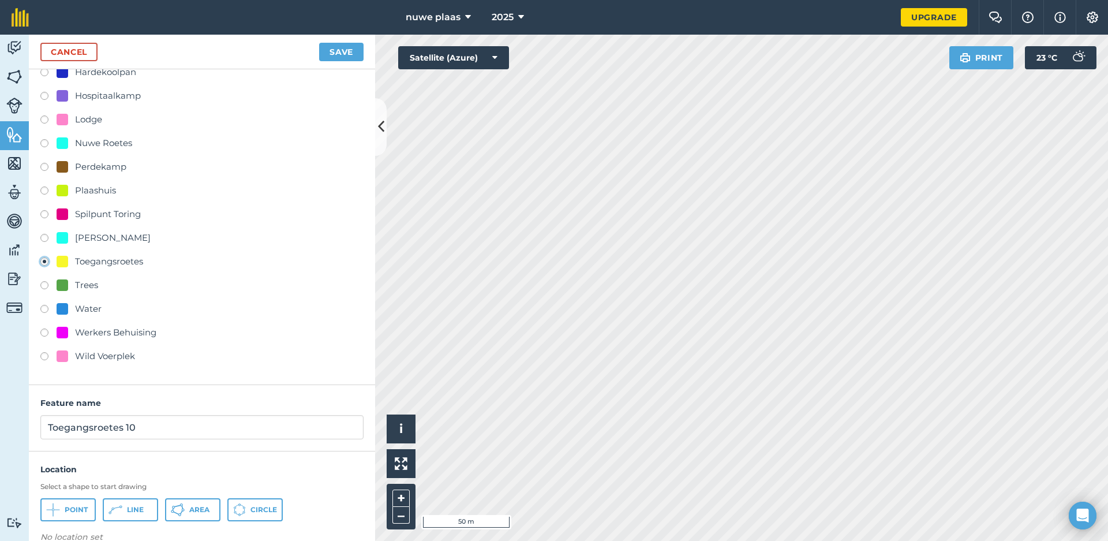
scroll to position [295, 0]
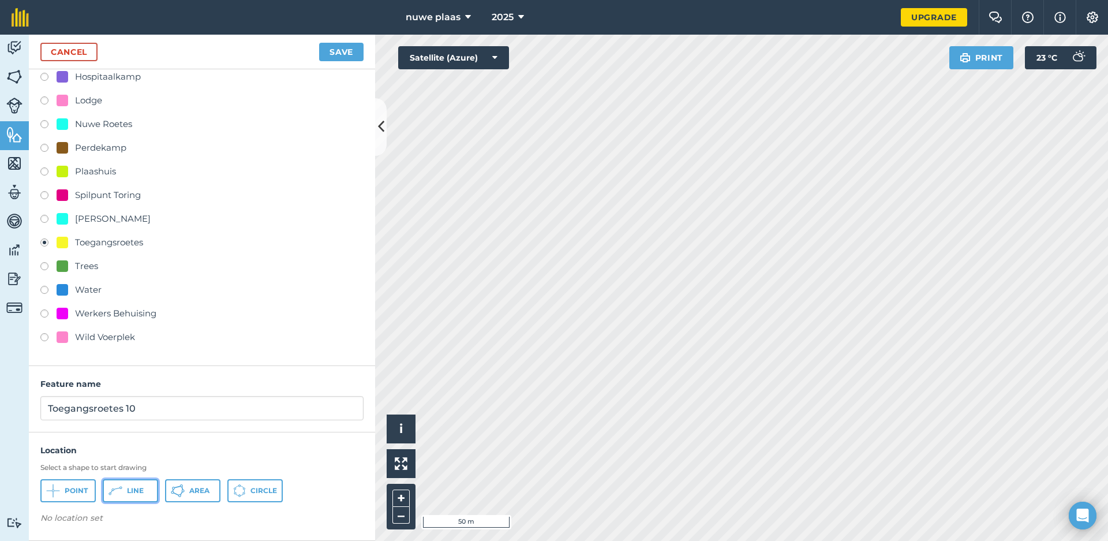
click at [137, 491] on span "Line" at bounding box center [135, 490] width 17 height 9
click at [1042, 540] on html "nuwe plaas 2025 Upgrade Farm Chat Help Info Settings Map printing is not availa…" at bounding box center [554, 270] width 1108 height 541
click at [338, 54] on button "Save" at bounding box center [341, 52] width 44 height 18
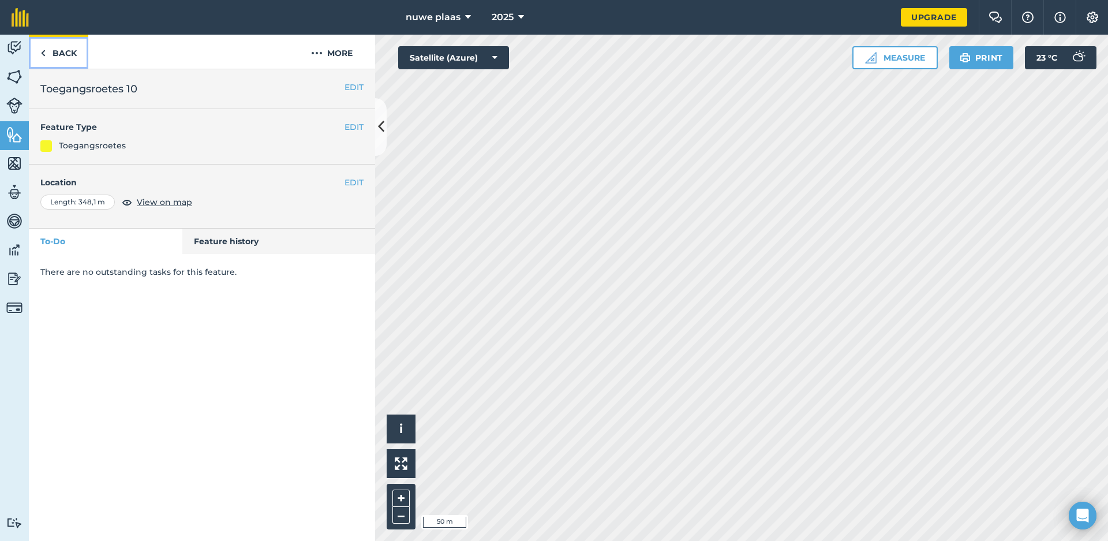
click at [63, 52] on link "Back" at bounding box center [58, 52] width 59 height 34
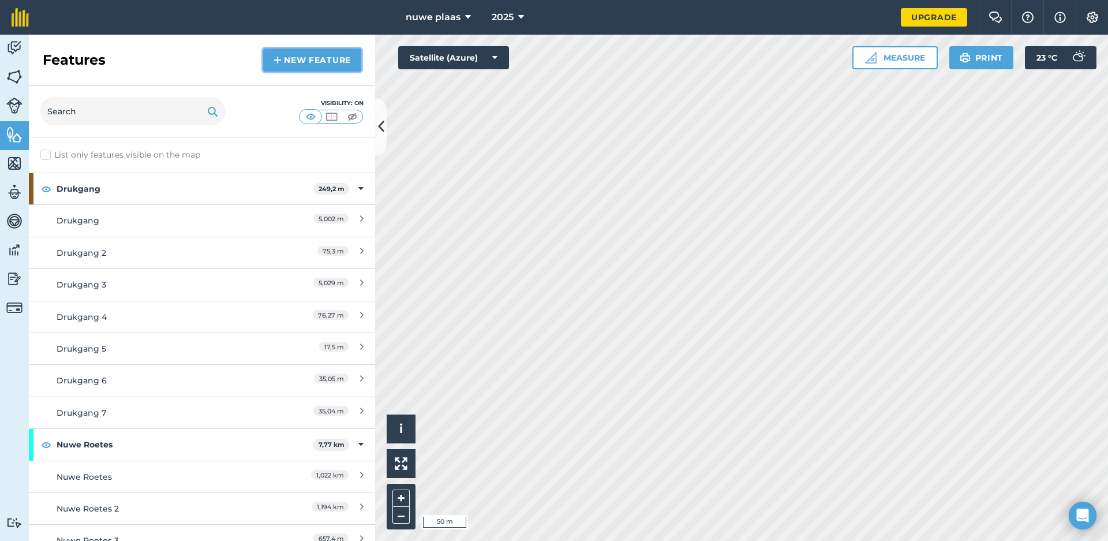
click at [313, 51] on link "New feature" at bounding box center [312, 59] width 98 height 23
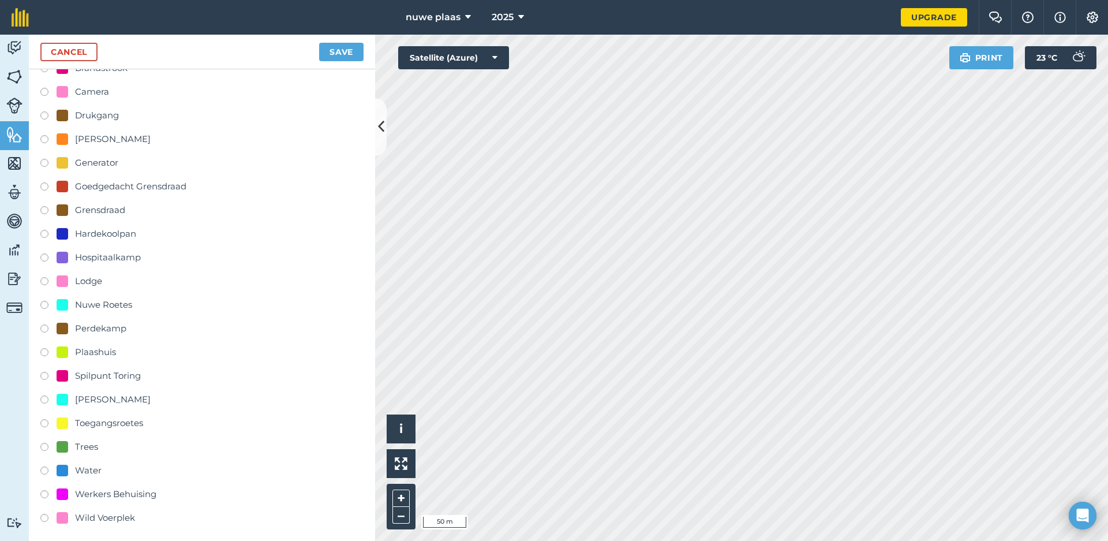
scroll to position [173, 0]
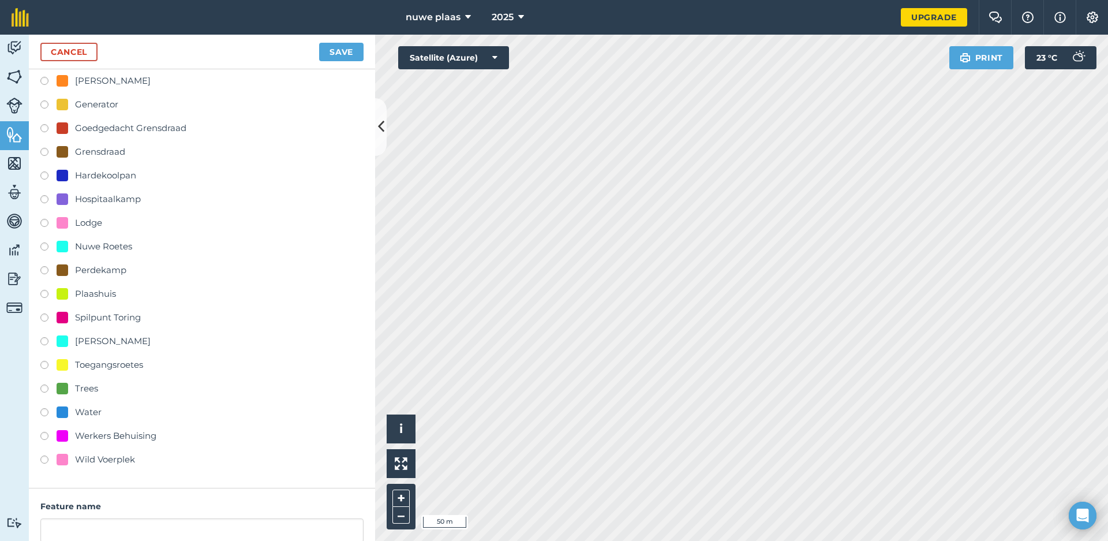
click at [95, 365] on div "Toegangsroetes" at bounding box center [109, 365] width 68 height 14
radio input "true"
type input "Toegangsroetes 10"
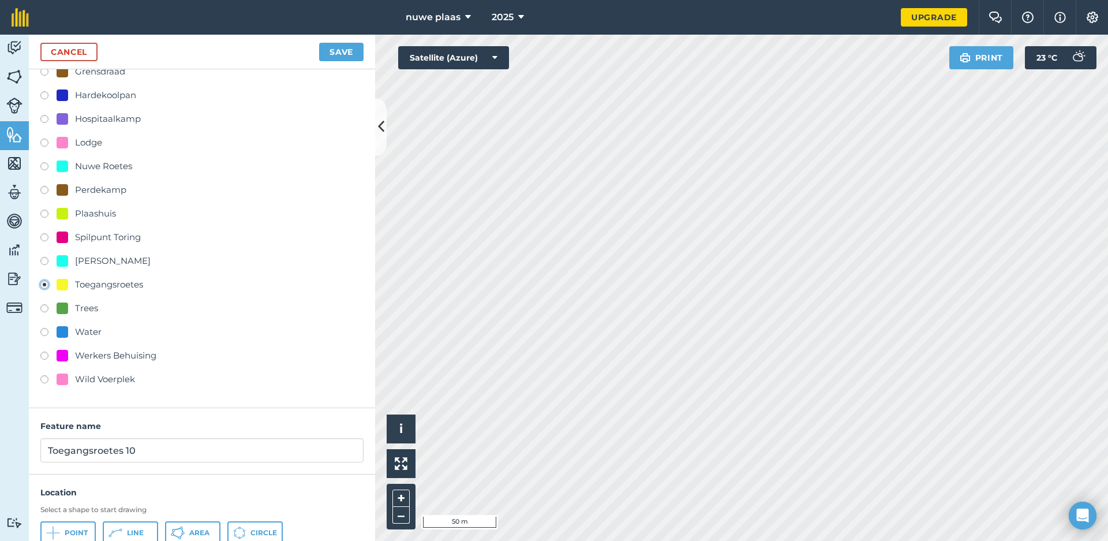
scroll to position [288, 0]
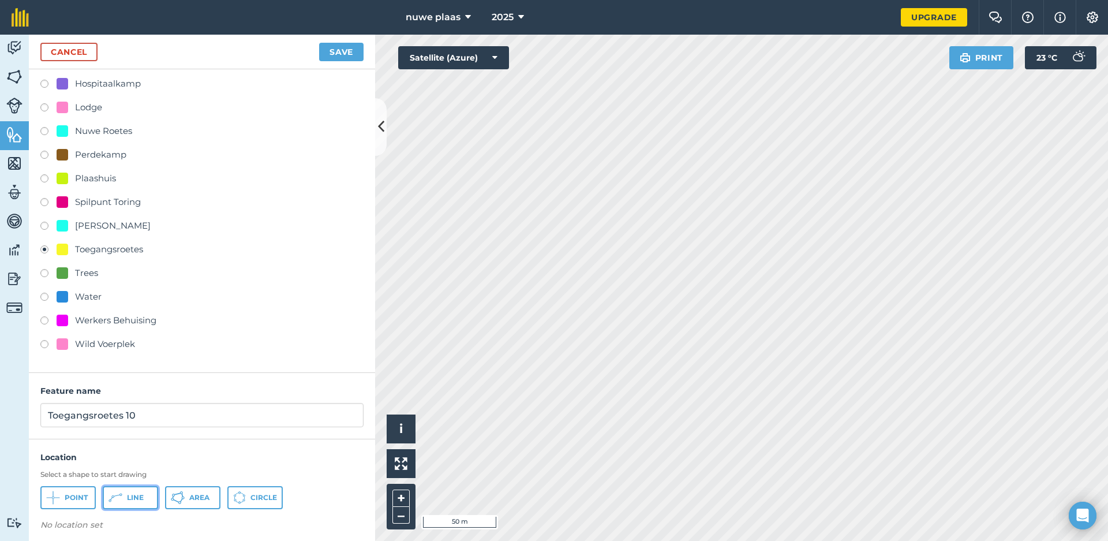
click at [143, 496] on span "Line" at bounding box center [135, 497] width 17 height 9
click at [346, 52] on button "Save" at bounding box center [341, 52] width 44 height 18
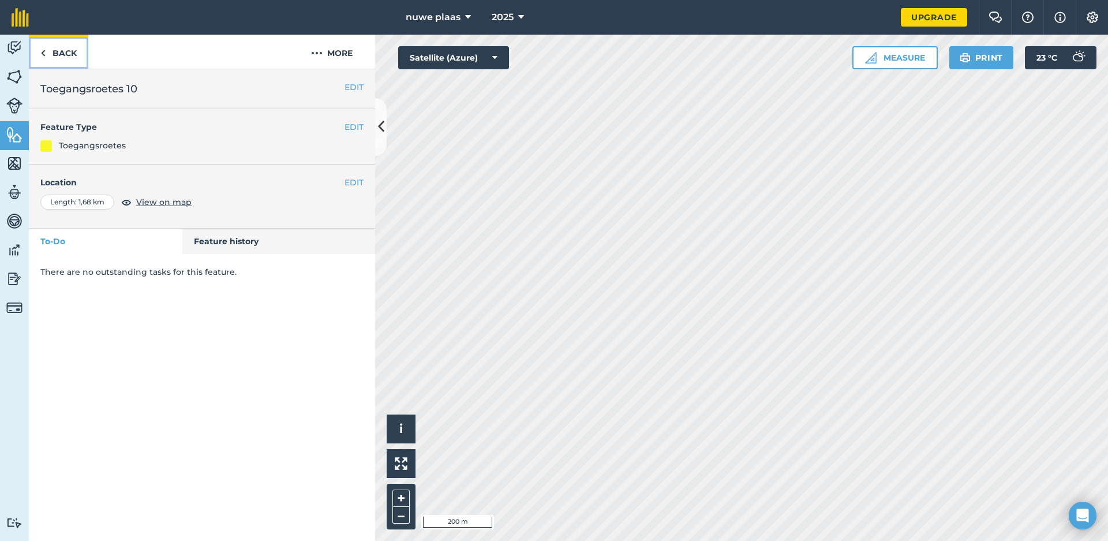
click at [67, 57] on link "Back" at bounding box center [58, 52] width 59 height 34
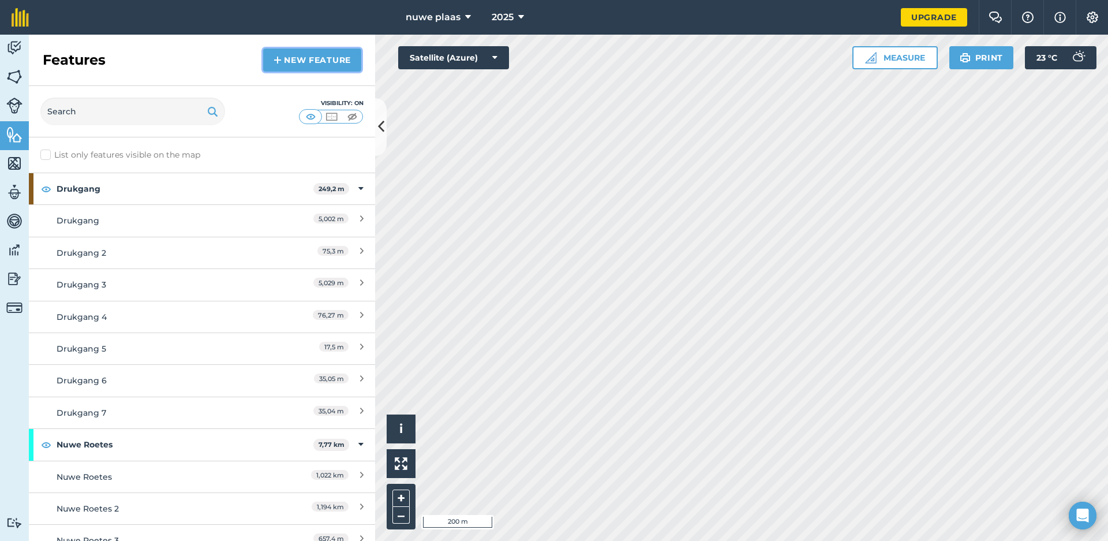
click at [338, 62] on link "New feature" at bounding box center [312, 59] width 98 height 23
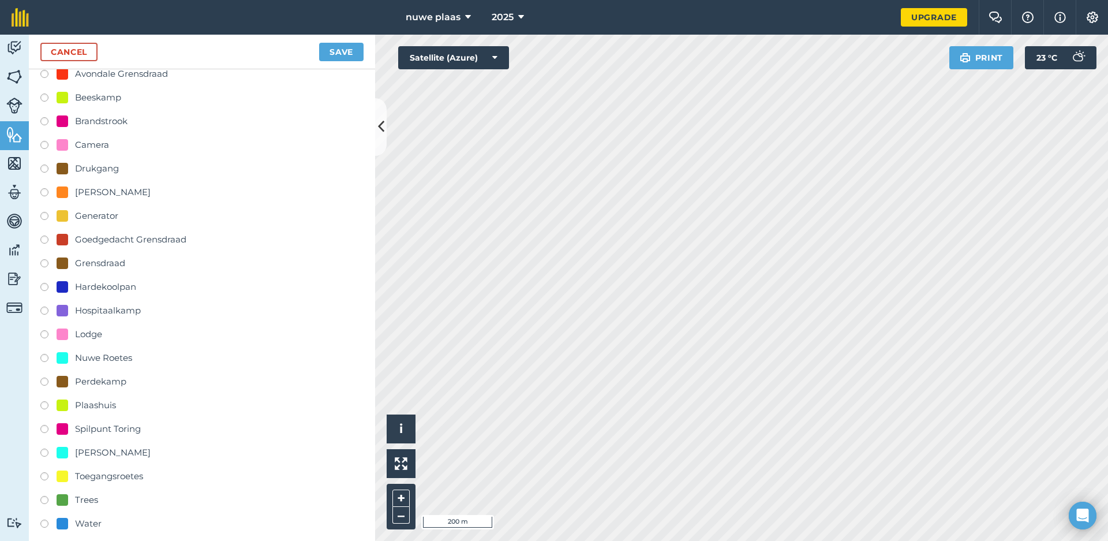
scroll to position [295, 0]
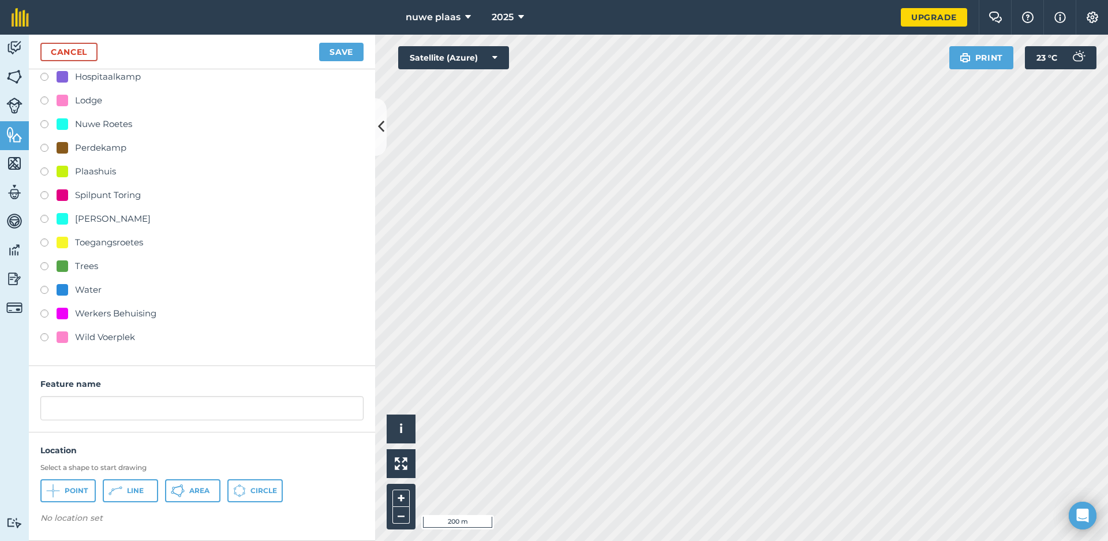
click at [103, 241] on div "Toegangsroetes" at bounding box center [109, 242] width 68 height 14
radio input "true"
type input "Toegangsroetes 10"
click at [143, 488] on span "Line" at bounding box center [135, 490] width 17 height 9
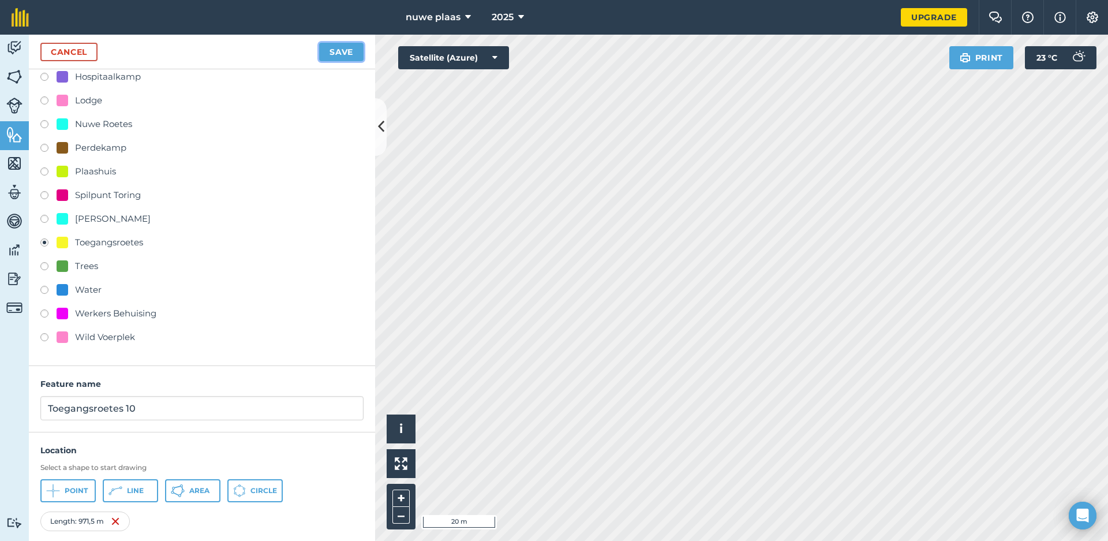
click at [354, 55] on button "Save" at bounding box center [341, 52] width 44 height 18
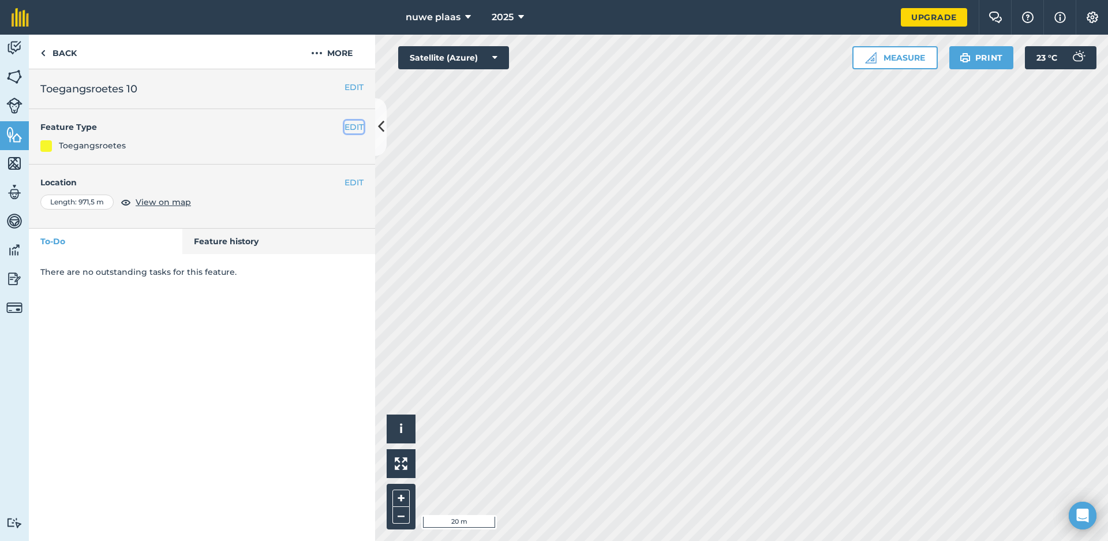
click at [347, 125] on button "EDIT" at bounding box center [353, 127] width 19 height 13
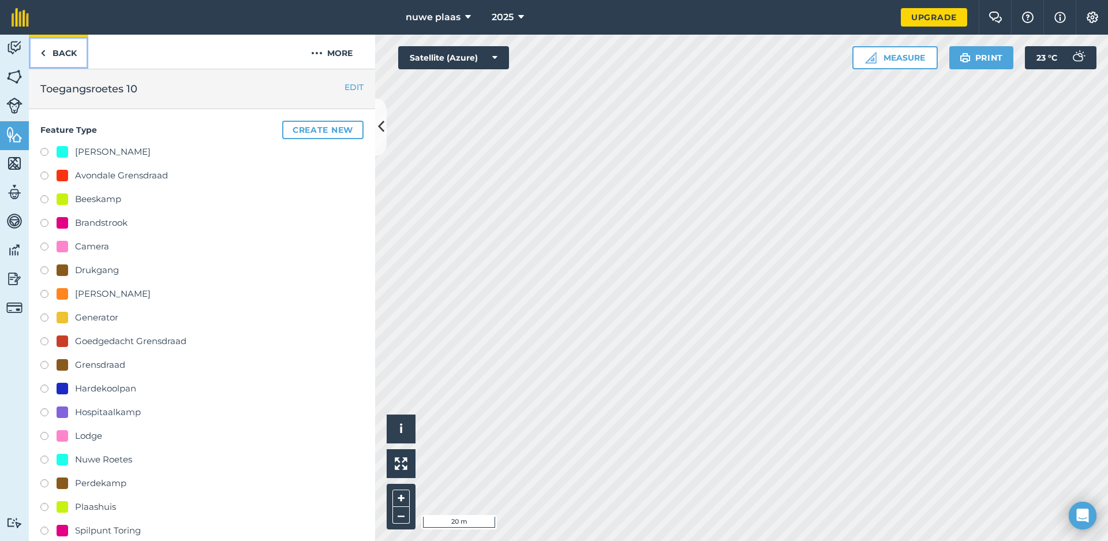
click at [65, 59] on link "Back" at bounding box center [58, 52] width 59 height 34
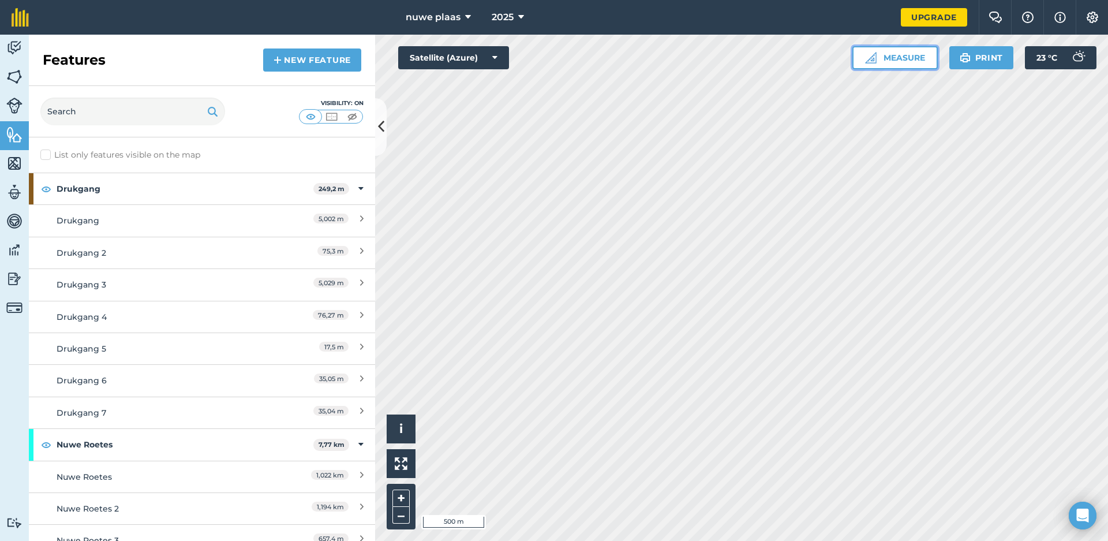
click at [897, 58] on button "Measure" at bounding box center [894, 57] width 85 height 23
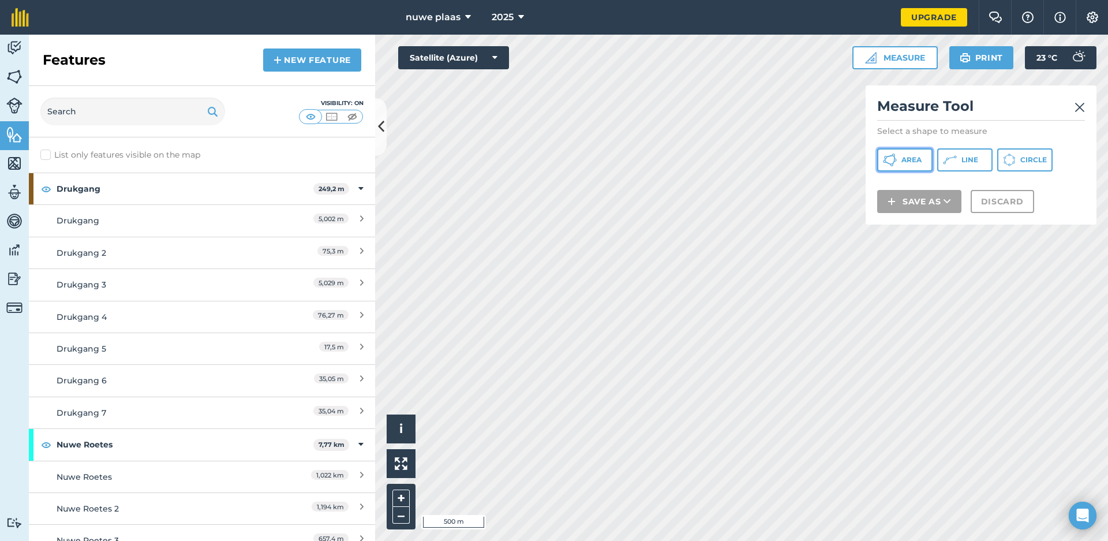
click at [916, 151] on button "Area" at bounding box center [904, 159] width 55 height 23
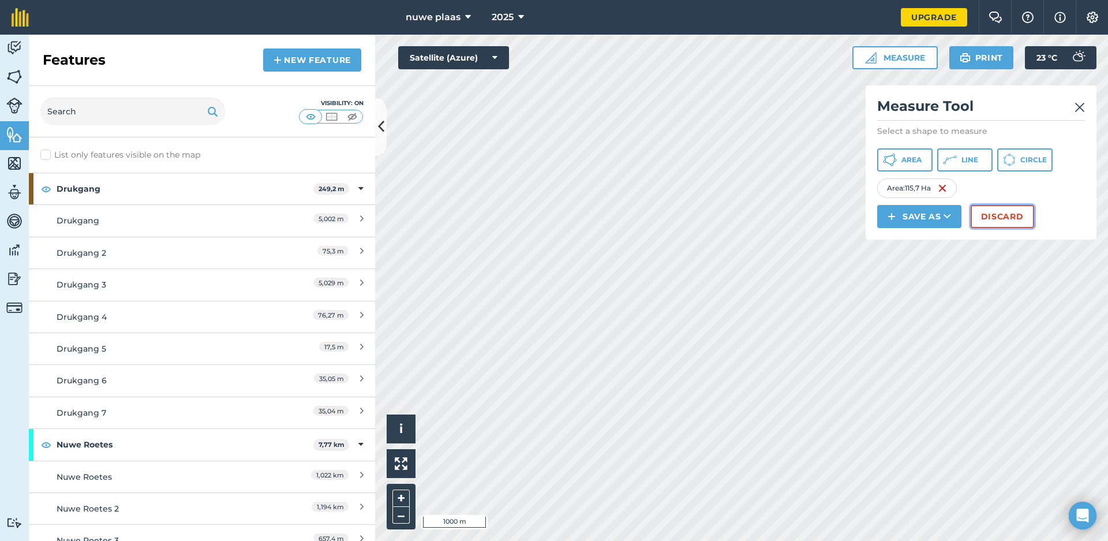
click at [1006, 214] on button "Discard" at bounding box center [1001, 216] width 63 height 23
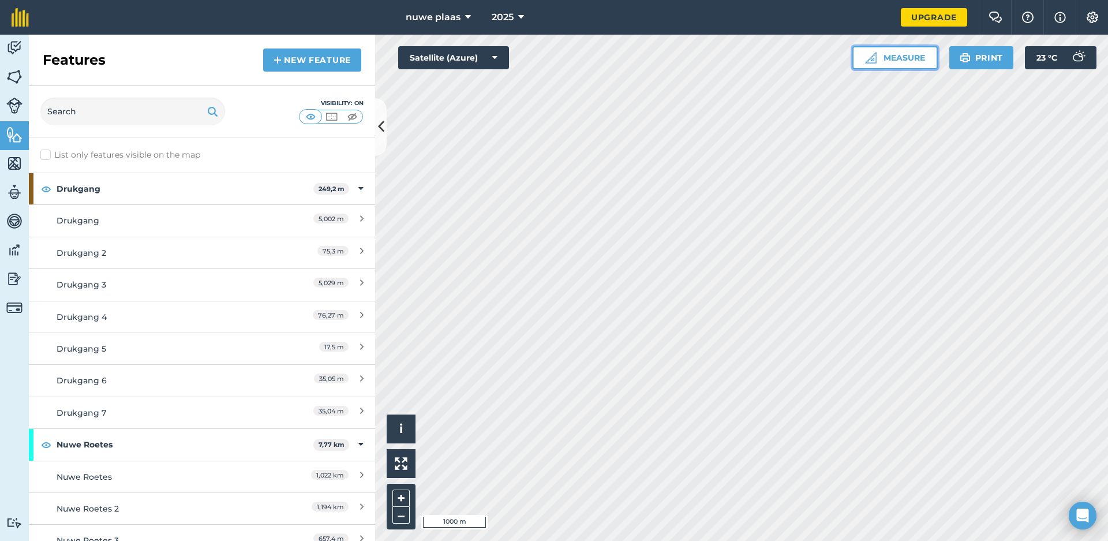
click at [913, 58] on button "Measure" at bounding box center [894, 57] width 85 height 23
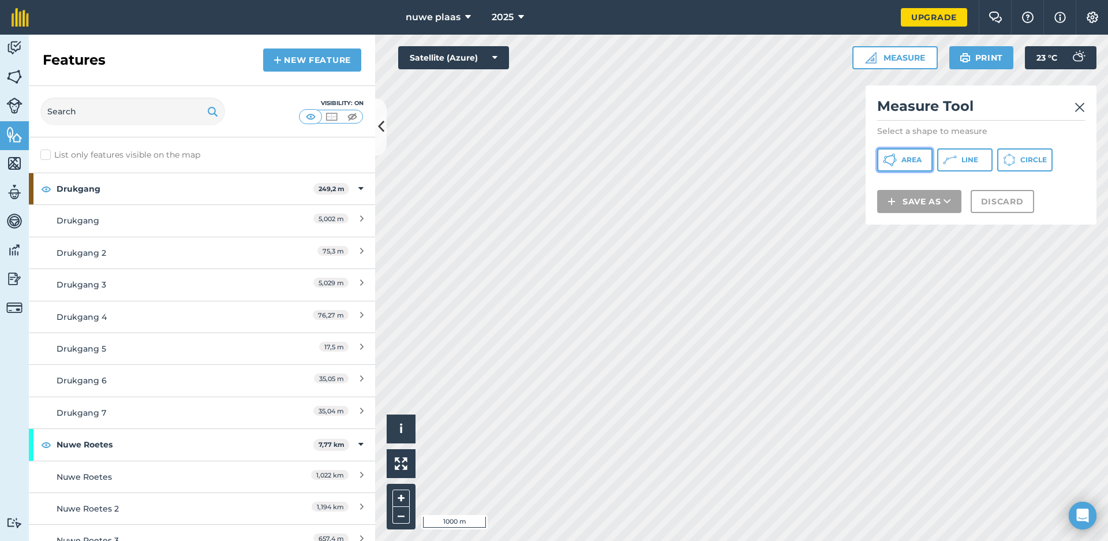
click at [920, 161] on span "Area" at bounding box center [911, 159] width 20 height 9
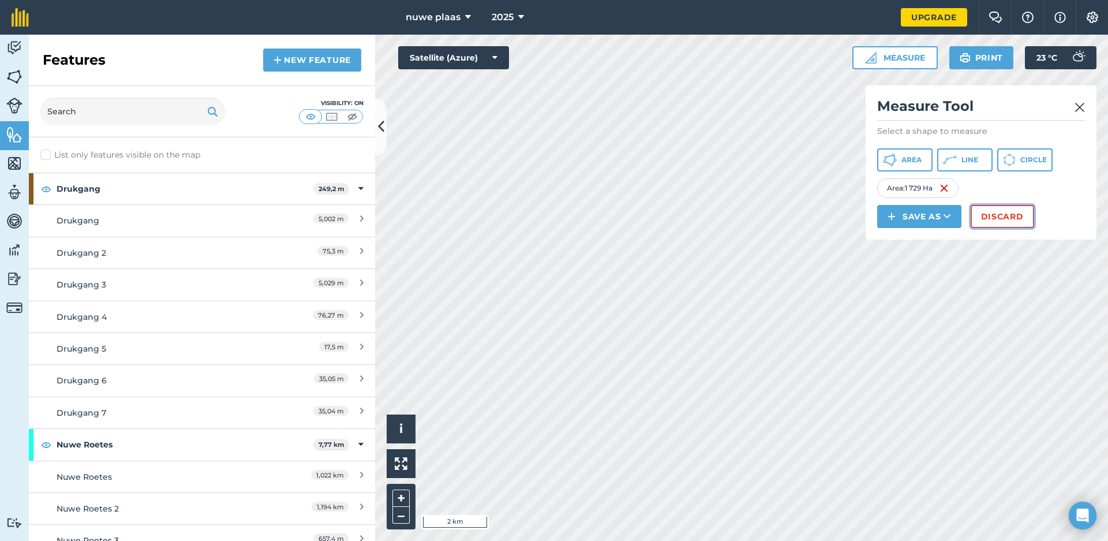
click at [999, 211] on button "Discard" at bounding box center [1001, 216] width 63 height 23
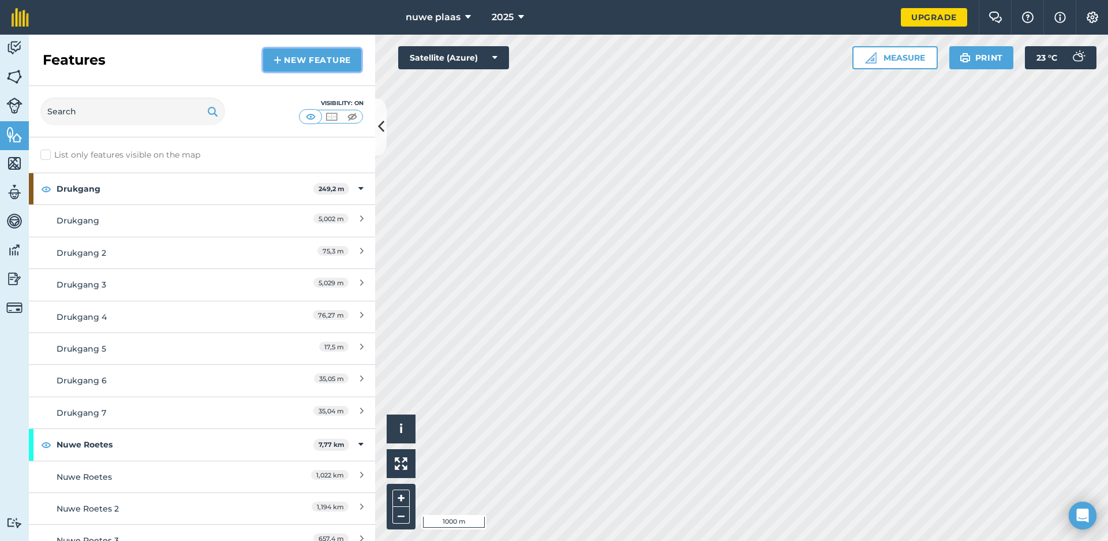
click at [313, 60] on link "New feature" at bounding box center [312, 59] width 98 height 23
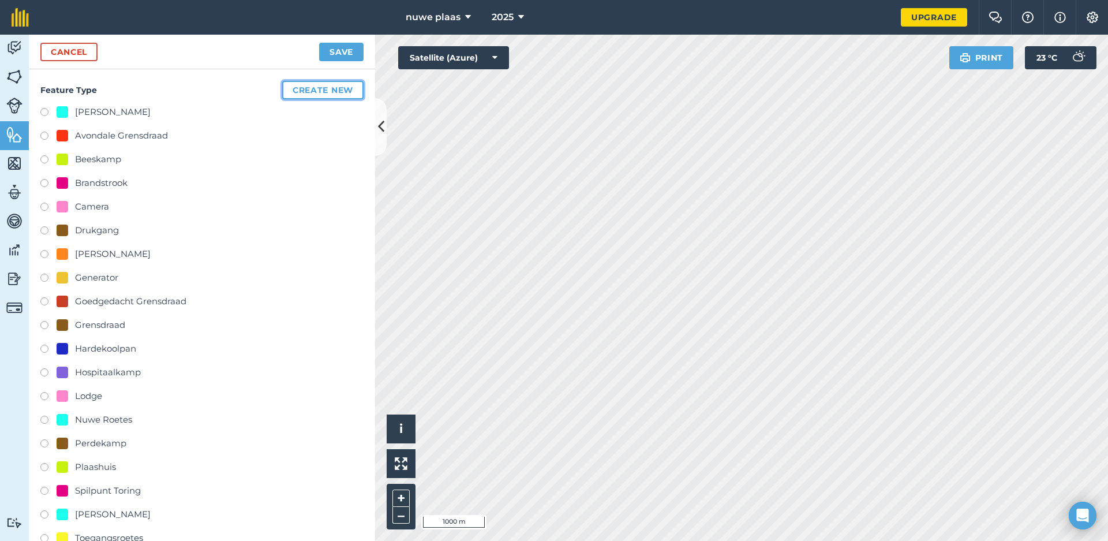
click at [314, 84] on button "Create new" at bounding box center [322, 90] width 81 height 18
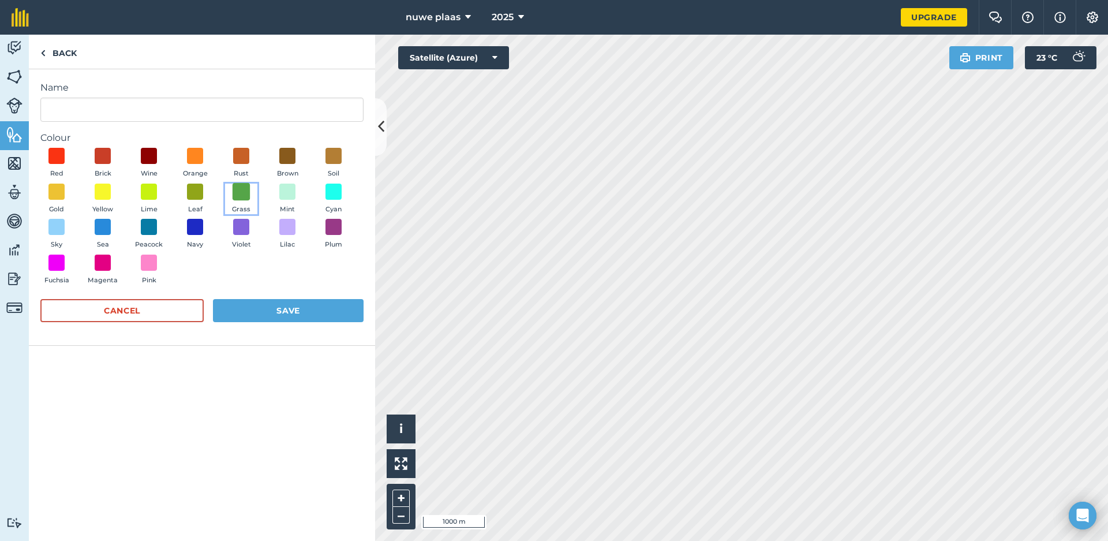
click at [242, 194] on span at bounding box center [242, 191] width 18 height 18
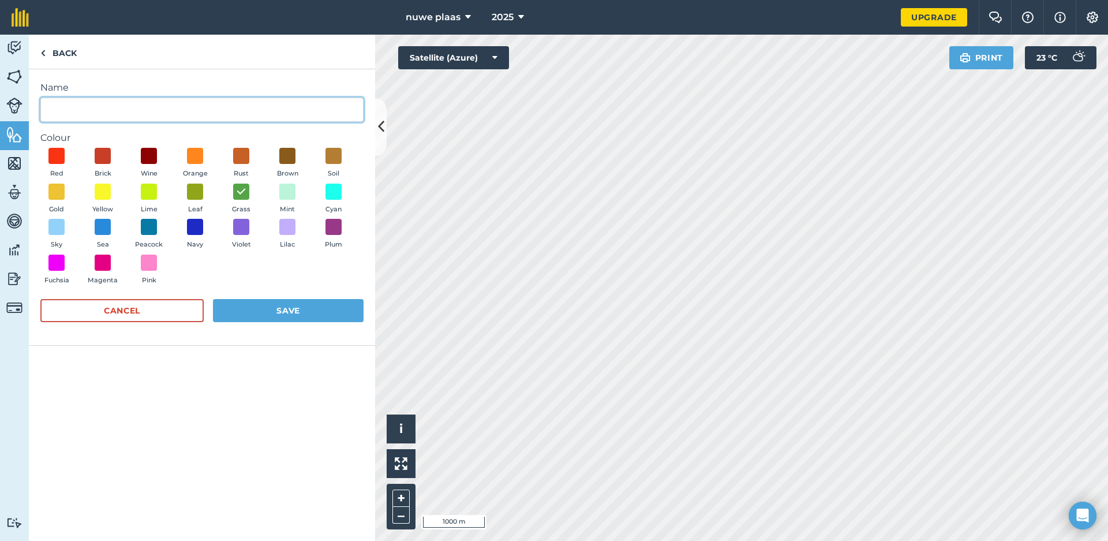
click at [149, 115] on input "Name" at bounding box center [201, 110] width 323 height 24
type input "Groot Grondpad"
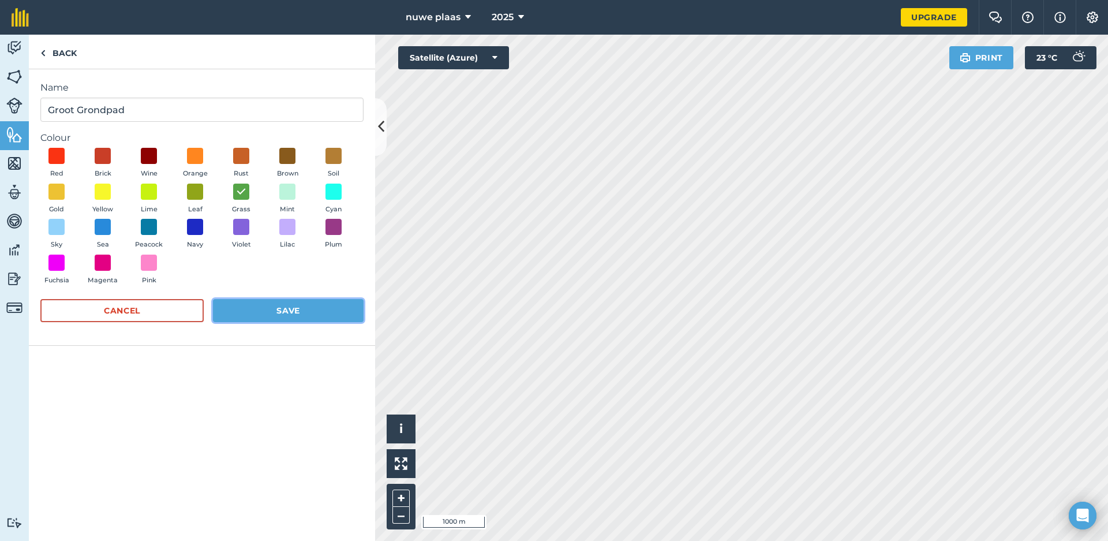
click at [297, 308] on button "Save" at bounding box center [288, 310] width 151 height 23
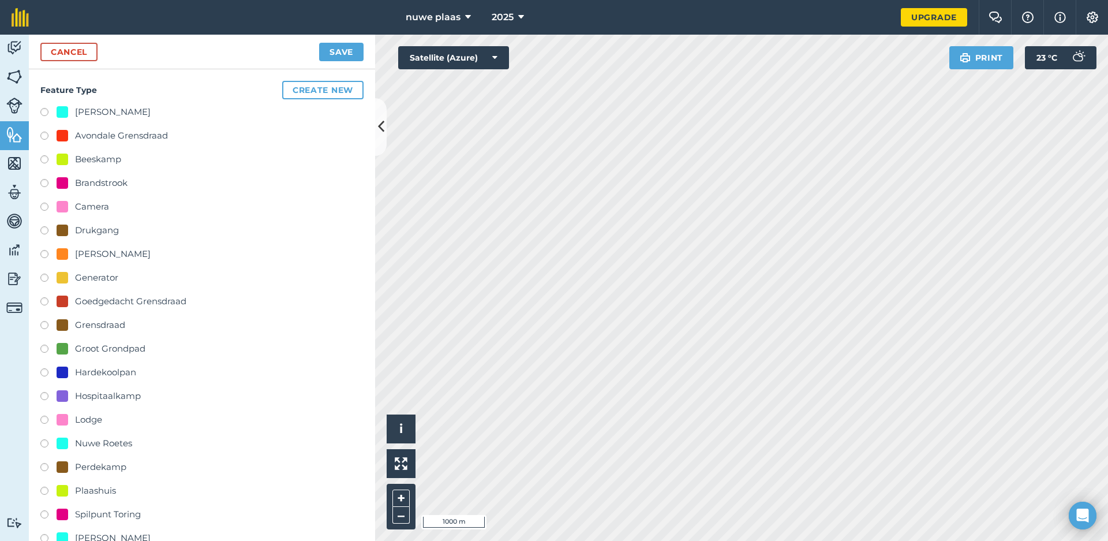
radio input "true"
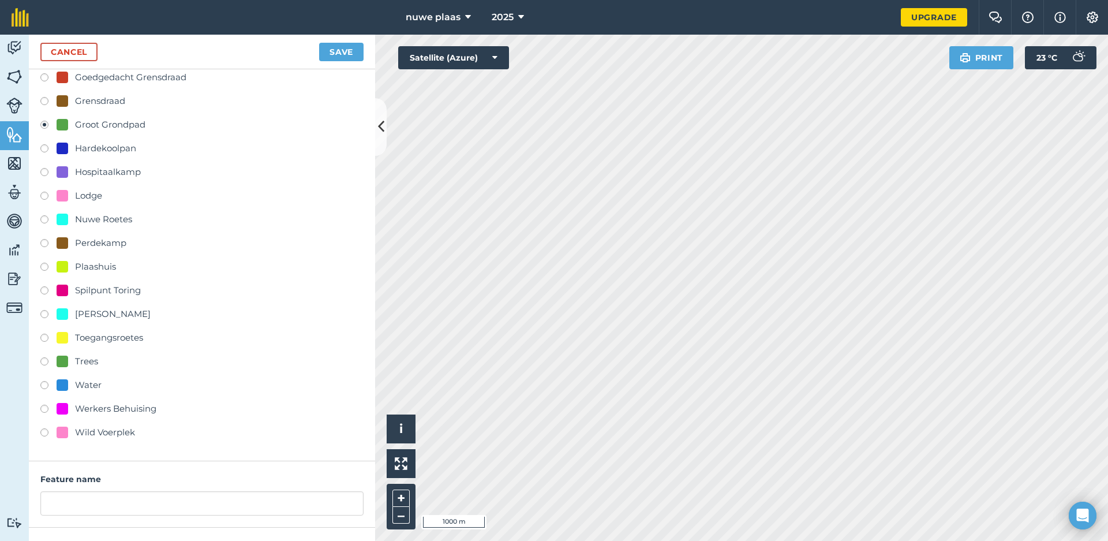
scroll to position [319, 0]
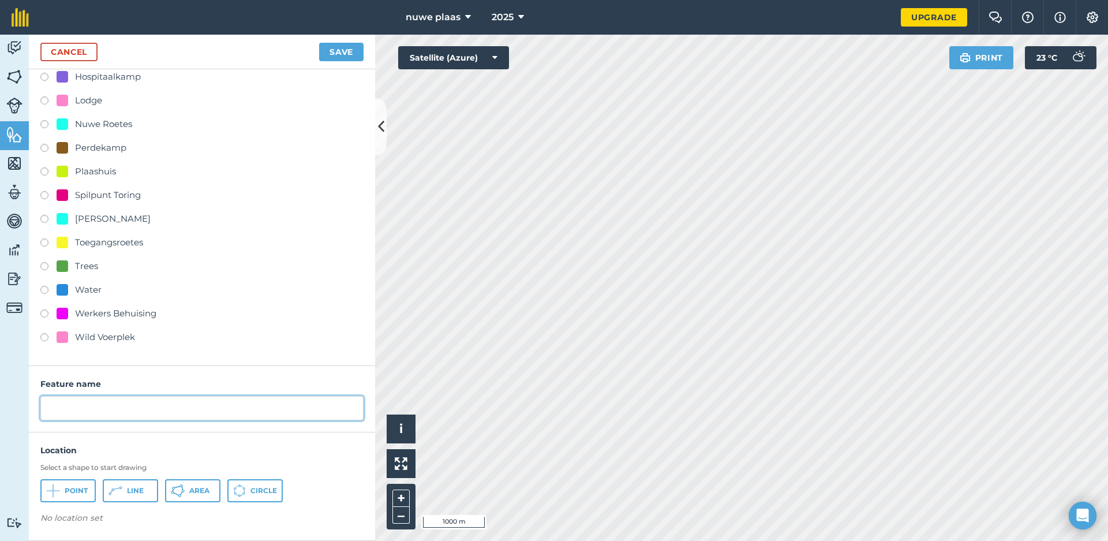
click at [140, 408] on input "text" at bounding box center [201, 408] width 323 height 24
type input "Pad"
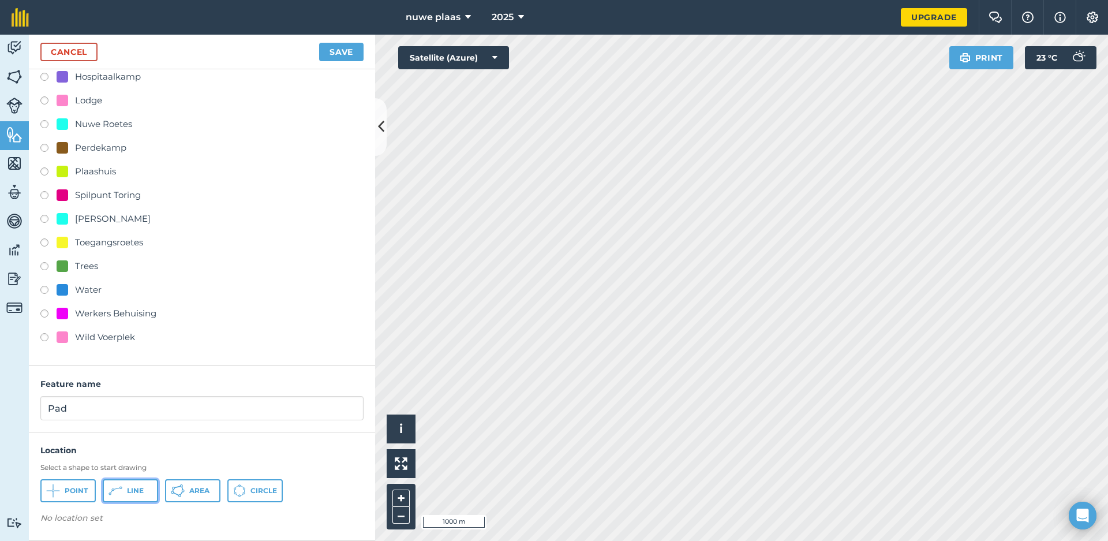
click at [138, 495] on button "Line" at bounding box center [130, 490] width 55 height 23
click at [988, 540] on html "nuwe plaas 2025 Upgrade Farm Chat Help Info Settings Map printing is not availa…" at bounding box center [554, 270] width 1108 height 541
click at [1017, 540] on html "nuwe plaas 2025 Upgrade Farm Chat Help Info Settings Map printing is not availa…" at bounding box center [554, 270] width 1108 height 541
click at [861, 540] on html "nuwe plaas 2025 Upgrade Farm Chat Help Info Settings Map printing is not availa…" at bounding box center [554, 270] width 1108 height 541
click at [890, 540] on html "nuwe plaas 2025 Upgrade Farm Chat Help Info Settings Map printing is not availa…" at bounding box center [554, 270] width 1108 height 541
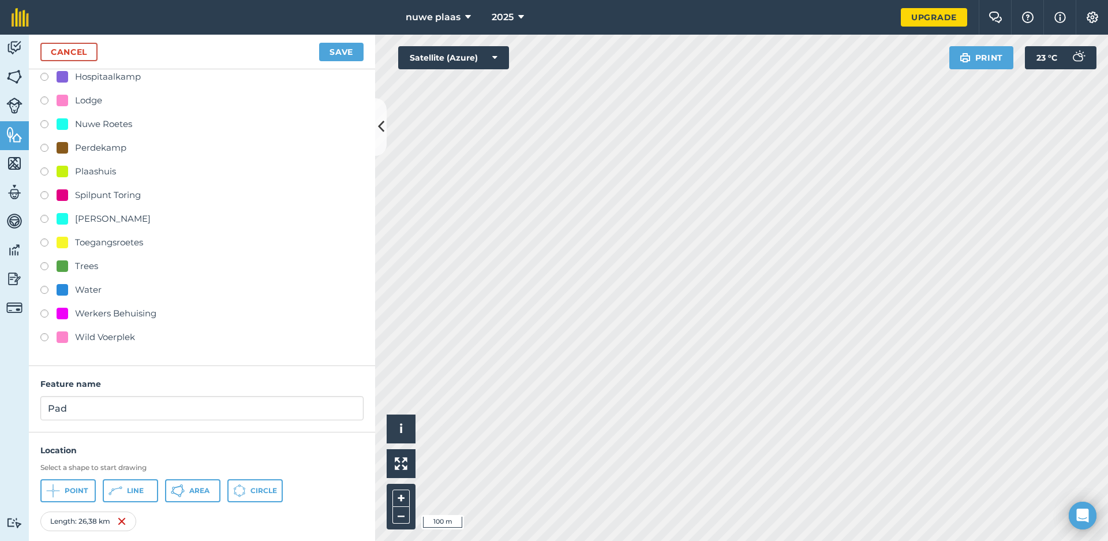
click at [796, 540] on html "nuwe plaas 2025 Upgrade Farm Chat Help Info Settings Map printing is not availa…" at bounding box center [554, 270] width 1108 height 541
click at [928, 540] on html "nuwe plaas 2025 Upgrade Farm Chat Help Info Settings Map printing is not availa…" at bounding box center [554, 270] width 1108 height 541
click at [937, 540] on html "nuwe plaas 2025 Upgrade Farm Chat Help Info Settings Map printing is not availa…" at bounding box center [554, 270] width 1108 height 541
click at [957, 540] on html "nuwe plaas 2025 Upgrade Farm Chat Help Info Settings Map printing is not availa…" at bounding box center [554, 270] width 1108 height 541
click at [781, 540] on html "nuwe plaas 2025 Upgrade Farm Chat Help Info Settings Map printing is not availa…" at bounding box center [554, 270] width 1108 height 541
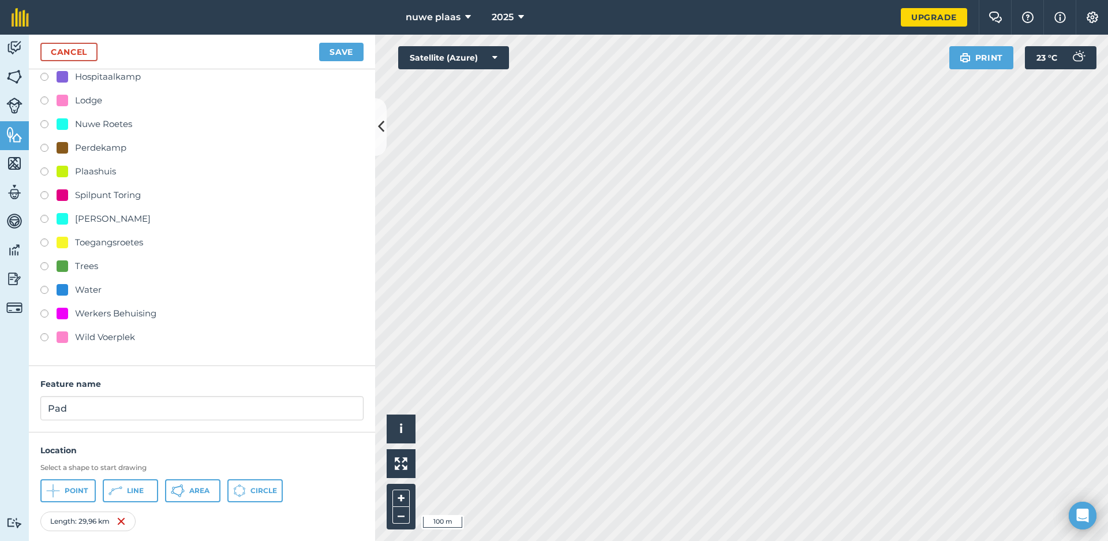
click at [1080, 540] on html "nuwe plaas 2025 Upgrade Farm Chat Help Info Settings Map printing is not availa…" at bounding box center [554, 270] width 1108 height 541
click at [632, 540] on html "nuwe plaas 2025 Upgrade Farm Chat Help Info Settings Map printing is not availa…" at bounding box center [554, 270] width 1108 height 541
click at [713, 540] on html "nuwe plaas 2025 Upgrade Farm Chat Help Info Settings Map printing is not availa…" at bounding box center [554, 270] width 1108 height 541
click at [628, 540] on html "nuwe plaas 2025 Upgrade Farm Chat Help Info Settings Map printing is not availa…" at bounding box center [554, 270] width 1108 height 541
click at [336, 57] on button "Save" at bounding box center [341, 52] width 44 height 18
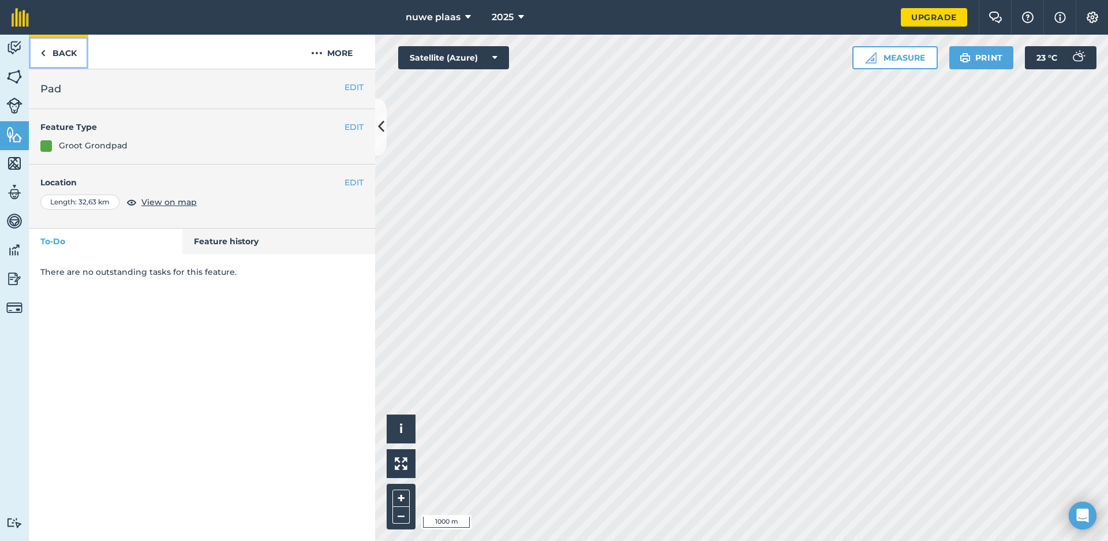
click at [69, 53] on link "Back" at bounding box center [58, 52] width 59 height 34
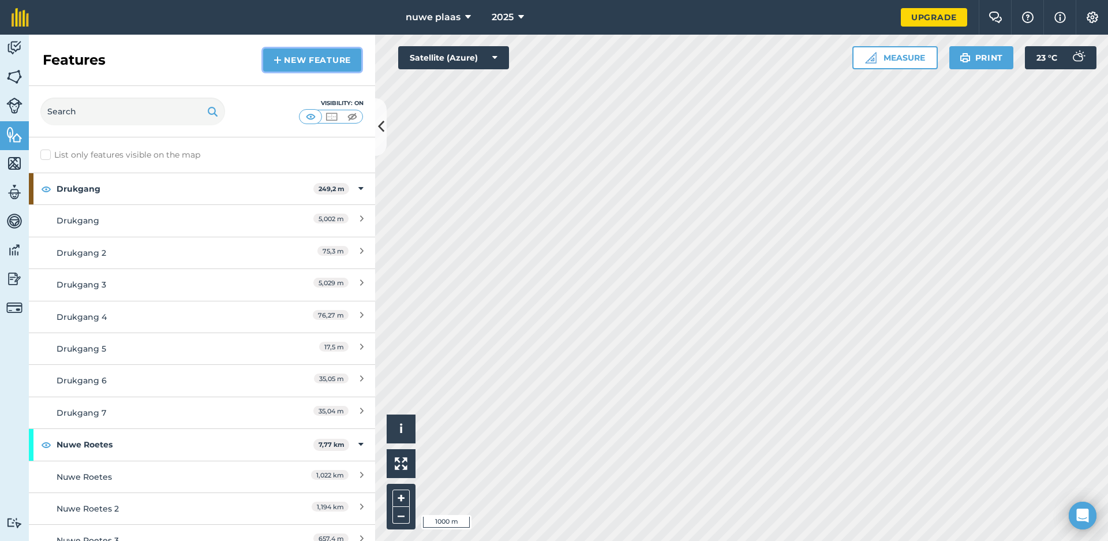
click at [338, 63] on link "New feature" at bounding box center [312, 59] width 98 height 23
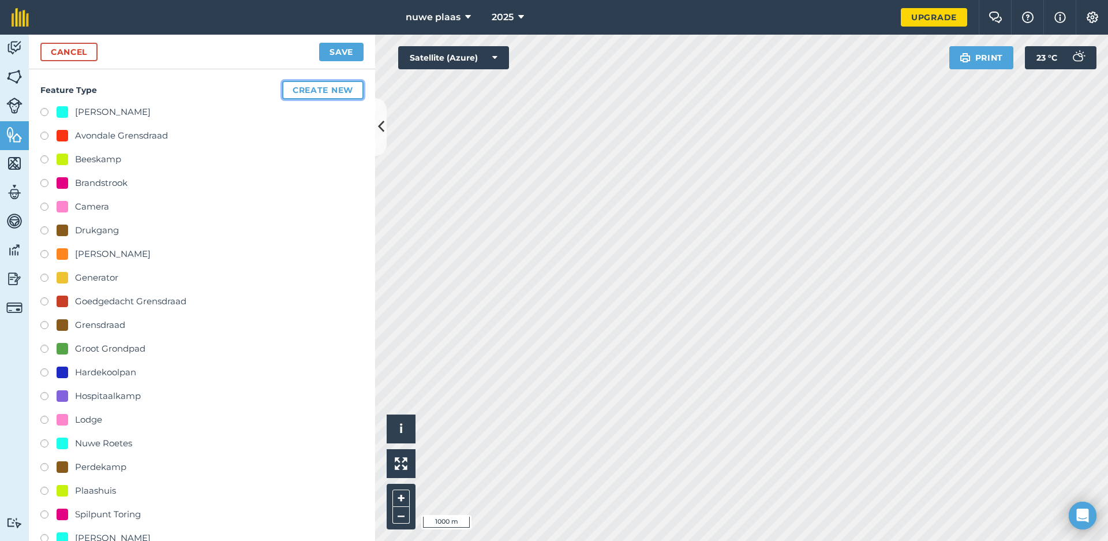
click at [316, 85] on button "Create new" at bounding box center [322, 90] width 81 height 18
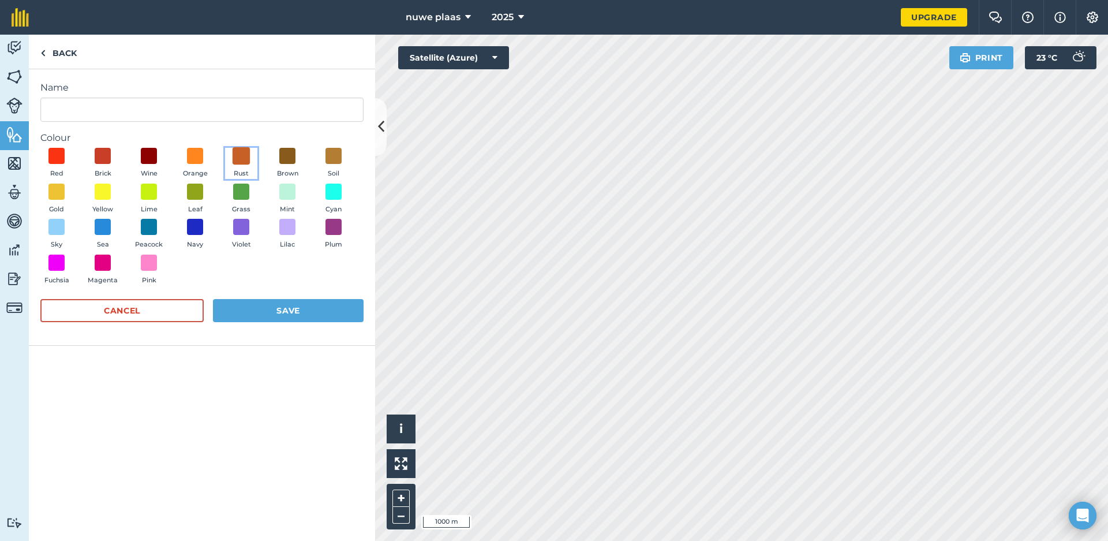
click at [244, 153] on span at bounding box center [242, 156] width 18 height 18
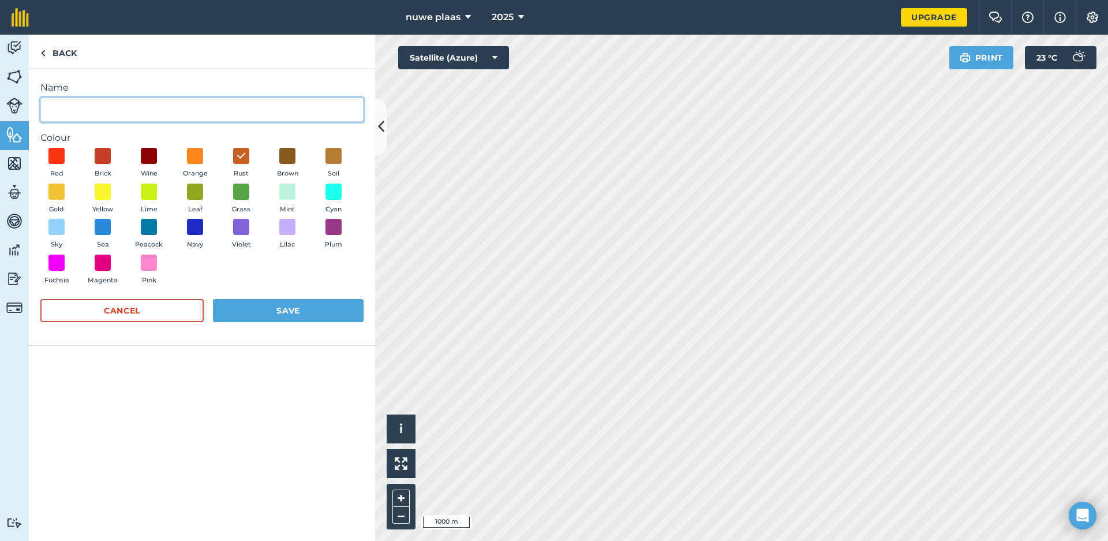
click at [143, 113] on input "Name" at bounding box center [201, 110] width 323 height 24
type input "Teerpad"
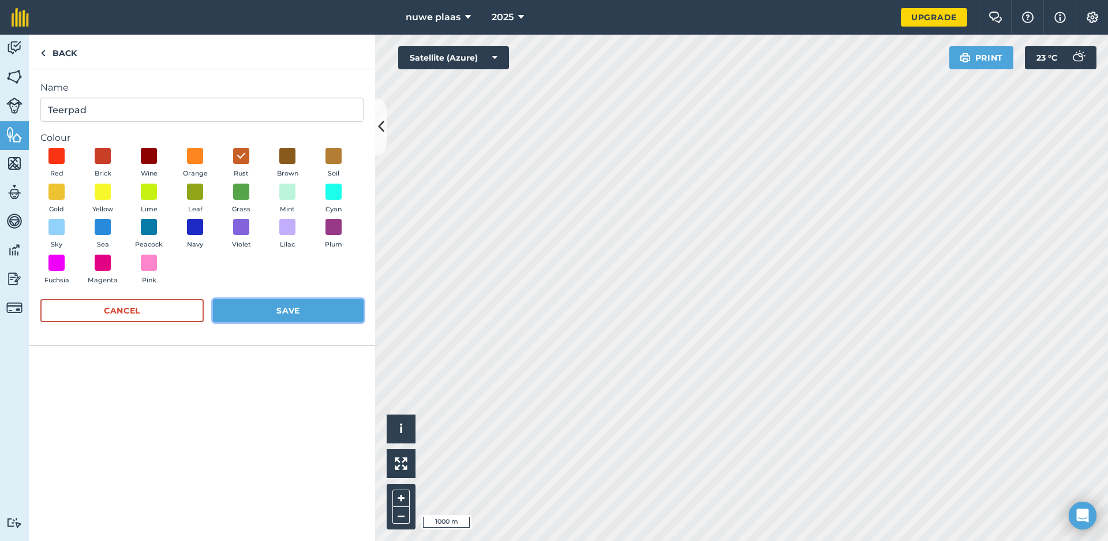
click at [276, 308] on button "Save" at bounding box center [288, 310] width 151 height 23
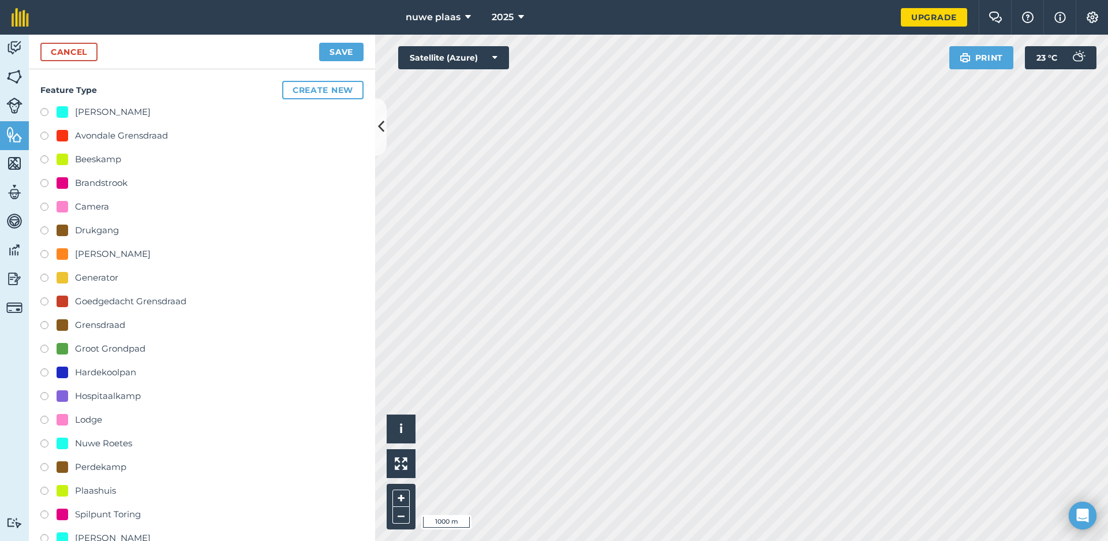
radio input "true"
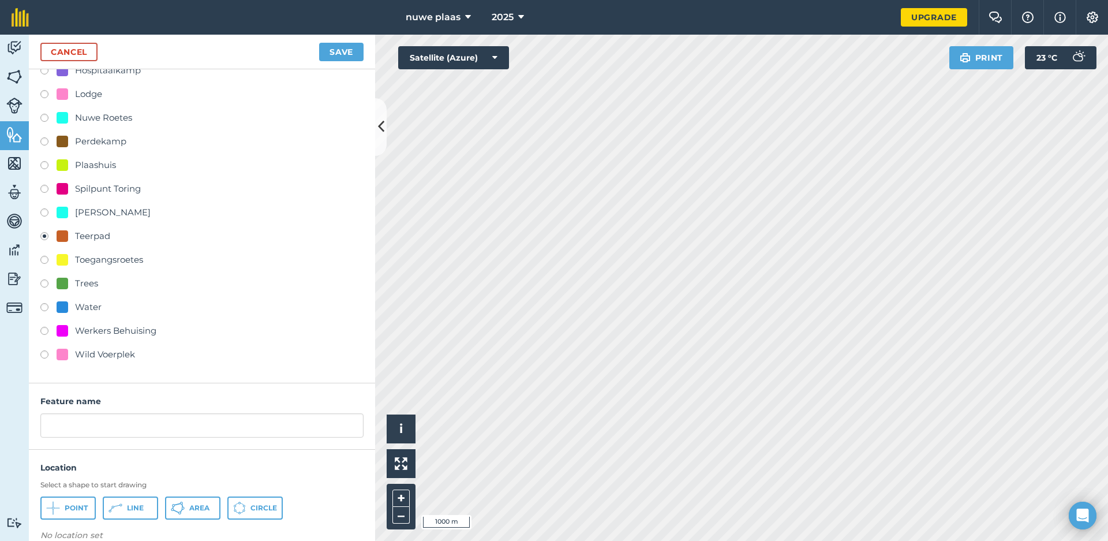
scroll to position [343, 0]
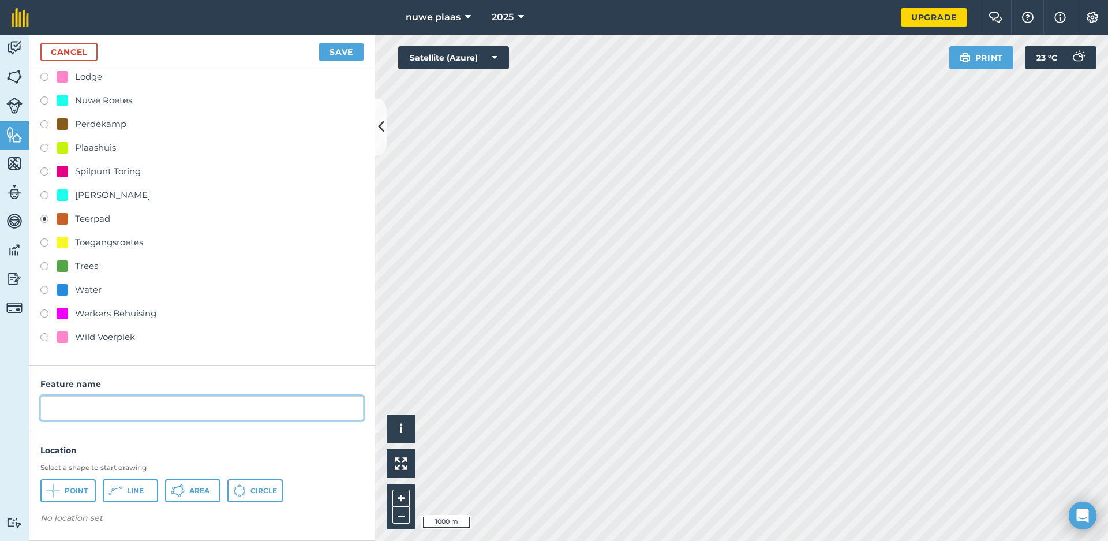
click at [137, 407] on input "text" at bounding box center [201, 408] width 323 height 24
type input "Teerpad"
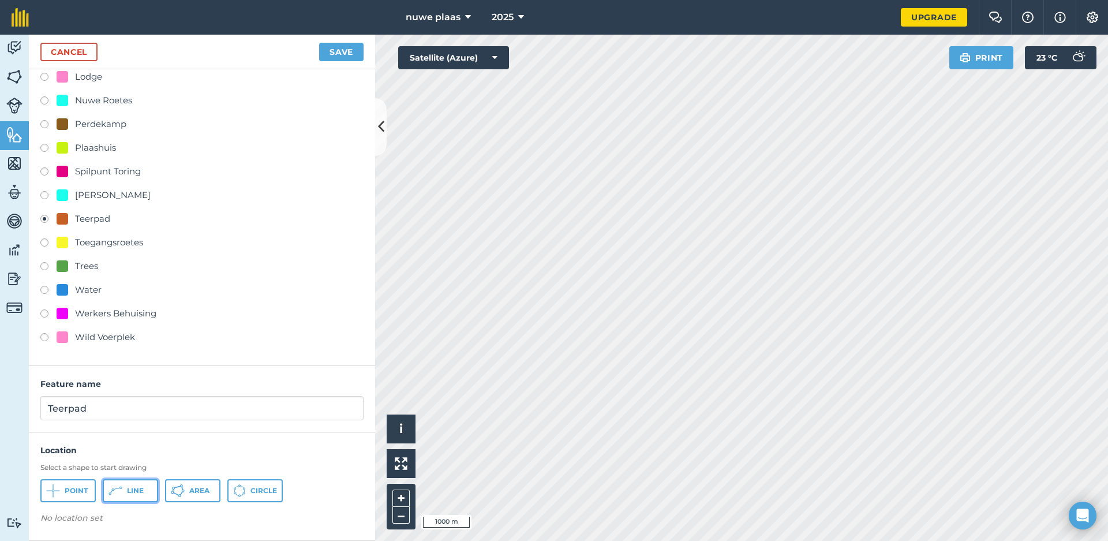
click at [137, 494] on span "Line" at bounding box center [135, 490] width 17 height 9
click at [943, 540] on html "nuwe plaas 2025 Upgrade Farm Chat Help Info Settings Map printing is not availa…" at bounding box center [554, 270] width 1108 height 541
click at [540, 540] on html "nuwe plaas 2025 Upgrade Farm Chat Help Info Settings Map printing is not availa…" at bounding box center [554, 270] width 1108 height 541
click at [1066, 6] on div "nuwe plaas 2025 Upgrade Farm Chat Help Info Settings Map printing is not availa…" at bounding box center [554, 270] width 1108 height 541
click at [1074, 14] on div "nuwe plaas 2025 Upgrade Farm Chat Help Info Settings Map printing is not availa…" at bounding box center [554, 270] width 1108 height 541
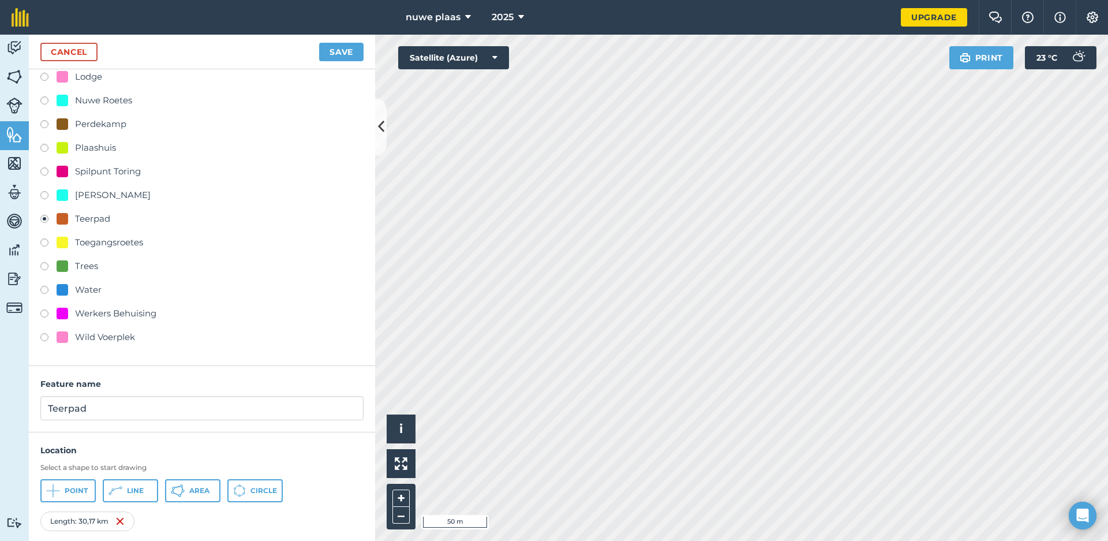
click at [965, 51] on div "Click to start drawing i © 2025 TomTom, Microsoft 50 m + – Satellite (Azure) Pr…" at bounding box center [741, 288] width 733 height 506
click at [918, 34] on div "nuwe plaas 2025 Upgrade Farm Chat Help Info Settings Map printing is not availa…" at bounding box center [554, 270] width 1108 height 541
click at [993, 57] on div "Click to start drawing i © 2025 TomTom, Microsoft 50 m + – Satellite (Azure) Pr…" at bounding box center [741, 288] width 733 height 506
click at [883, 3] on div "nuwe plaas 2025 Upgrade Farm Chat Help Info Settings Map printing is not availa…" at bounding box center [554, 270] width 1108 height 541
click at [1071, 27] on div "nuwe plaas 2025 Upgrade Farm Chat Help Info Settings Map printing is not availa…" at bounding box center [554, 270] width 1108 height 541
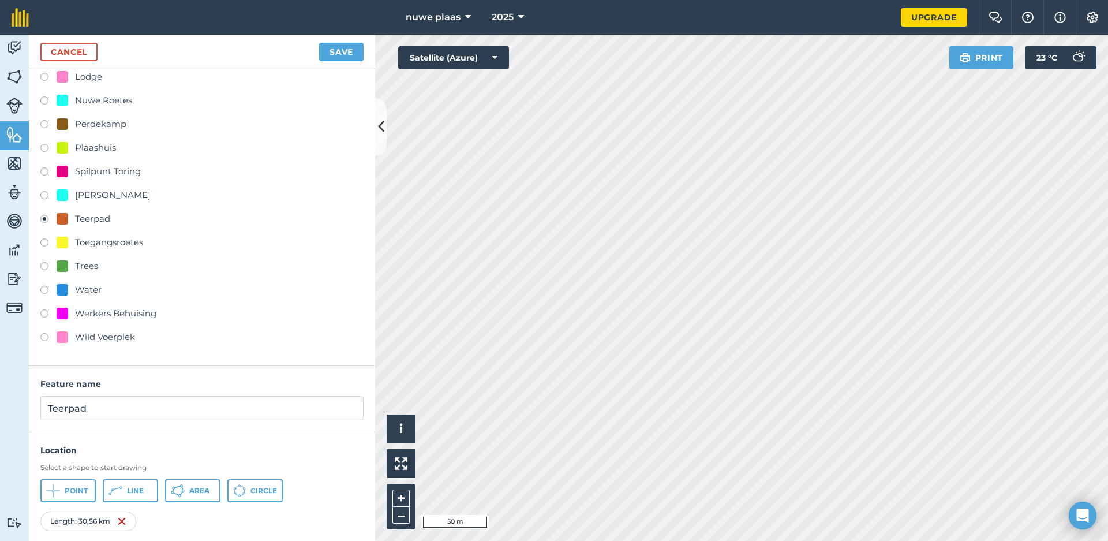
click at [1107, 0] on html "nuwe plaas 2025 Upgrade Farm Chat Help Info Settings Map printing is not availa…" at bounding box center [554, 270] width 1108 height 541
click at [1077, 17] on div "nuwe plaas 2025 Upgrade Farm Chat Help Info Settings Map printing is not availa…" at bounding box center [554, 270] width 1108 height 541
click at [1107, 17] on div "nuwe plaas 2025 Upgrade Farm Chat Help Info Settings Map printing is not availa…" at bounding box center [554, 270] width 1108 height 541
click at [1107, 0] on html "nuwe plaas 2025 Upgrade Farm Chat Help Info Settings Map printing is not availa…" at bounding box center [554, 270] width 1108 height 541
click at [583, 2] on div "nuwe plaas 2025 Upgrade Farm Chat Help Info Settings Map printing is not availa…" at bounding box center [554, 270] width 1108 height 541
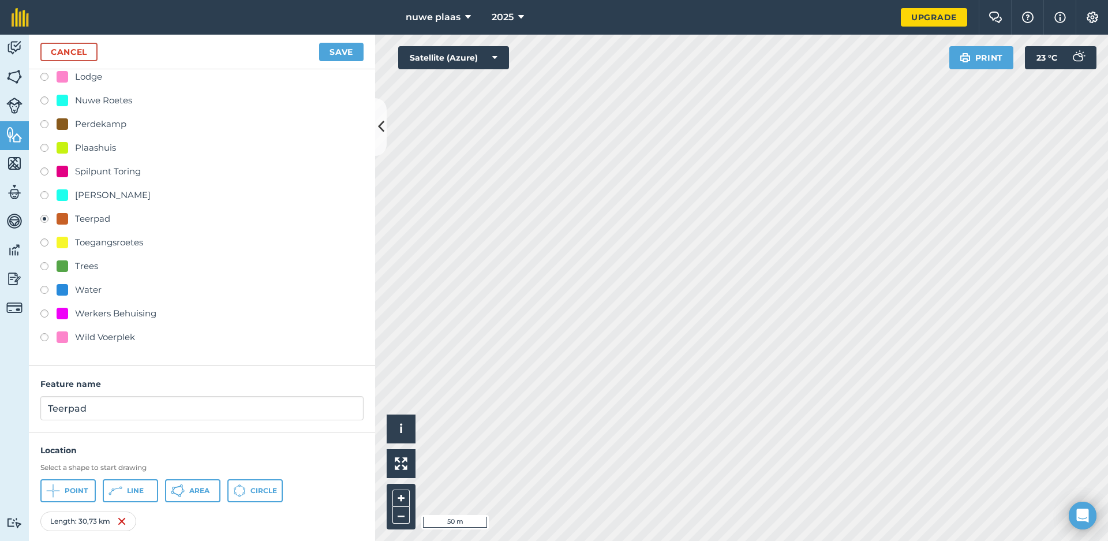
click at [886, 0] on html "nuwe plaas 2025 Upgrade Farm Chat Help Info Settings Map printing is not availa…" at bounding box center [554, 270] width 1108 height 541
click at [894, 6] on div "nuwe plaas 2025 Upgrade Farm Chat Help Info Settings Map printing is not availa…" at bounding box center [554, 270] width 1108 height 541
click at [623, 25] on div "nuwe plaas 2025 Upgrade Farm Chat Help Info Settings Map printing is not availa…" at bounding box center [554, 270] width 1108 height 541
click at [721, 0] on html "nuwe plaas 2025 Upgrade Farm Chat Help Info Settings Map printing is not availa…" at bounding box center [554, 270] width 1108 height 541
click at [348, 51] on button "Save" at bounding box center [341, 52] width 44 height 18
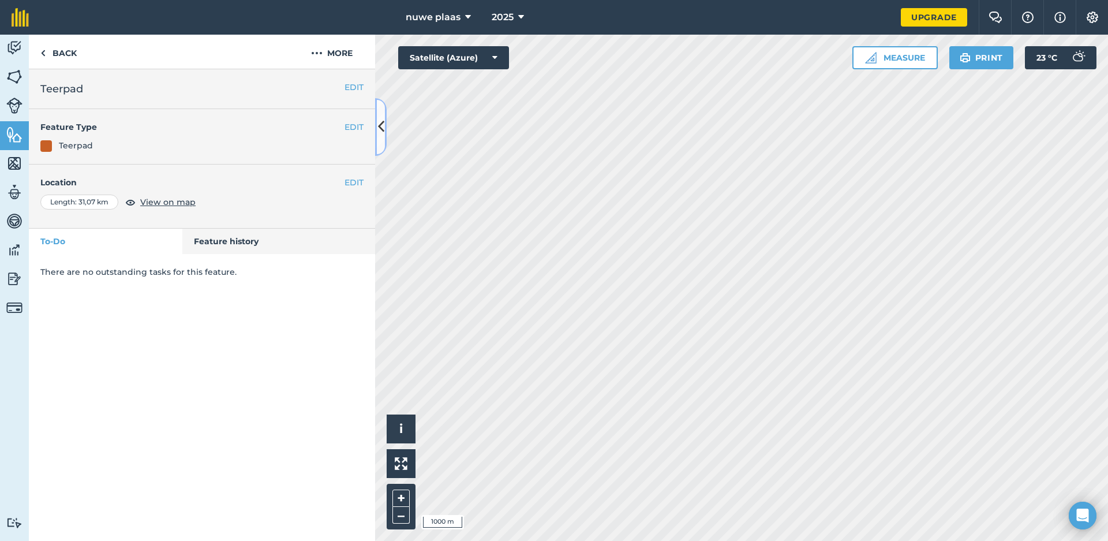
click at [383, 126] on icon at bounding box center [381, 127] width 6 height 20
